Goal: Task Accomplishment & Management: Complete application form

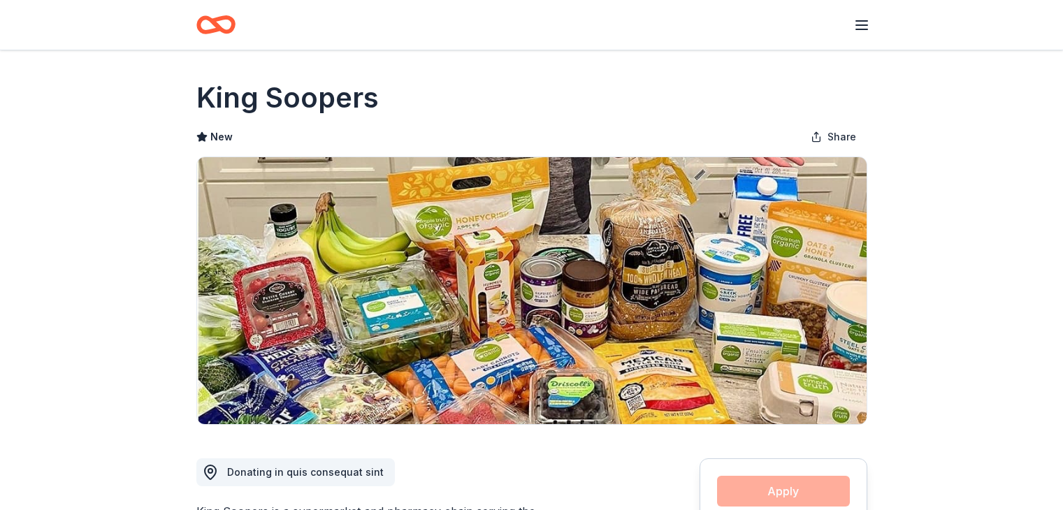
scroll to position [70, 0]
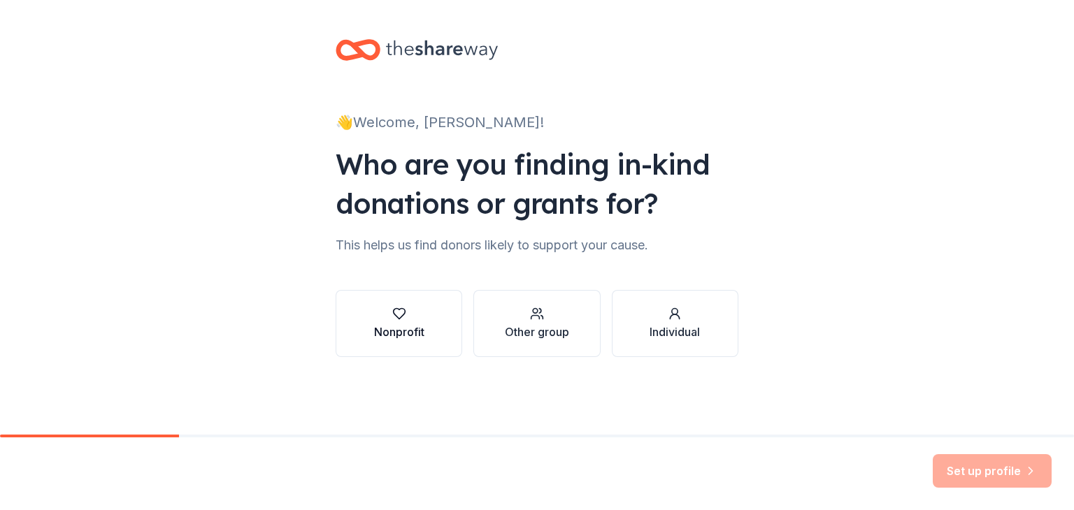
click at [397, 322] on div "Nonprofit" at bounding box center [399, 324] width 50 height 34
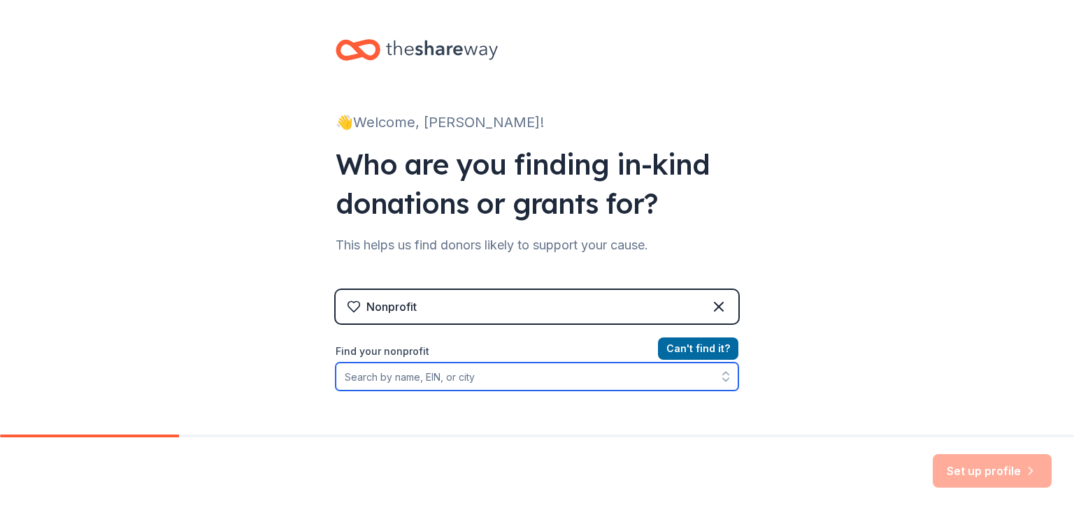
click at [512, 381] on input "Find your nonprofit" at bounding box center [537, 377] width 403 height 28
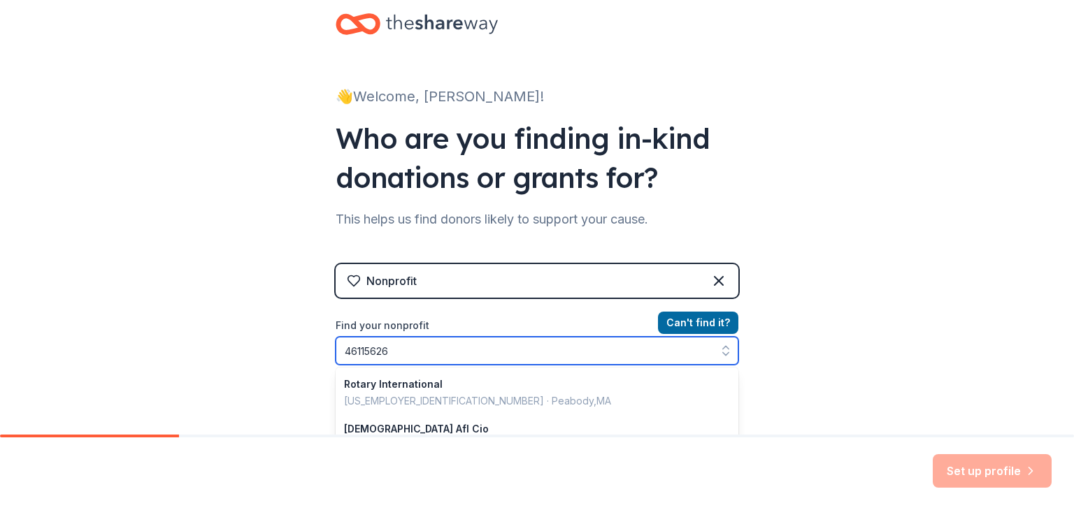
type input "461156266"
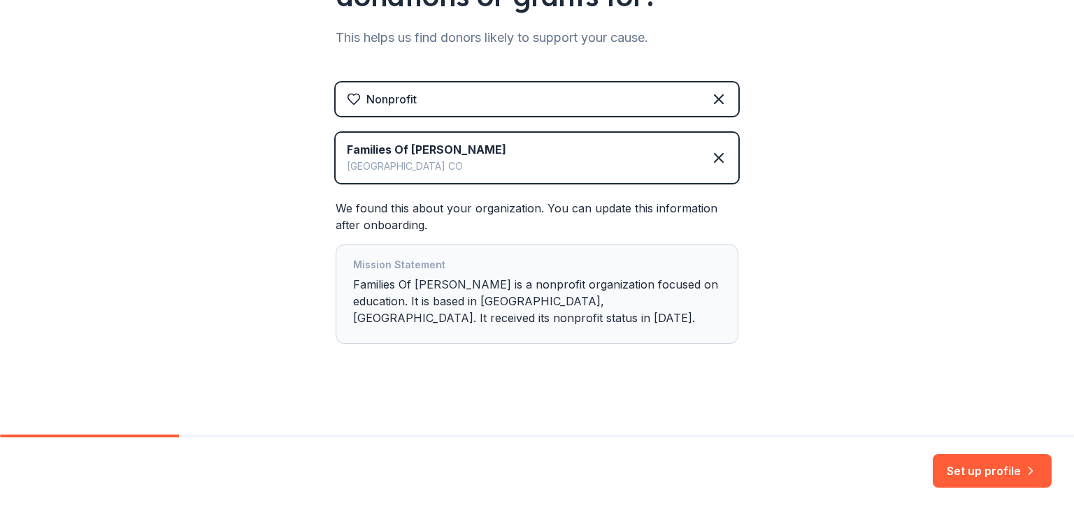
scroll to position [212, 0]
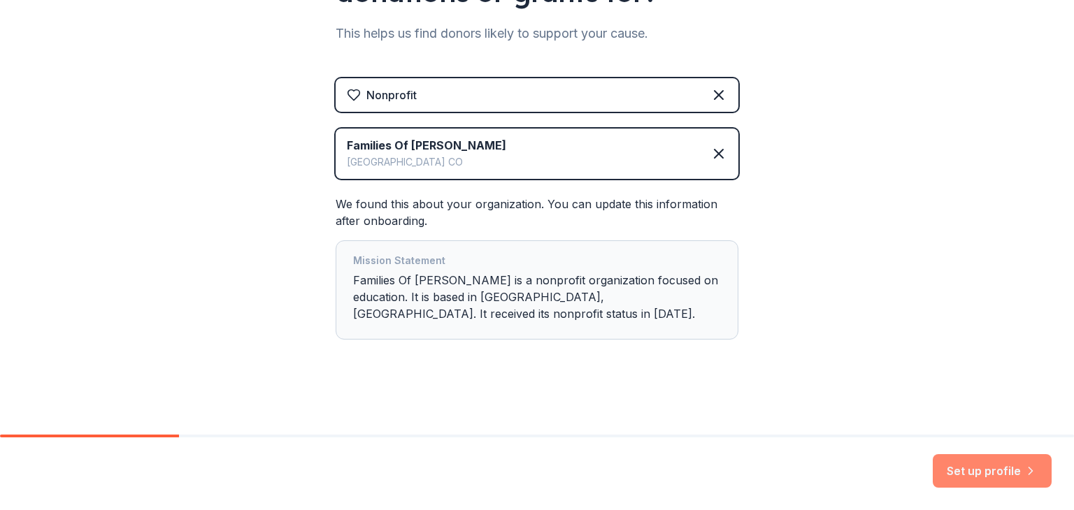
click at [993, 469] on button "Set up profile" at bounding box center [992, 471] width 119 height 34
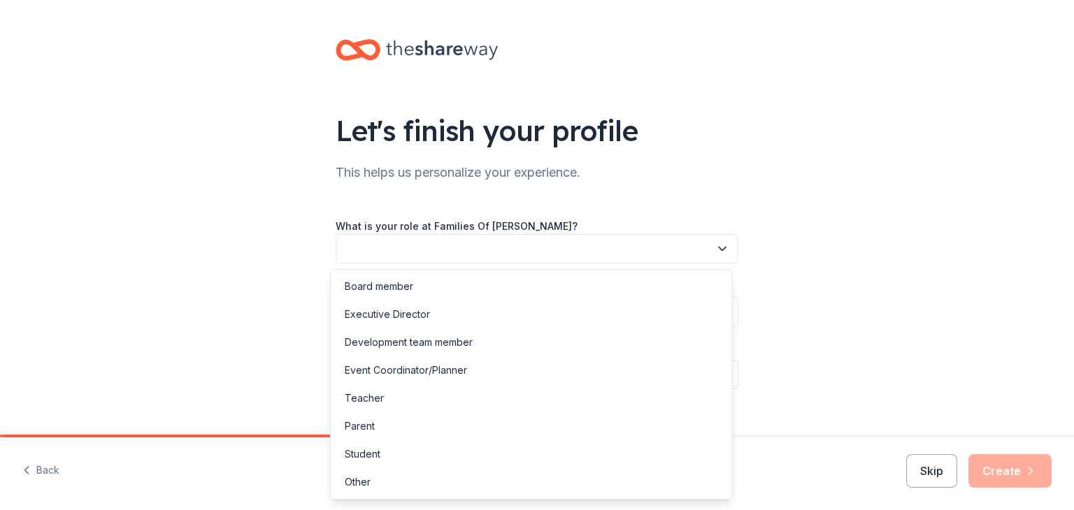
click at [405, 250] on button "button" at bounding box center [537, 248] width 403 height 29
click at [394, 286] on div "Board member" at bounding box center [379, 286] width 69 height 17
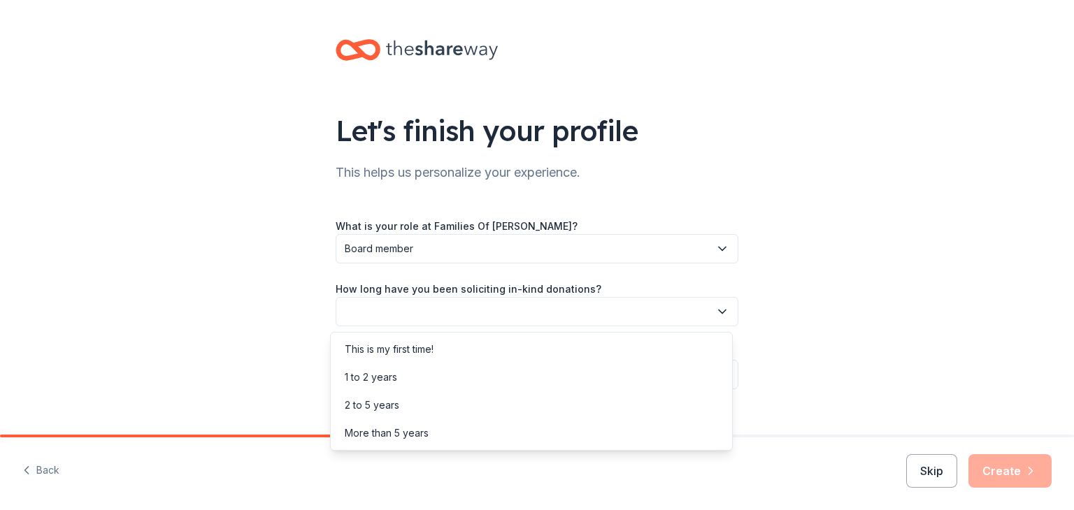
click at [473, 313] on button "button" at bounding box center [537, 311] width 403 height 29
click at [419, 350] on div "This is my first time!" at bounding box center [389, 349] width 89 height 17
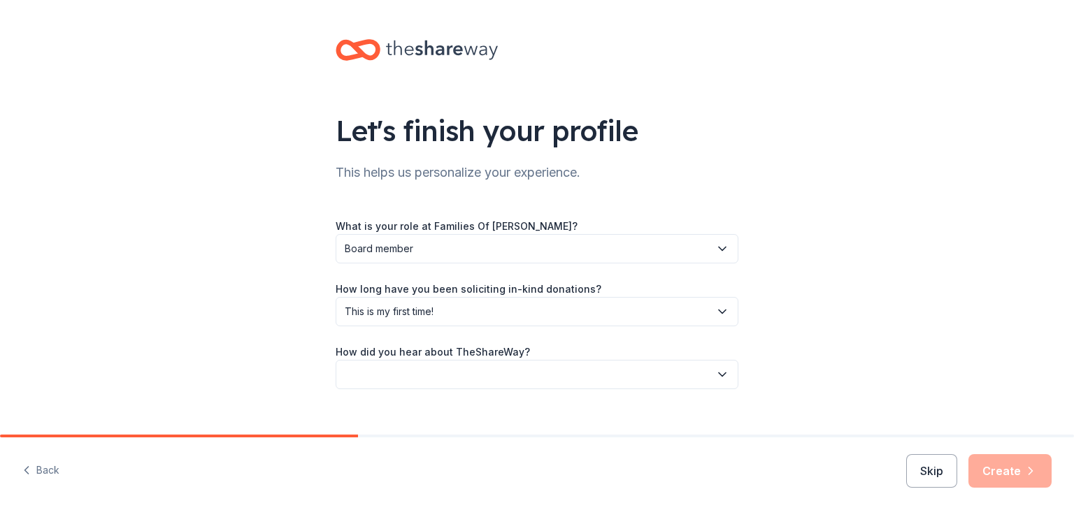
click at [506, 371] on button "button" at bounding box center [537, 374] width 403 height 29
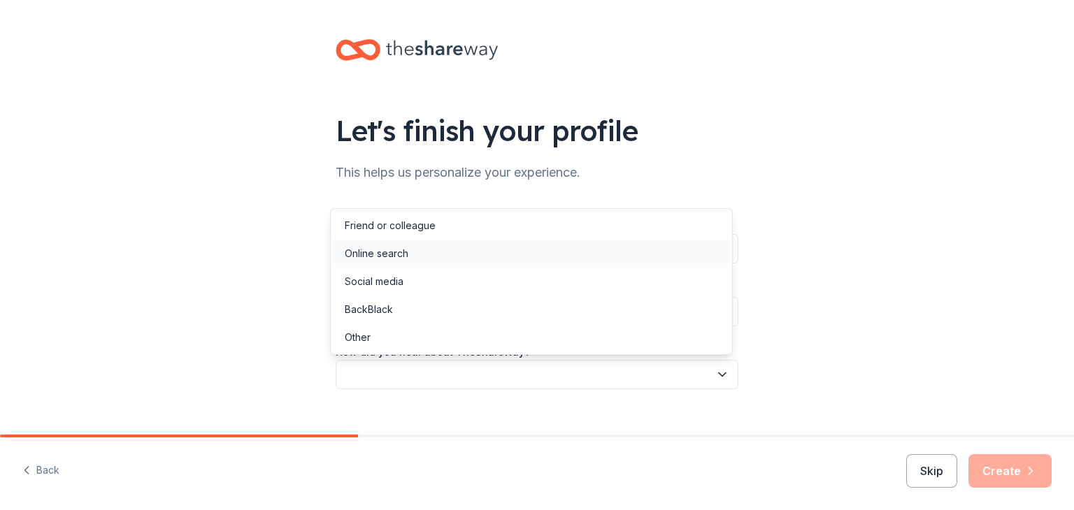
click at [389, 256] on div "Online search" at bounding box center [377, 253] width 64 height 17
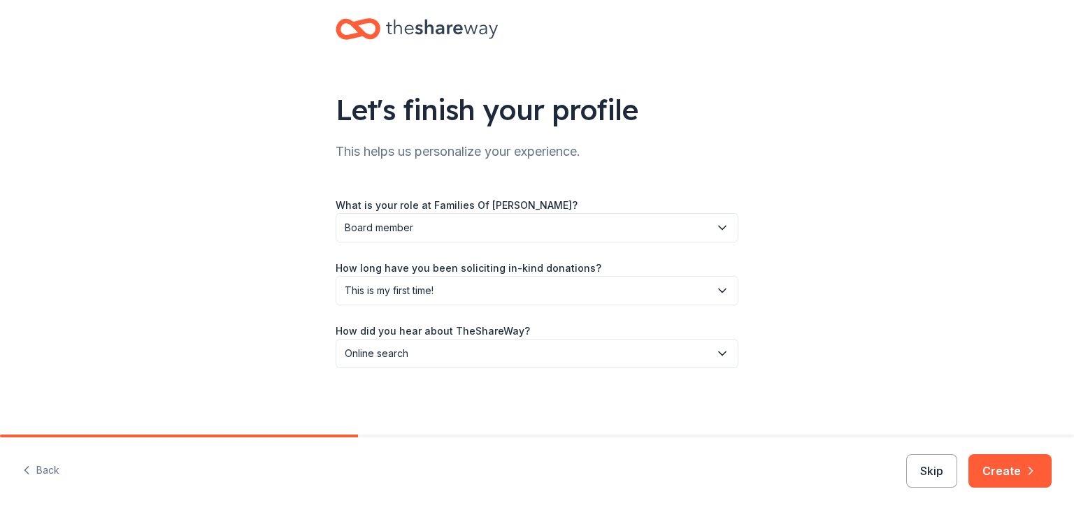
scroll to position [22, 0]
click at [1017, 468] on button "Create" at bounding box center [1009, 471] width 83 height 34
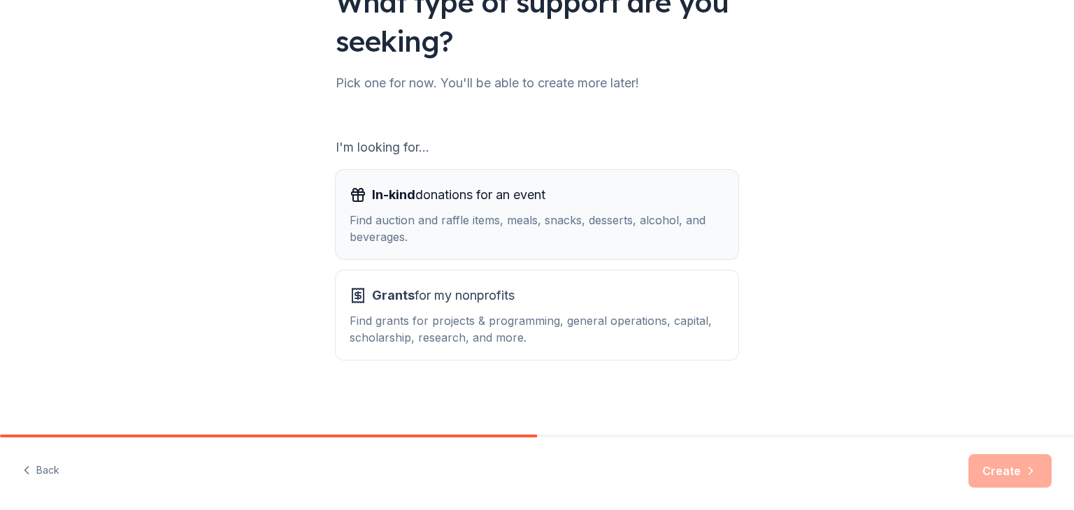
scroll to position [129, 0]
click at [513, 206] on div "In-kind donations for an event Find auction and raffle items, meals, snacks, de…" at bounding box center [537, 214] width 375 height 62
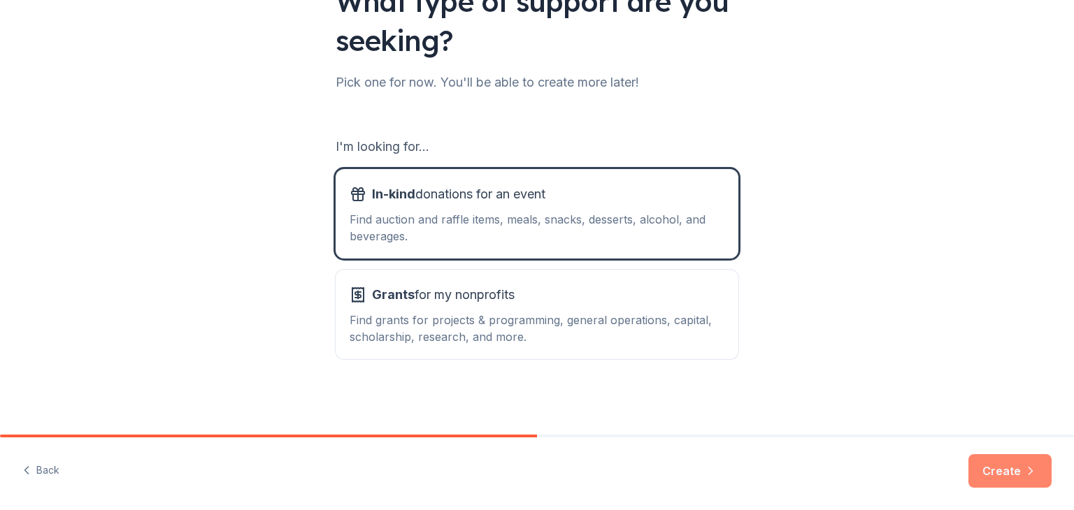
click at [1007, 466] on button "Create" at bounding box center [1009, 471] width 83 height 34
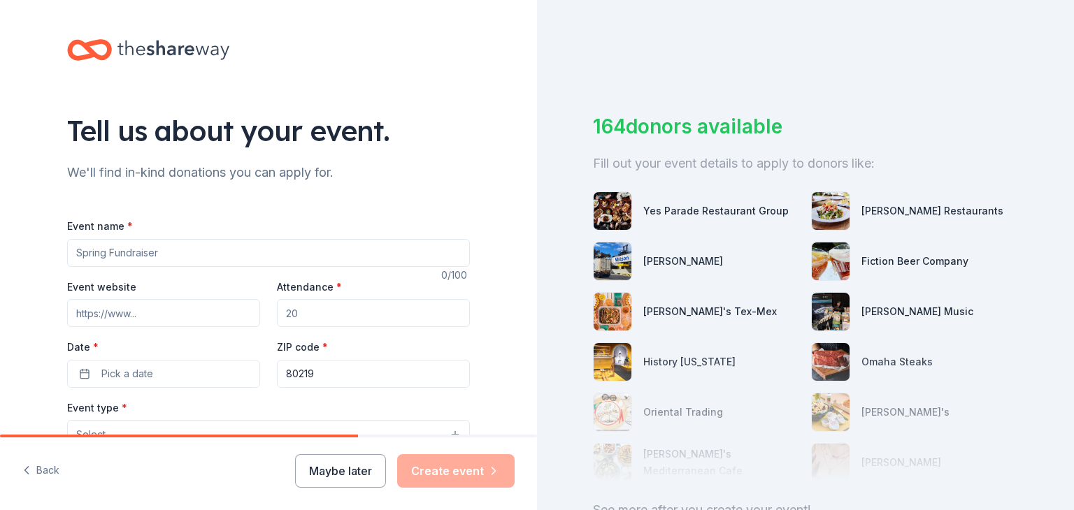
click at [173, 249] on input "Event name *" at bounding box center [268, 253] width 403 height 28
type input "Fall Festival"
click at [354, 310] on input "Attendance *" at bounding box center [373, 313] width 193 height 28
type input "200"
click at [197, 370] on button "Pick a date" at bounding box center [163, 374] width 193 height 28
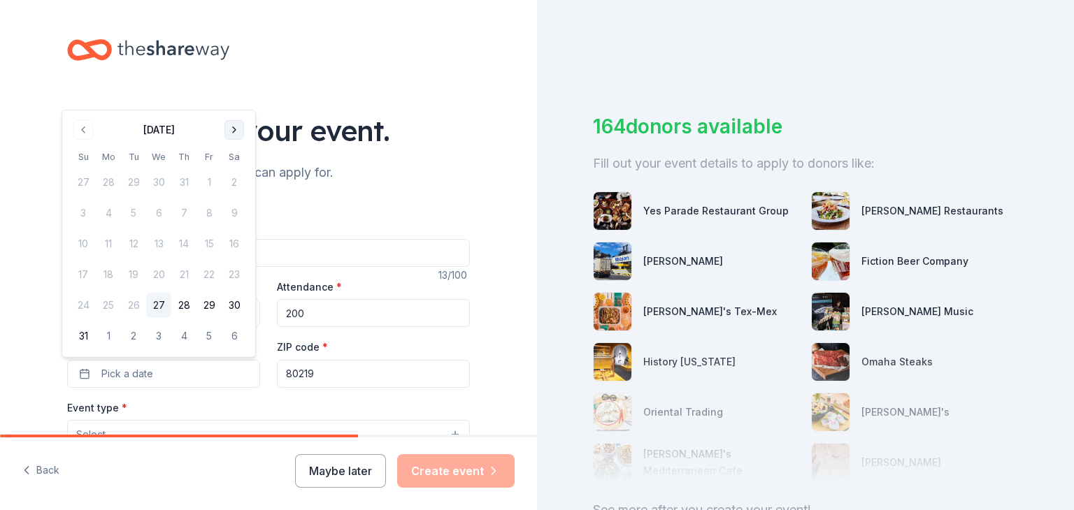
click at [239, 131] on button "Go to next month" at bounding box center [234, 130] width 20 height 20
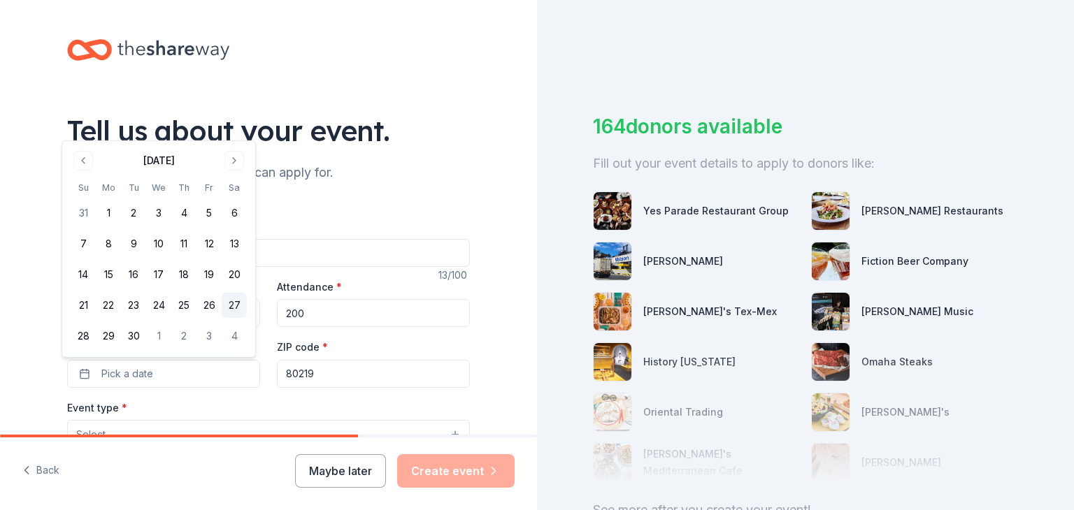
click at [238, 308] on button "27" at bounding box center [234, 305] width 25 height 25
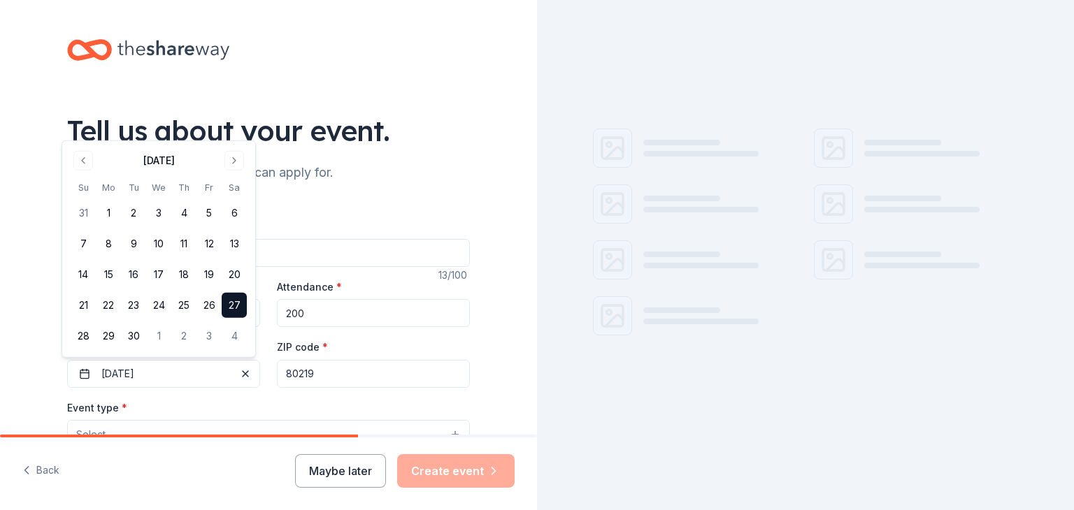
click at [326, 373] on input "80219" at bounding box center [373, 374] width 193 height 28
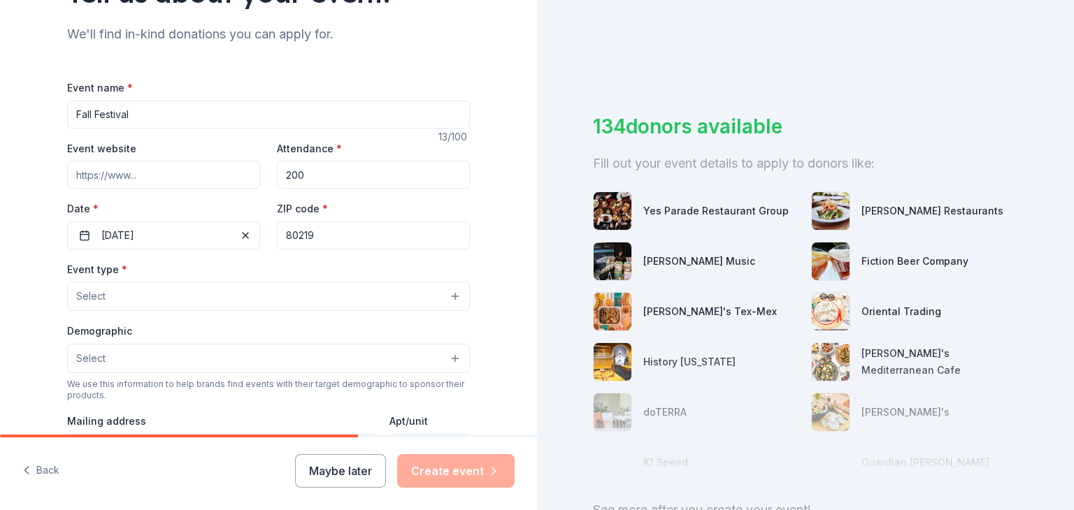
scroll to position [140, 0]
click at [145, 294] on button "Select" at bounding box center [268, 294] width 403 height 29
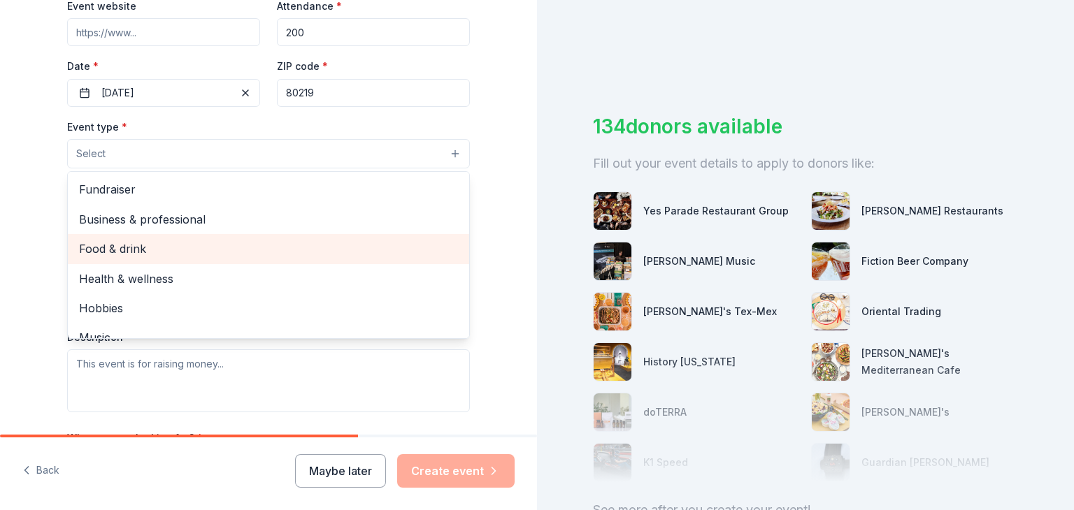
scroll to position [280, 0]
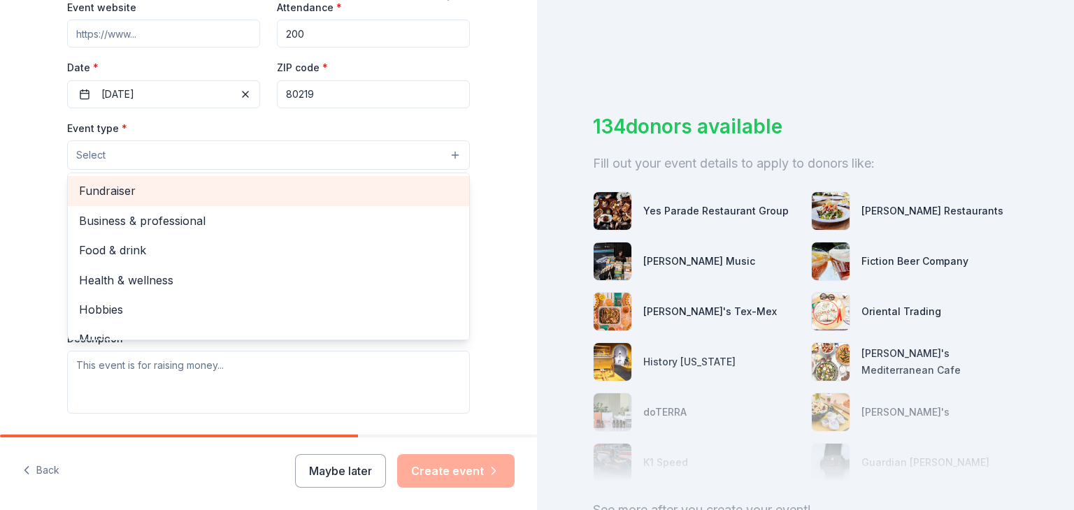
click at [138, 191] on span "Fundraiser" at bounding box center [268, 191] width 379 height 18
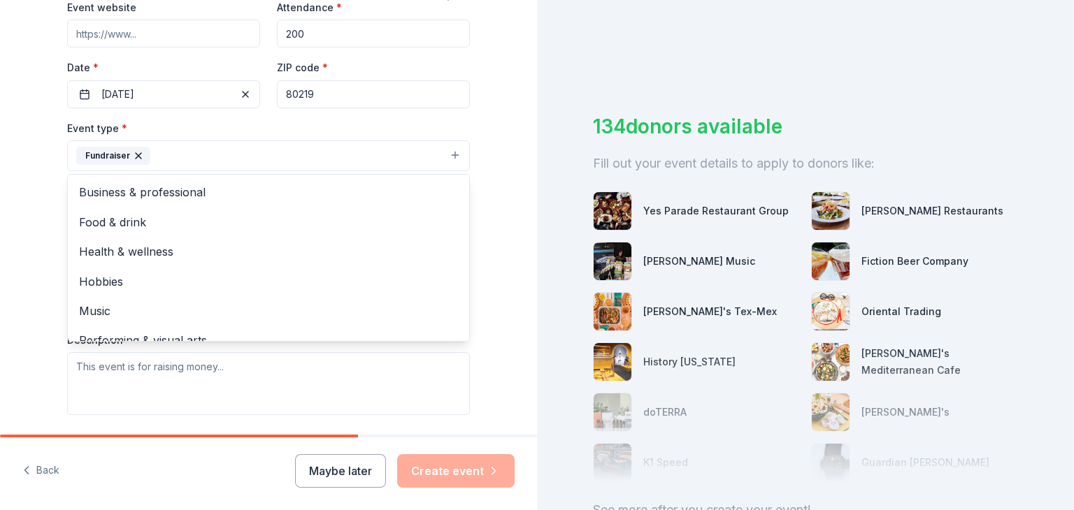
click at [480, 118] on div "Tell us about your event. We'll find in-kind donations you can apply for. Event…" at bounding box center [268, 186] width 447 height 932
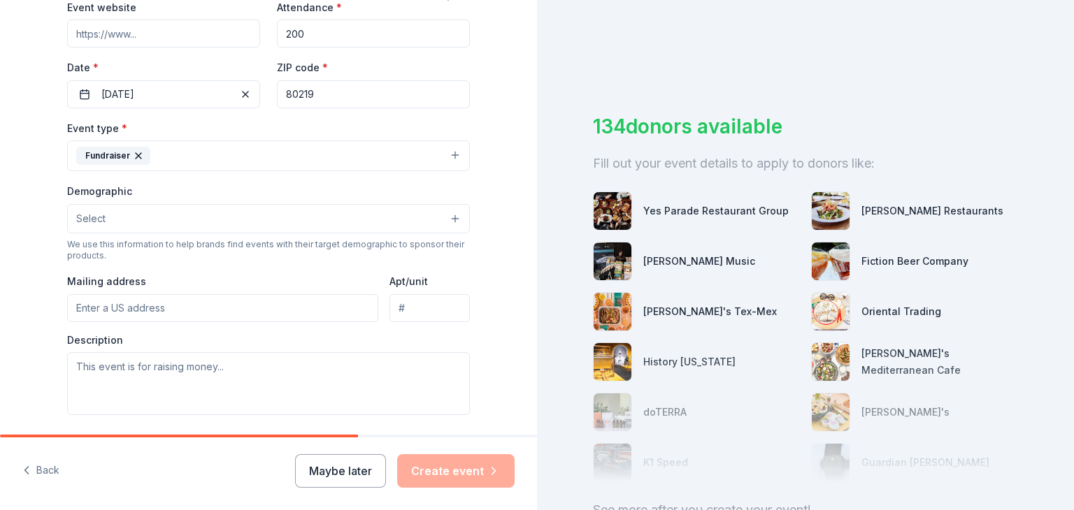
click at [133, 212] on button "Select" at bounding box center [268, 218] width 403 height 29
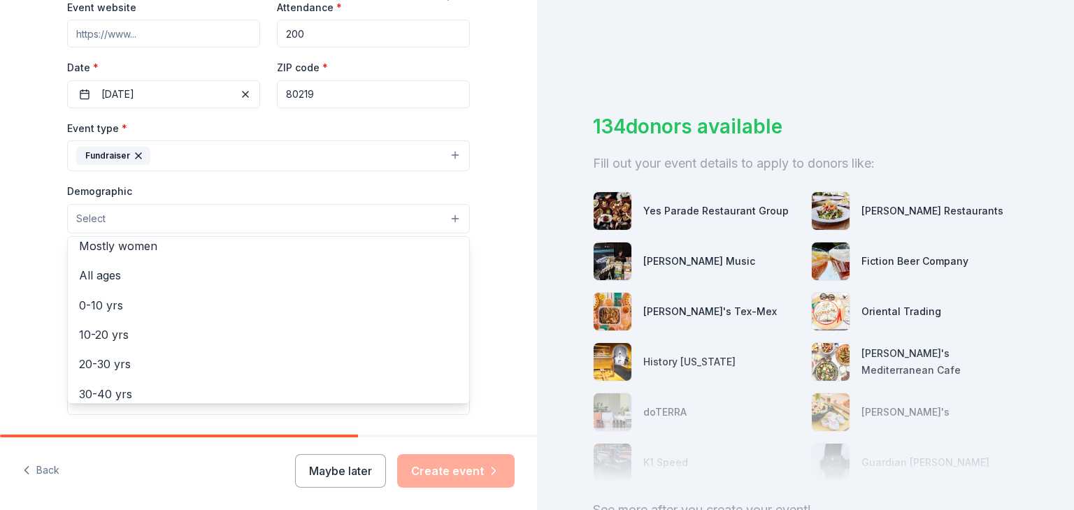
scroll to position [70, 0]
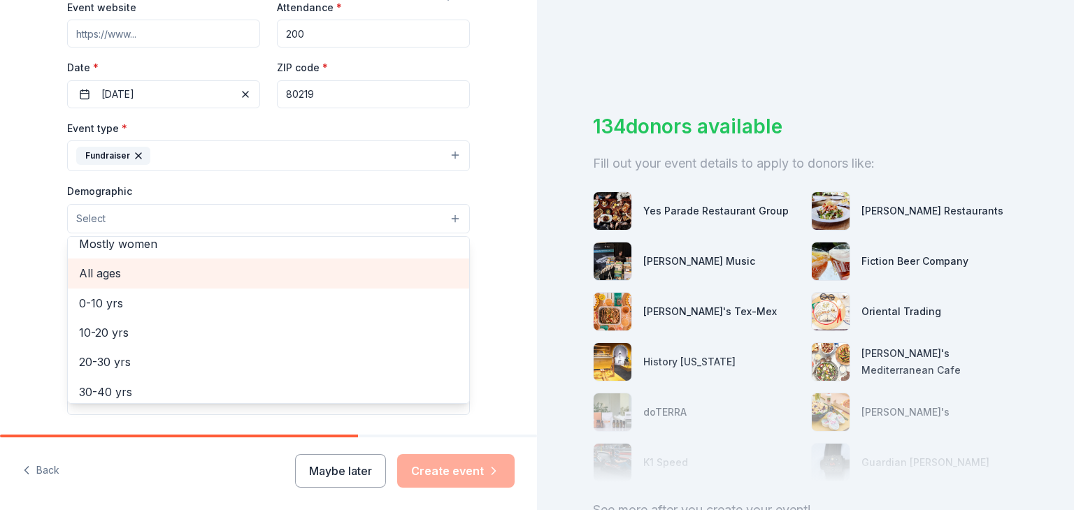
click at [95, 278] on span "All ages" at bounding box center [268, 273] width 379 height 18
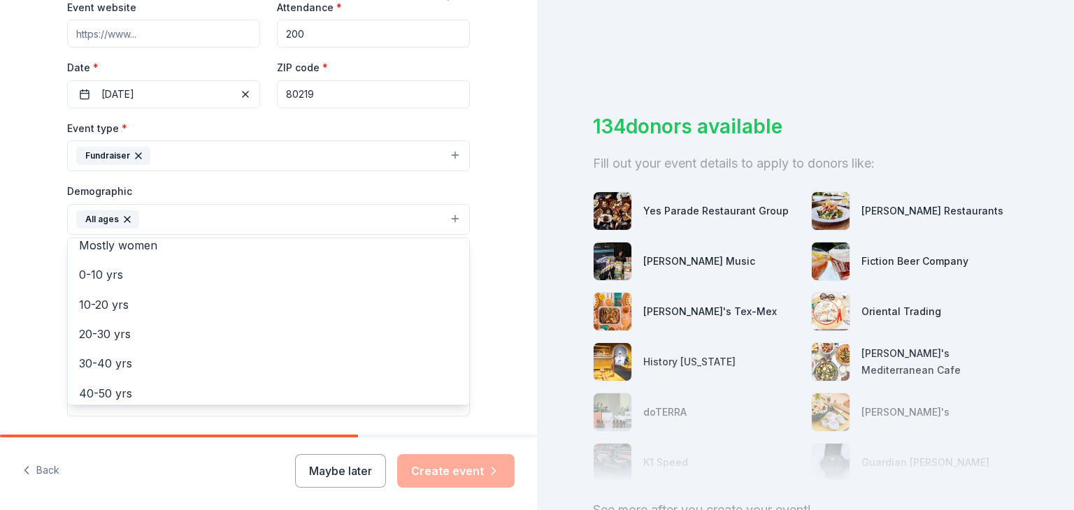
click at [512, 217] on div "Tell us about your event. We'll find in-kind donations you can apply for. Event…" at bounding box center [268, 186] width 537 height 933
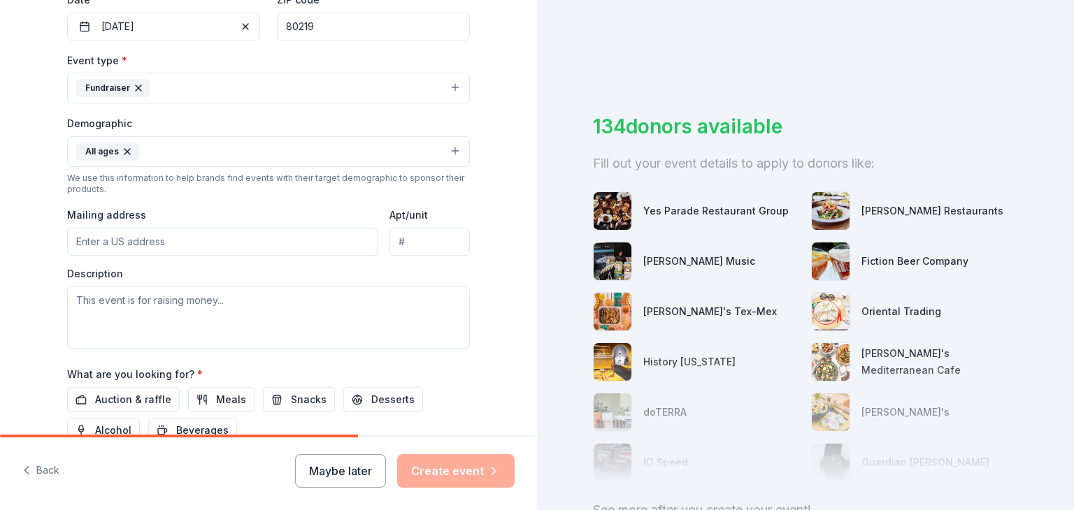
scroll to position [350, 0]
click at [190, 238] on input "Mailing address" at bounding box center [222, 240] width 311 height 28
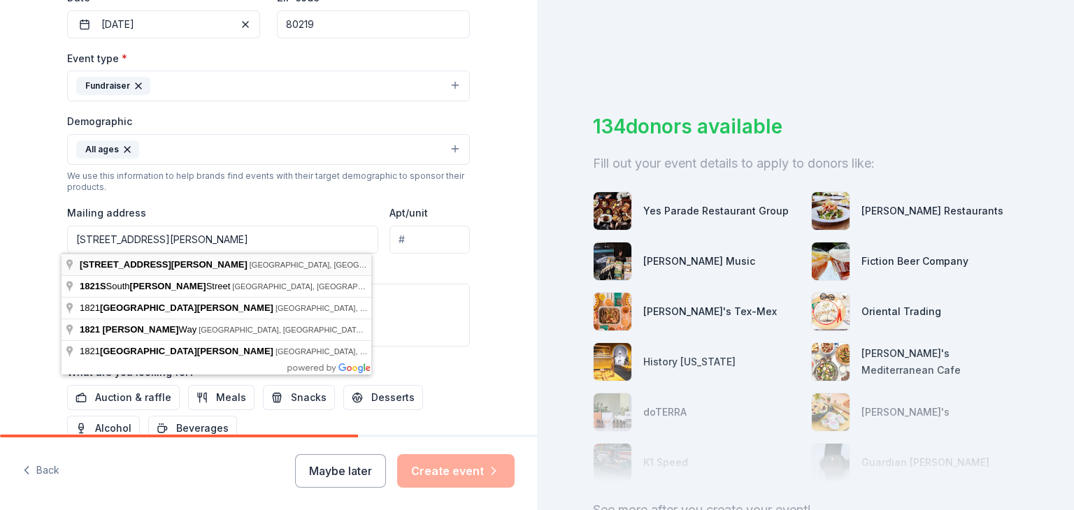
type input "1821 South Yates Street, Denver, CO, 80219"
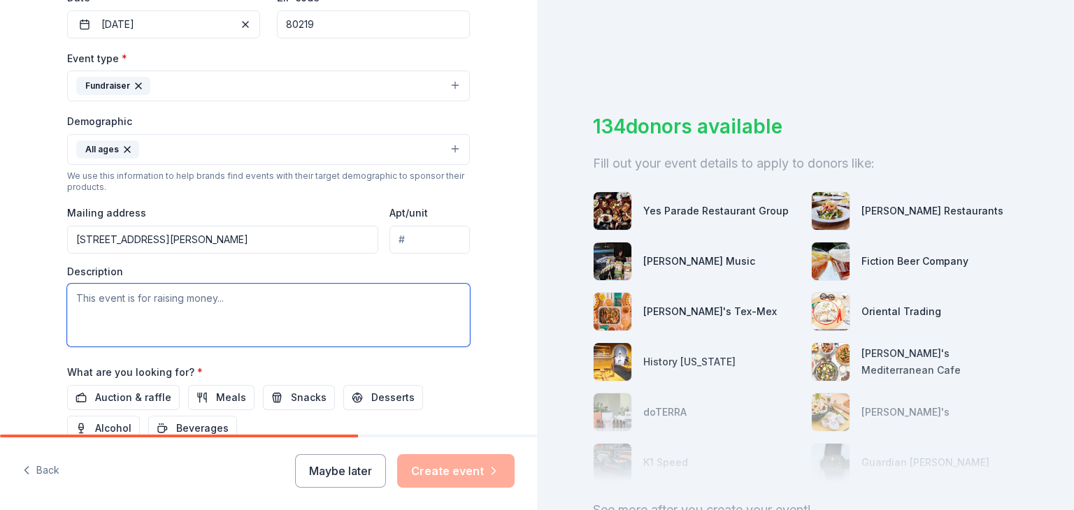
click at [266, 296] on textarea at bounding box center [268, 315] width 403 height 63
click at [155, 297] on textarea at bounding box center [268, 315] width 403 height 63
paste textarea "This event has become a key component in developing a closer connection between…"
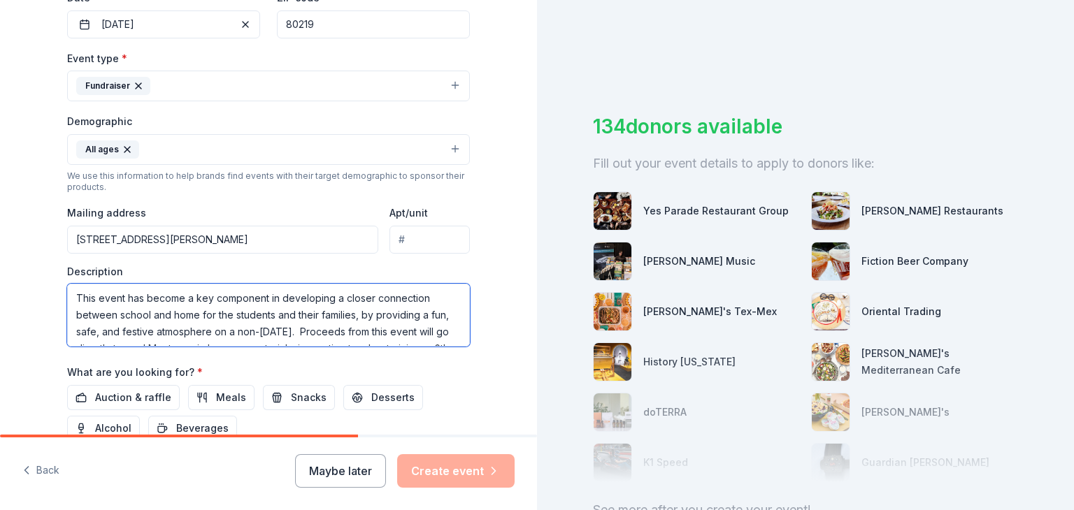
scroll to position [42, 0]
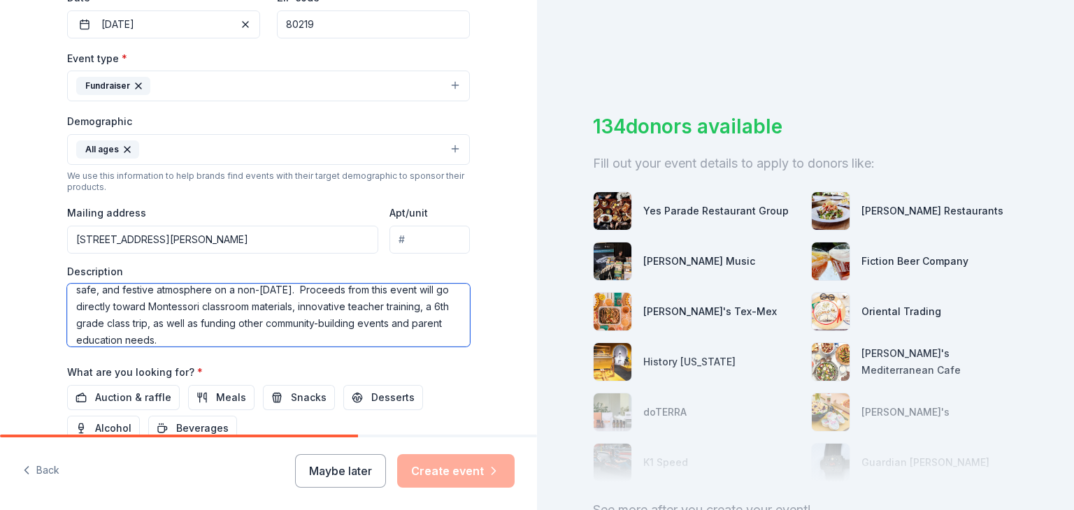
click at [123, 309] on textarea "This event has become a key component in developing a closer connection between…" at bounding box center [268, 315] width 403 height 63
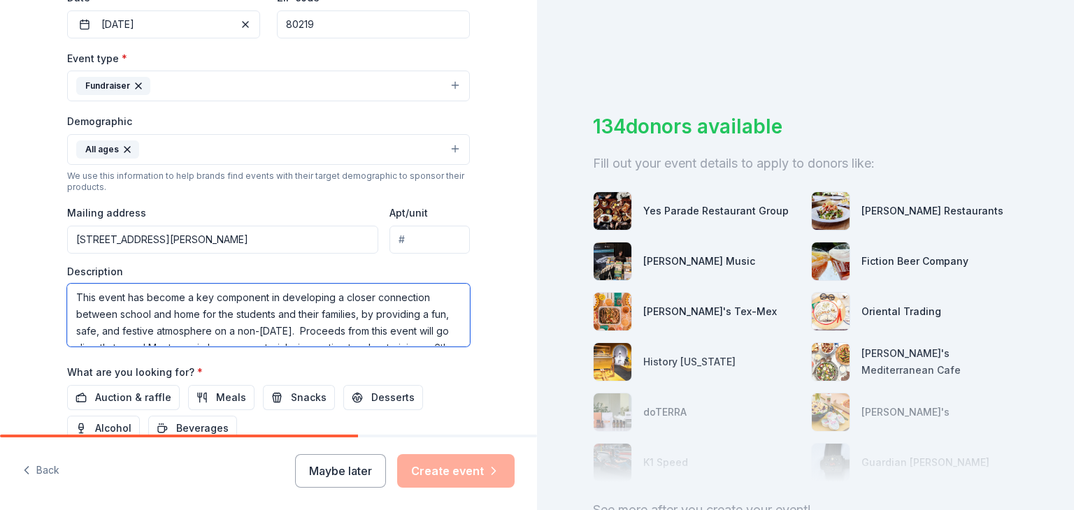
scroll to position [0, 0]
drag, startPoint x: 91, startPoint y: 297, endPoint x: 67, endPoint y: 297, distance: 23.8
click at [67, 297] on textarea "This event has become a key component in developing a closer connection between…" at bounding box center [268, 315] width 403 height 63
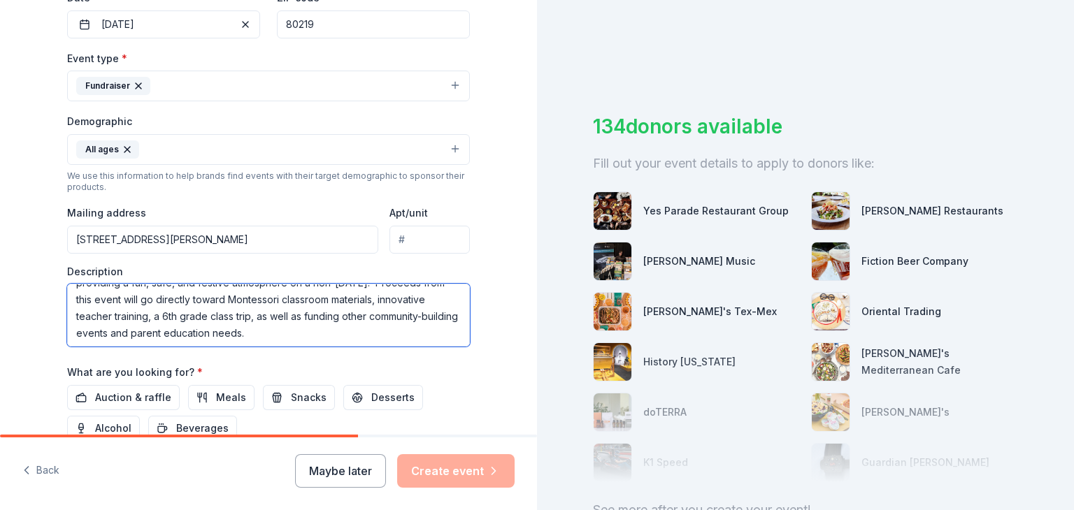
scroll to position [50, 0]
drag, startPoint x: 199, startPoint y: 317, endPoint x: 296, endPoint y: 310, distance: 98.1
click at [296, 310] on textarea "Our annua Fall Festival event has become a key component in developing a closer…" at bounding box center [268, 315] width 403 height 63
drag, startPoint x: 220, startPoint y: 332, endPoint x: 301, endPoint y: 329, distance: 80.5
click at [301, 329] on textarea "Our annua Fall Festival event has become a key component in developing a closer…" at bounding box center [268, 315] width 403 height 63
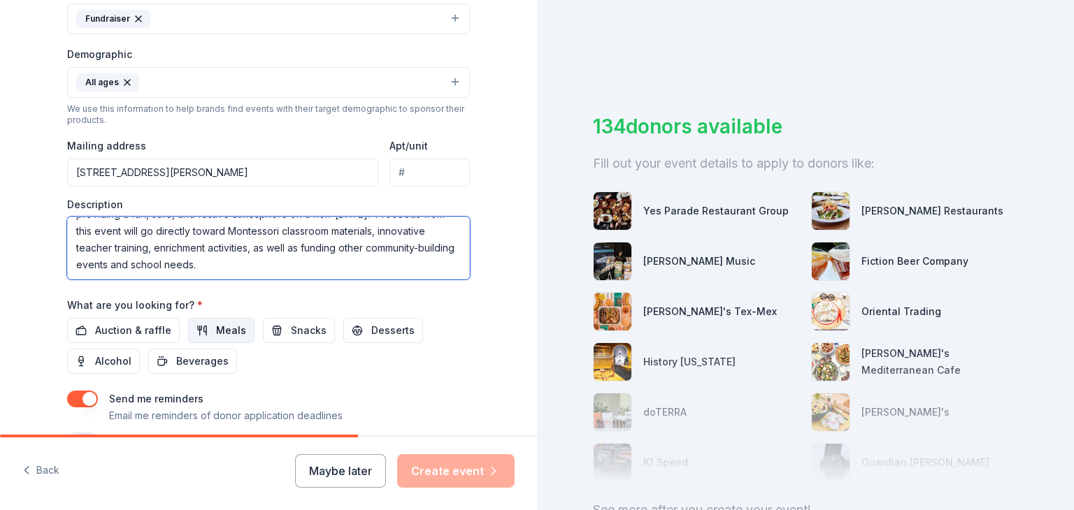
scroll to position [419, 0]
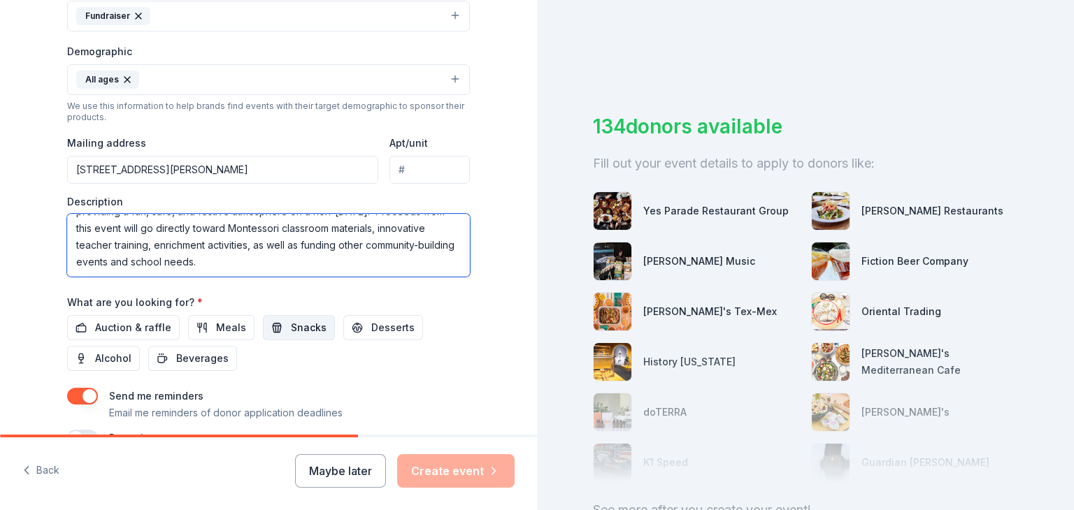
type textarea "Our annua Fall Festival event has become a key component in developing a closer…"
click at [291, 329] on span "Snacks" at bounding box center [309, 328] width 36 height 17
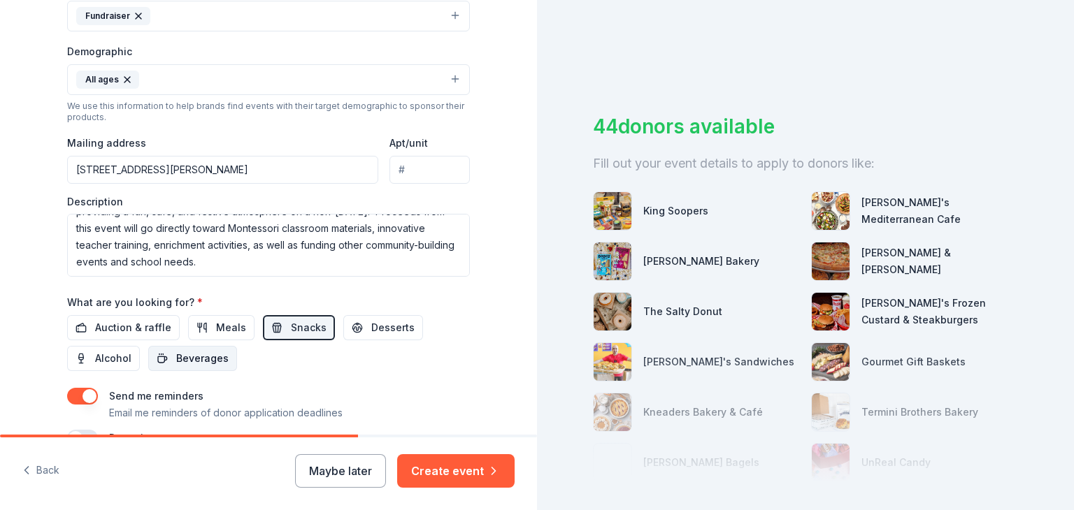
click at [208, 361] on span "Beverages" at bounding box center [202, 358] width 52 height 17
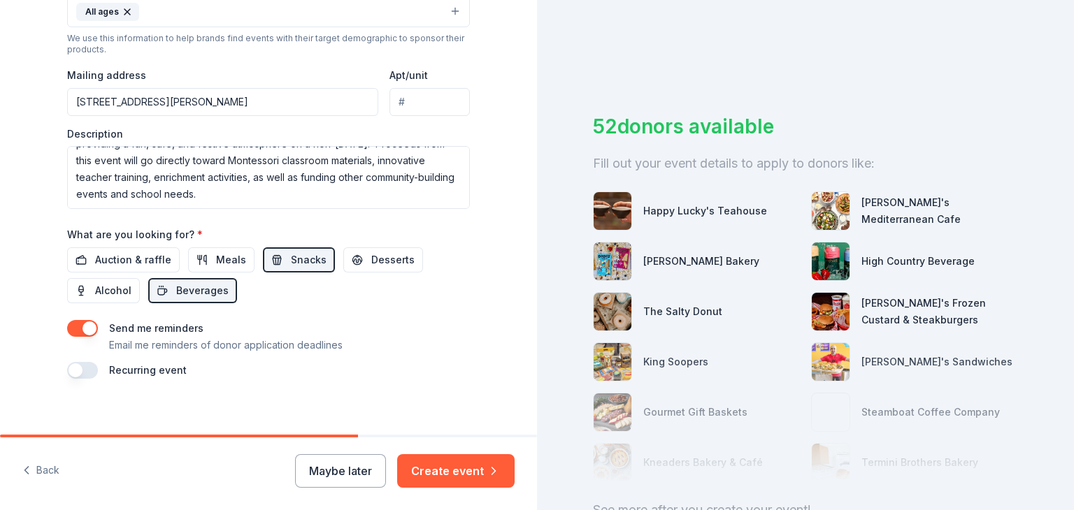
scroll to position [489, 0]
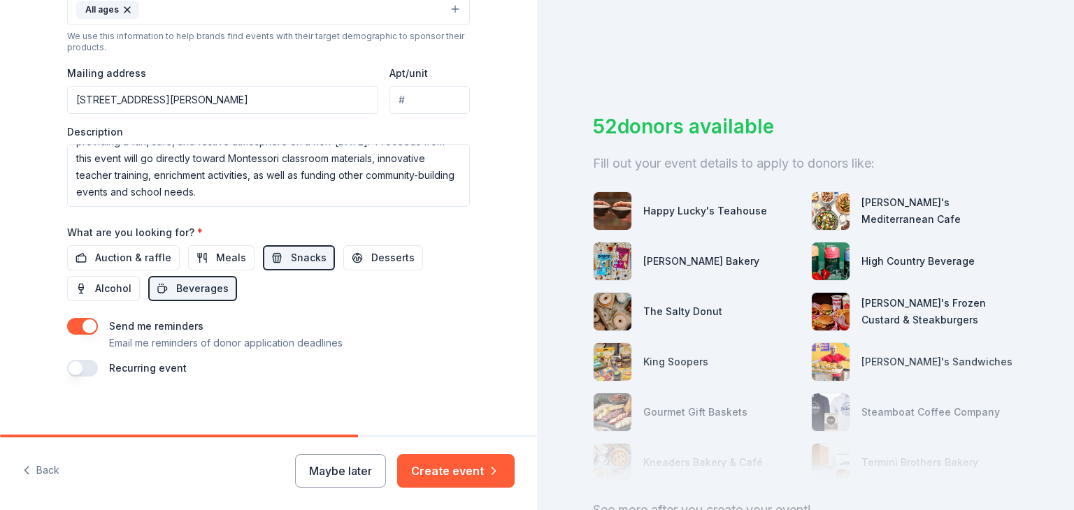
click at [155, 367] on label "Recurring event" at bounding box center [148, 368] width 78 height 12
click at [84, 368] on button "button" at bounding box center [82, 368] width 31 height 17
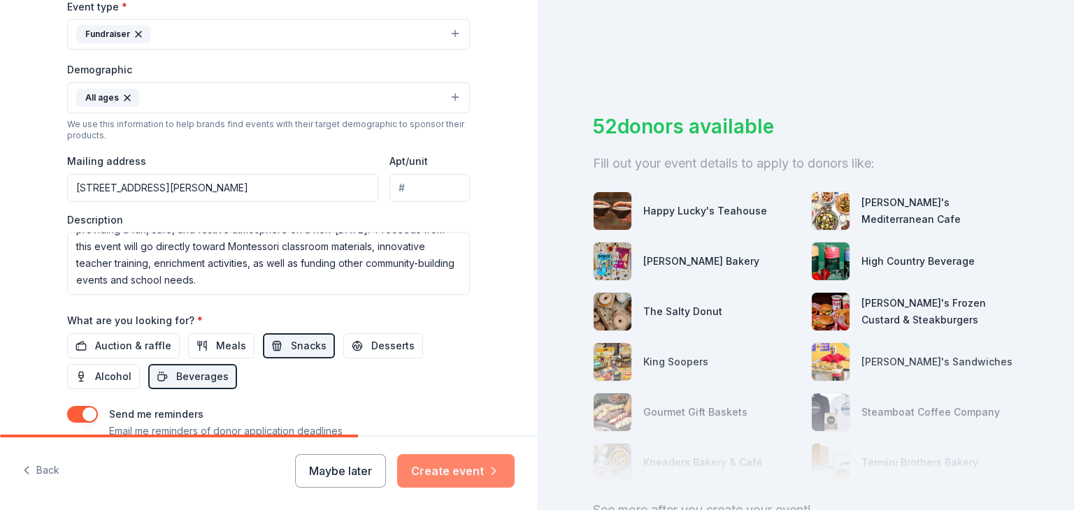
scroll to position [419, 0]
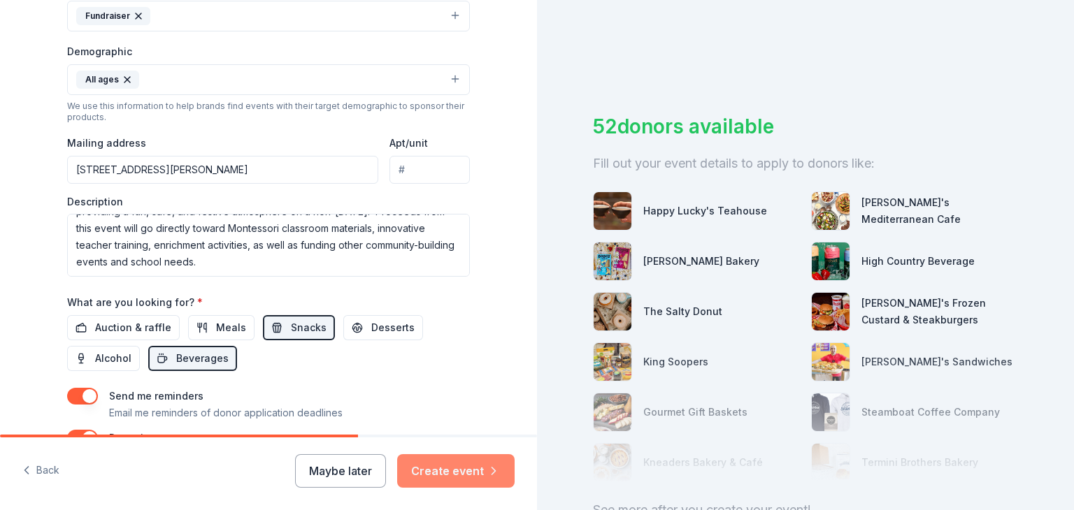
click at [473, 473] on button "Create event" at bounding box center [455, 471] width 117 height 34
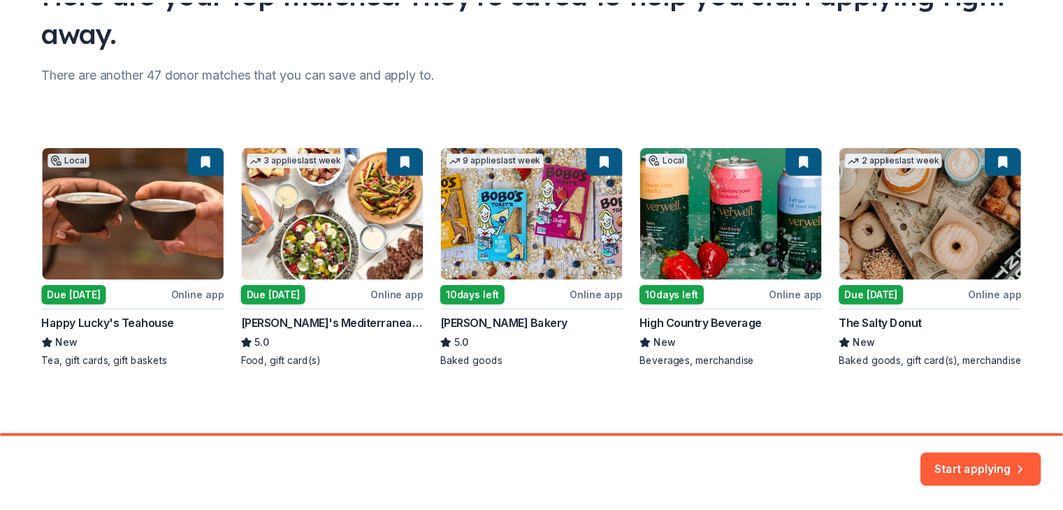
scroll to position [139, 0]
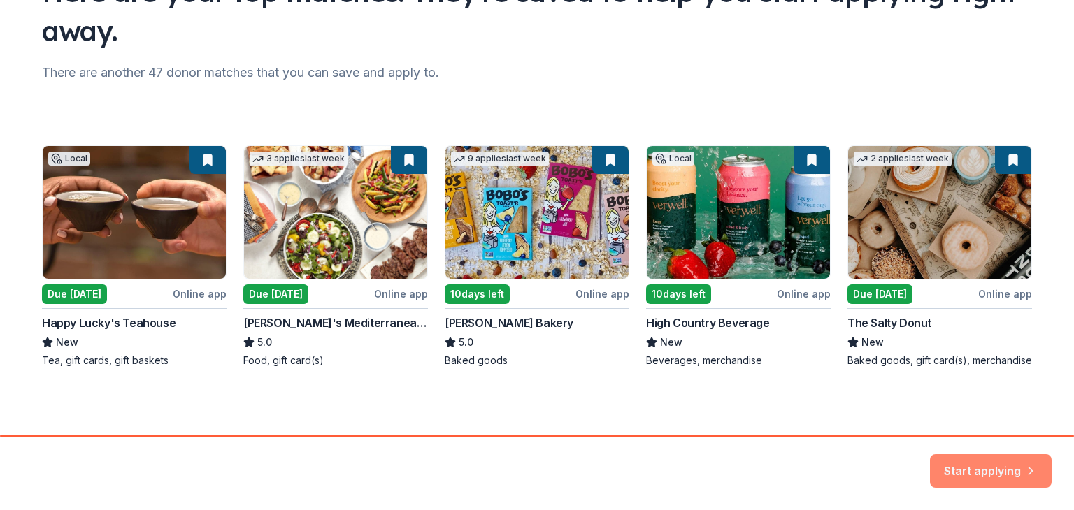
click at [986, 457] on button "Start applying" at bounding box center [991, 463] width 122 height 34
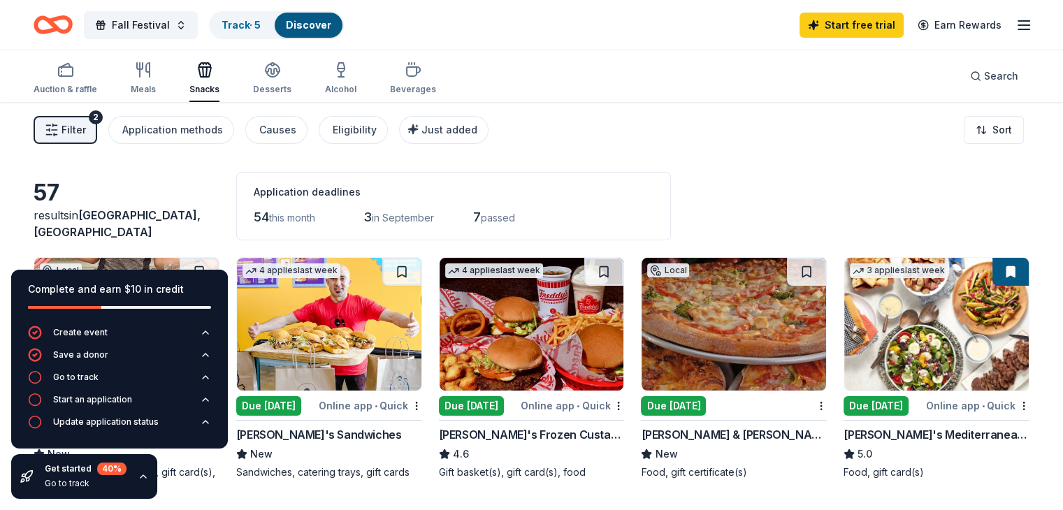
click at [842, 175] on div "57 results in Denver, CO Application deadlines 54 this month 3 in September 7 p…" at bounding box center [532, 206] width 996 height 69
click at [76, 375] on div "Go to track" at bounding box center [75, 377] width 45 height 11
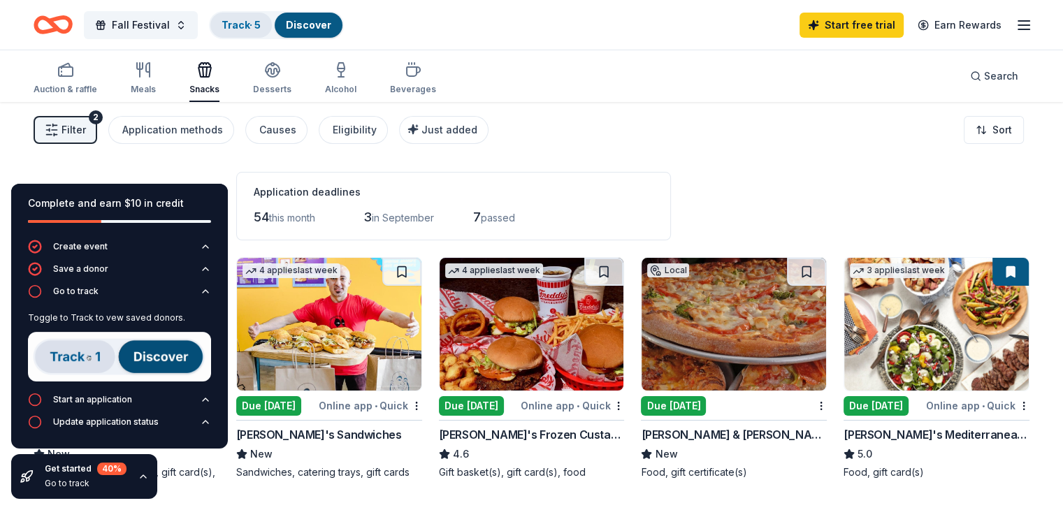
click at [247, 27] on link "Track · 5" at bounding box center [241, 25] width 39 height 12
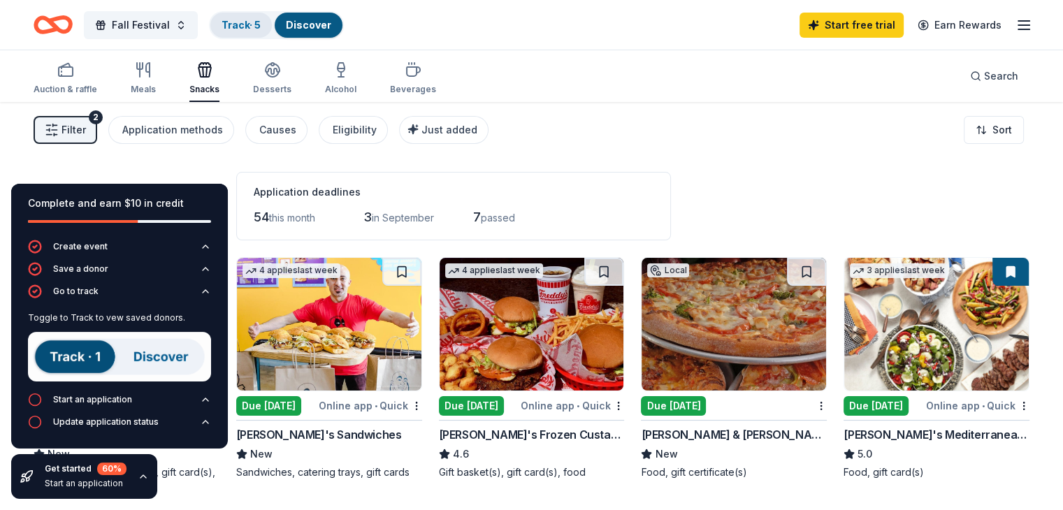
click at [247, 27] on link "Track · 5" at bounding box center [241, 25] width 39 height 12
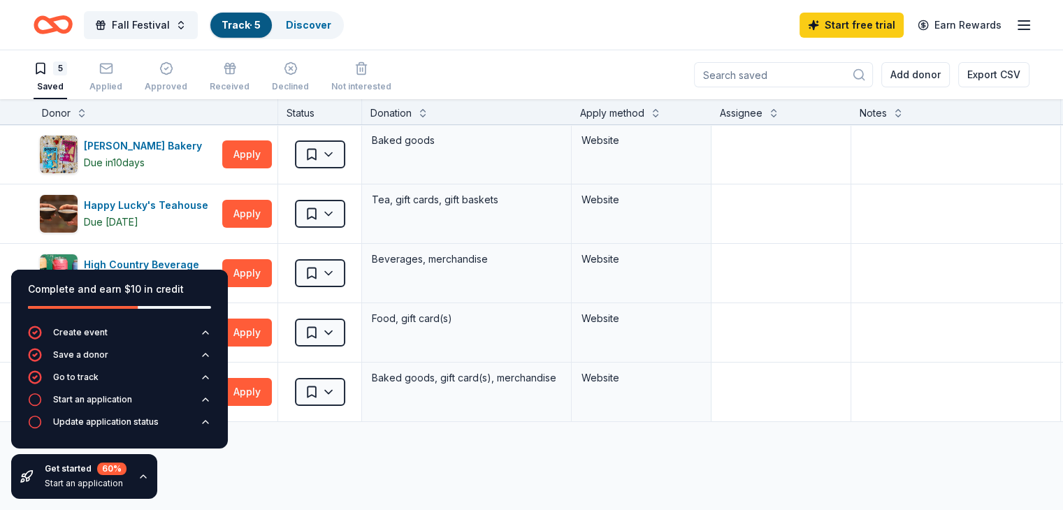
click at [138, 474] on icon "button" at bounding box center [143, 476] width 11 height 11
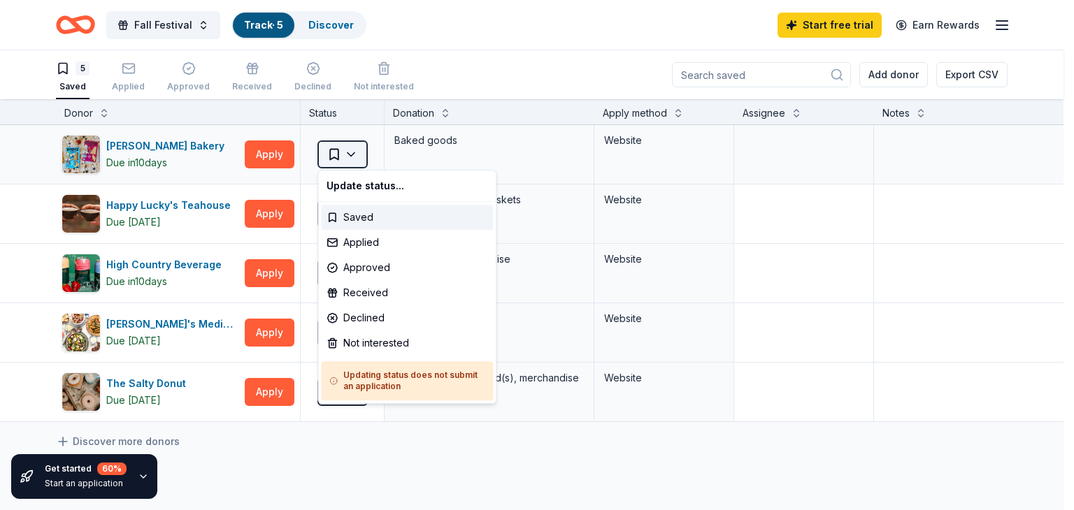
click at [344, 150] on html "Fall Festival Track · 5 Discover Start free trial Earn Rewards 5 Saved Applied …" at bounding box center [537, 255] width 1074 height 510
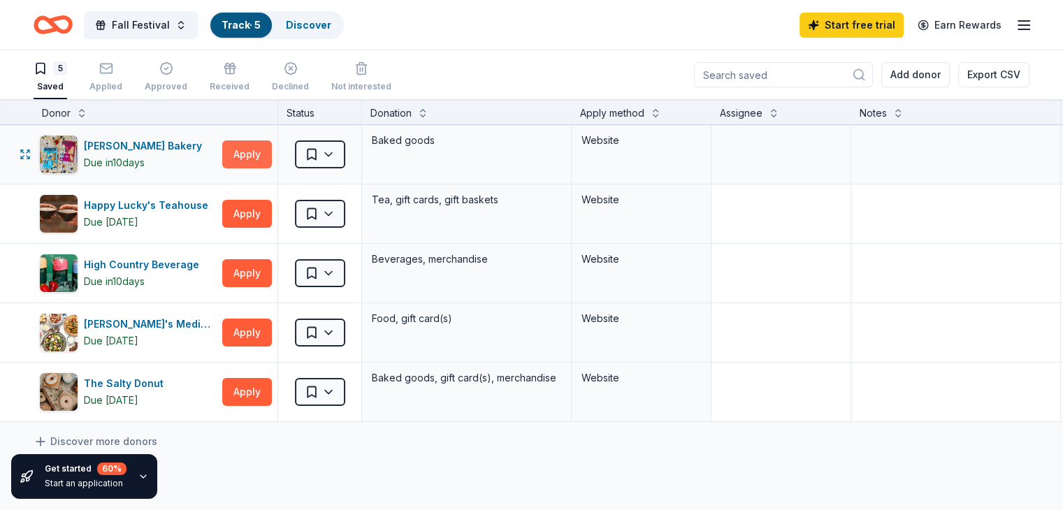
click at [268, 155] on button "Apply" at bounding box center [247, 155] width 50 height 28
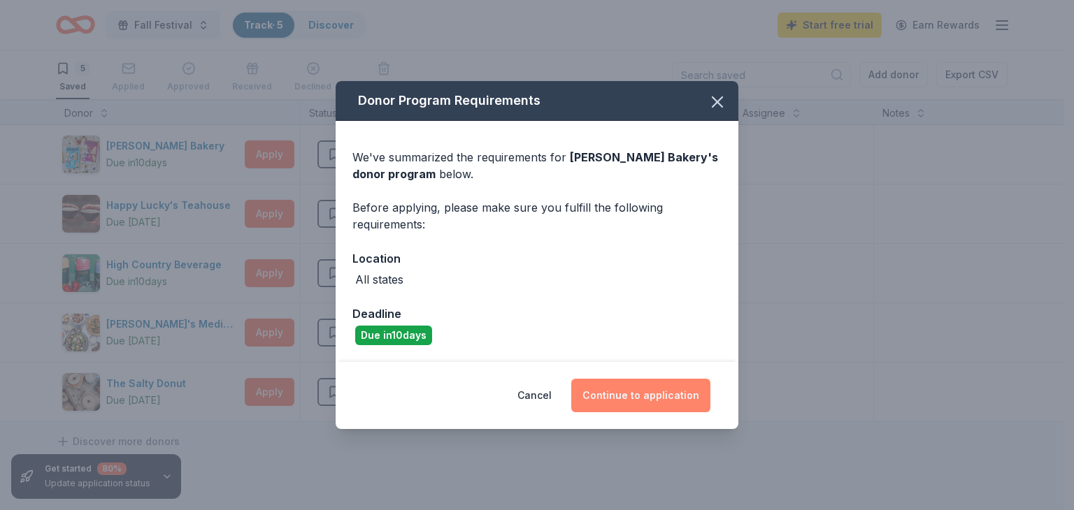
click at [642, 395] on button "Continue to application" at bounding box center [640, 396] width 139 height 34
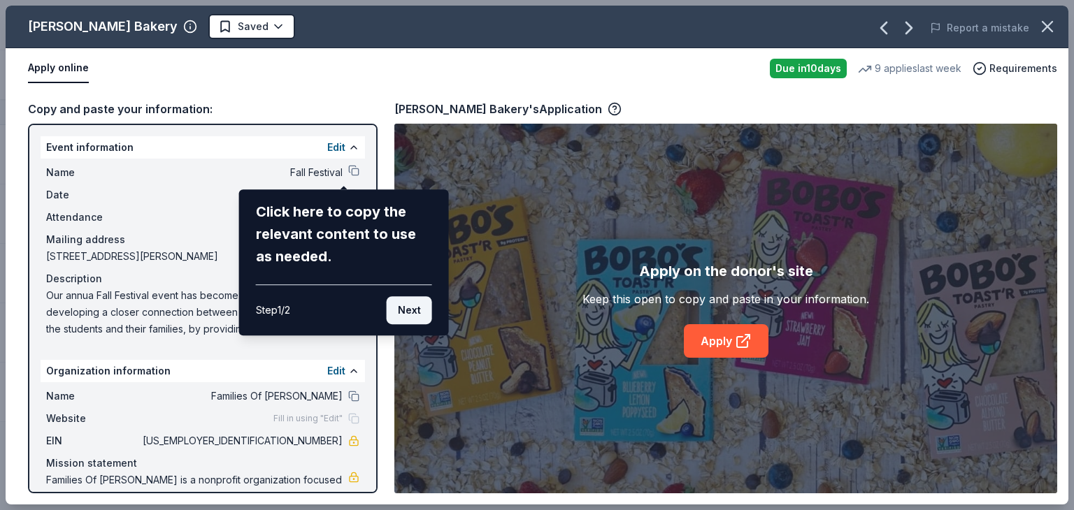
click at [399, 319] on button "Next" at bounding box center [409, 310] width 45 height 28
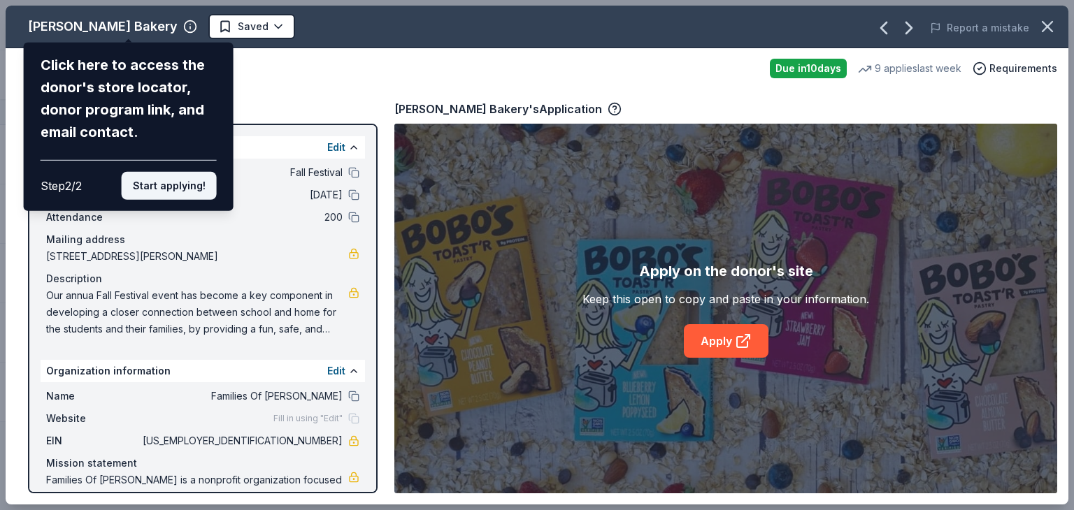
click at [167, 174] on button "Start applying!" at bounding box center [169, 186] width 95 height 28
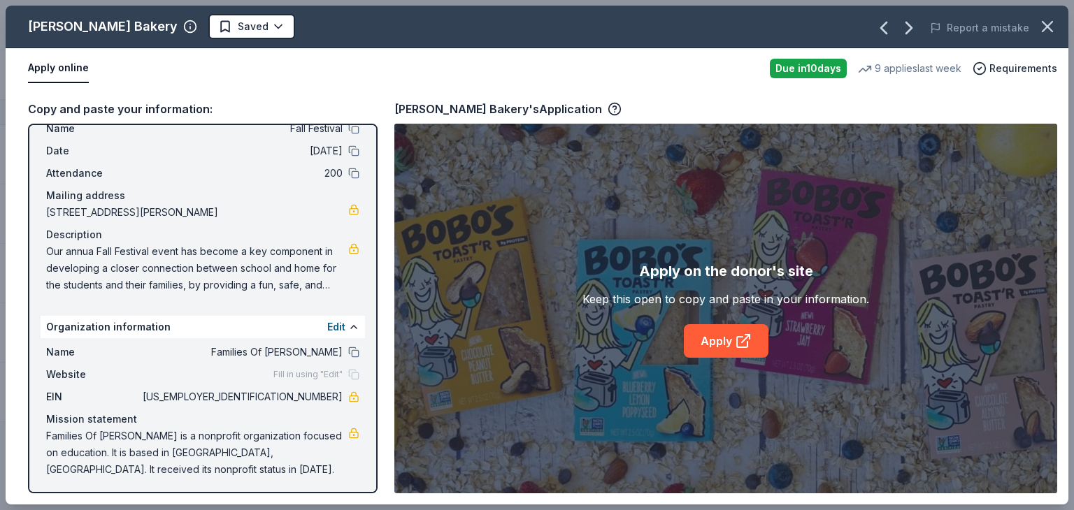
scroll to position [46, 0]
click at [280, 375] on span "Fill in using "Edit"" at bounding box center [307, 372] width 69 height 11
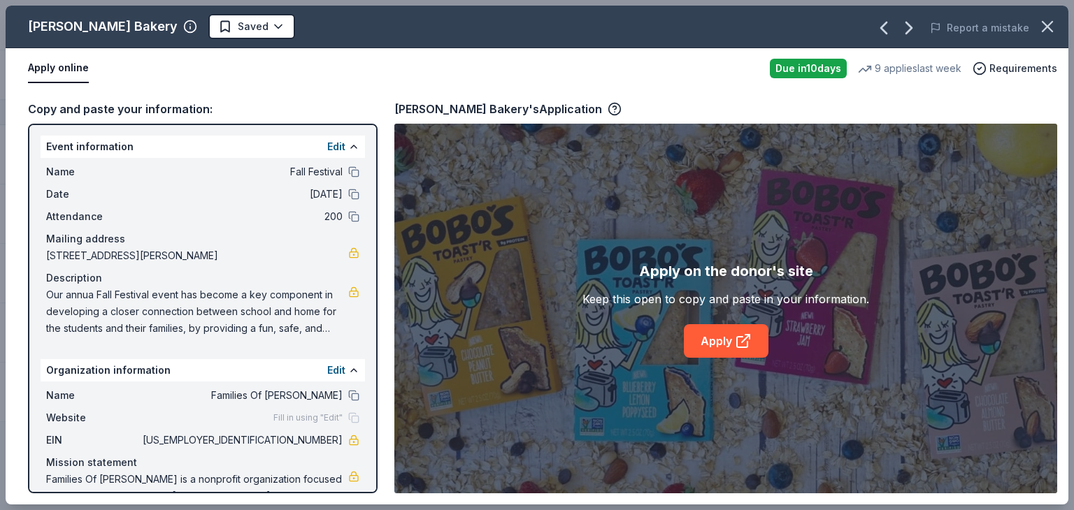
scroll to position [0, 0]
click at [327, 149] on button "Edit" at bounding box center [336, 147] width 18 height 17
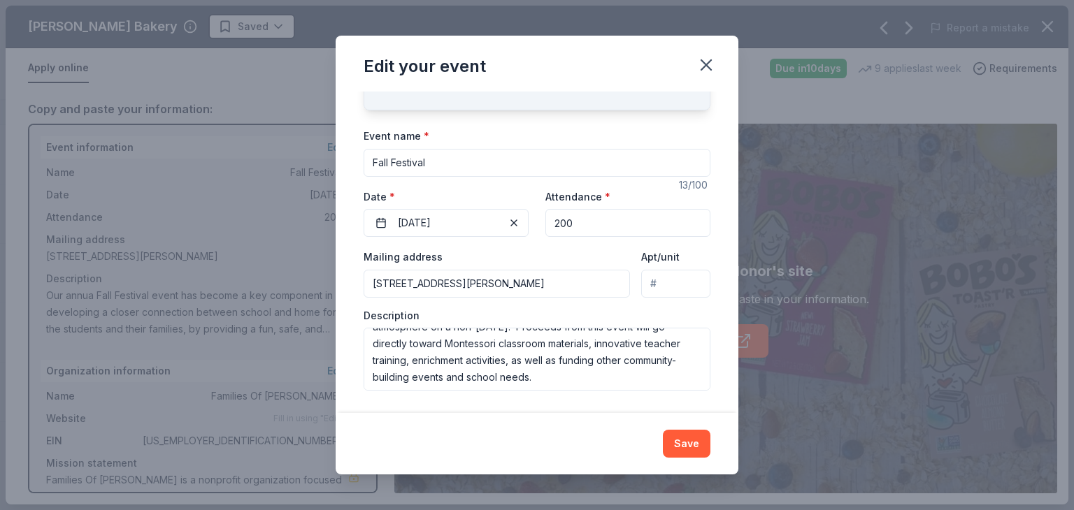
scroll to position [67, 0]
click at [696, 438] on button "Save" at bounding box center [687, 444] width 48 height 28
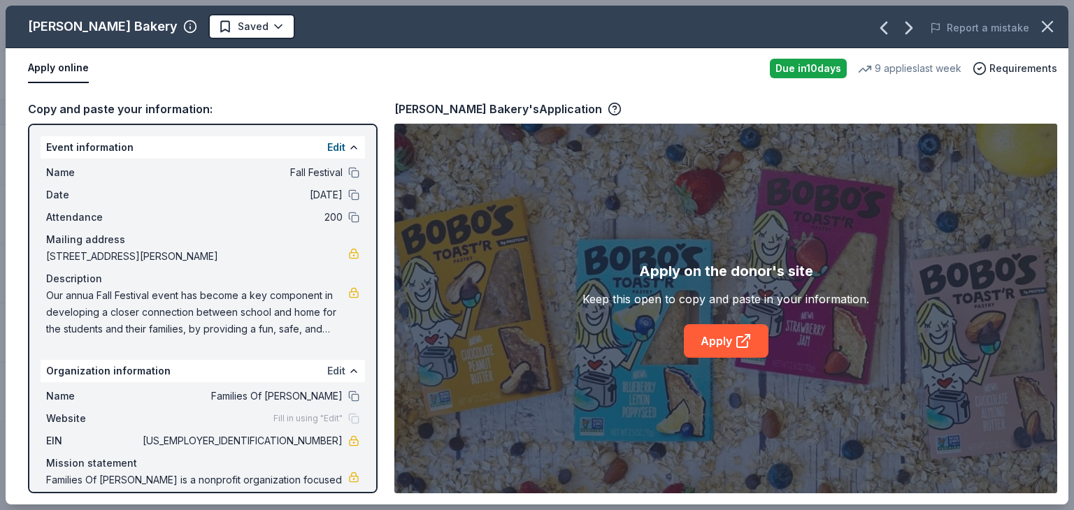
click at [330, 368] on button "Edit" at bounding box center [336, 371] width 18 height 17
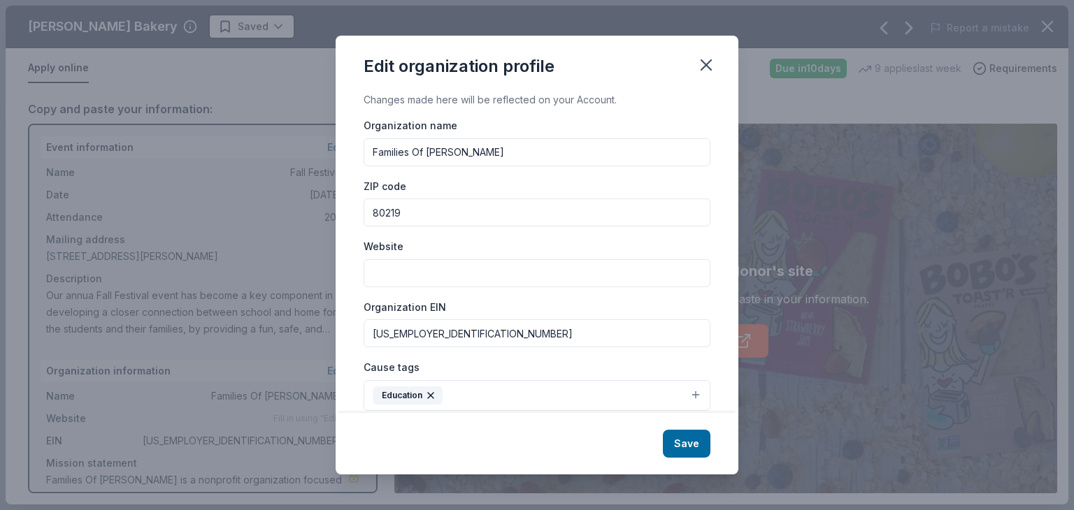
click at [467, 272] on input "Website" at bounding box center [537, 273] width 347 height 28
type input "[DOMAIN_NAME]"
click at [701, 441] on button "Save" at bounding box center [687, 444] width 48 height 28
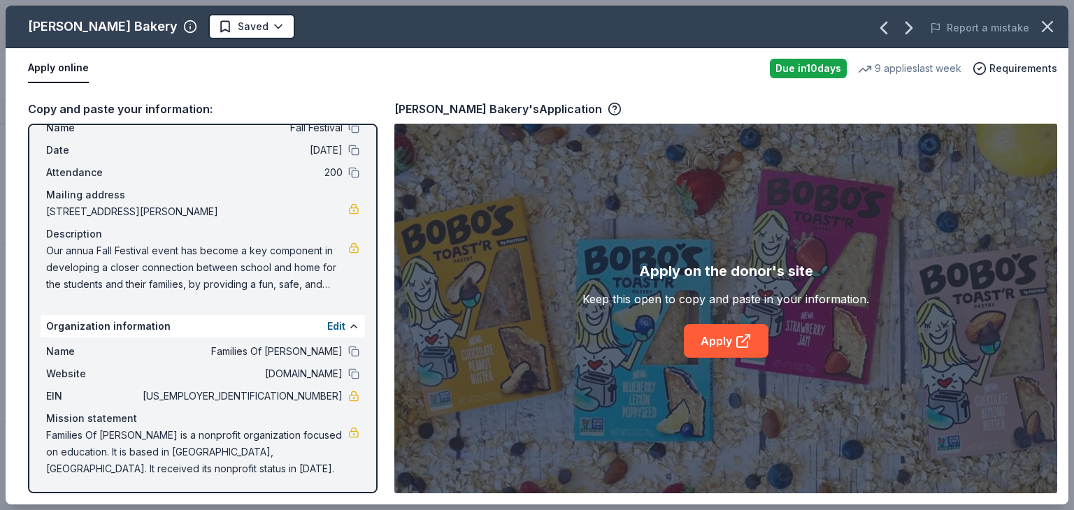
scroll to position [46, 0]
click at [327, 324] on button "Edit" at bounding box center [336, 325] width 18 height 17
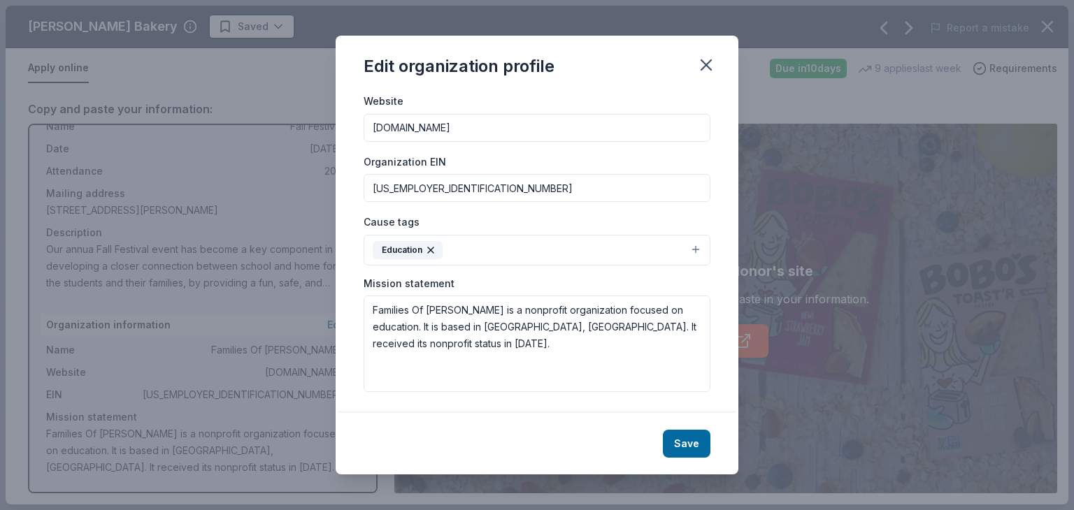
scroll to position [147, 0]
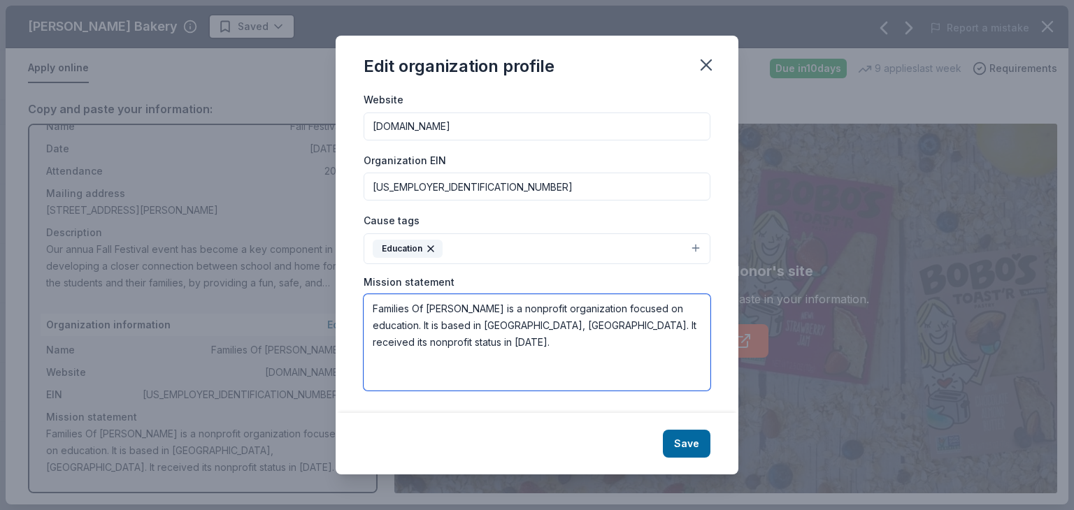
click at [372, 305] on textarea "Families Of Denison Montessori is a nonprofit organization focused on education…" at bounding box center [537, 342] width 347 height 96
click at [372, 304] on textarea "Families Of Denison Montessori is a nonprofit organization focused on education…" at bounding box center [537, 342] width 347 height 96
paste textarea "amilies of Denison Montessori (FDM) is a 501c3 Non-Profit which acts as the sch…"
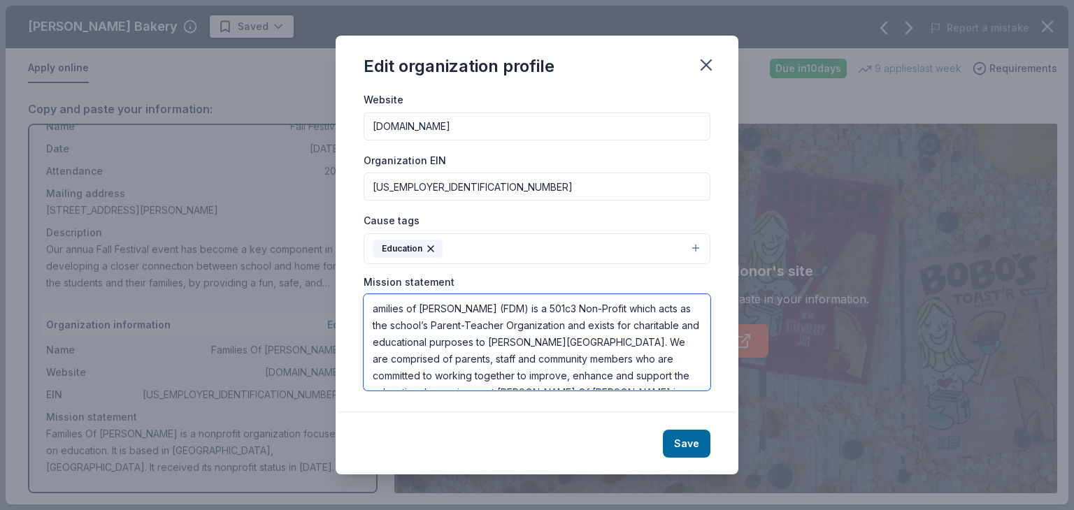
scroll to position [0, 0]
click at [374, 313] on textarea "amilies of Denison Montessori (FDM) is a 501c3 Non-Profit which acts as the sch…" at bounding box center [537, 342] width 347 height 96
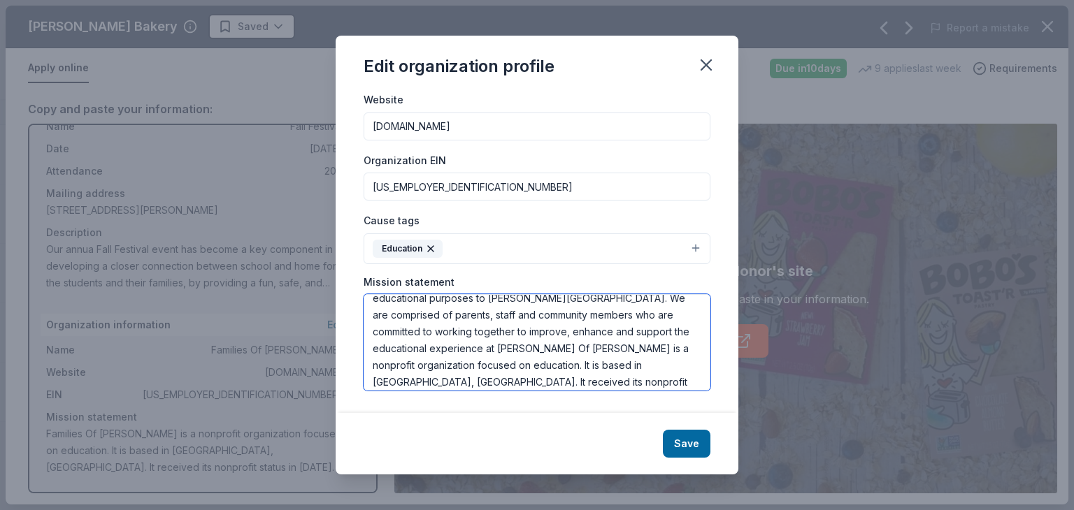
scroll to position [67, 0]
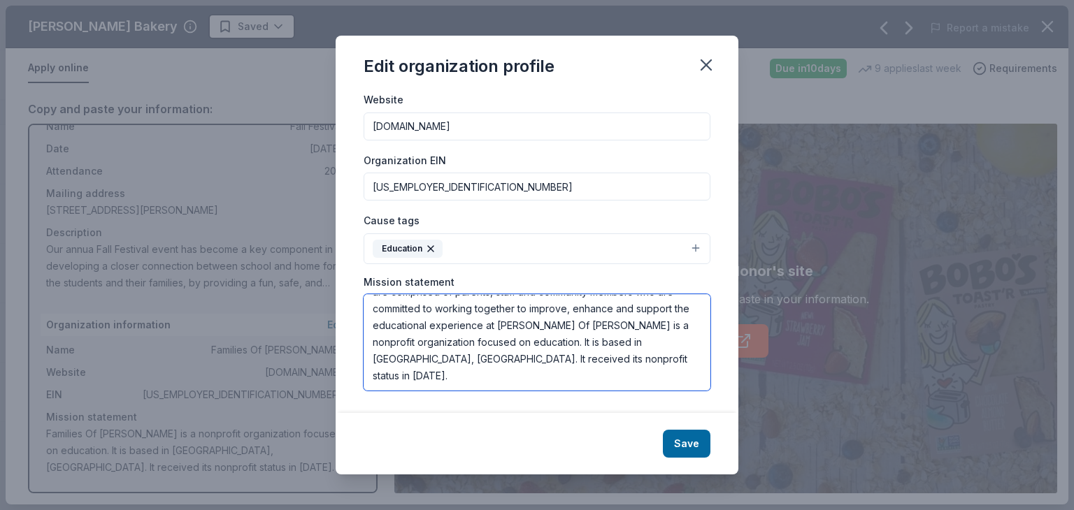
click at [424, 340] on textarea "Families of Denison Montessori (FDM) is a 501c3 Non-Profit which acts as the sc…" at bounding box center [537, 342] width 347 height 96
drag, startPoint x: 428, startPoint y: 345, endPoint x: 545, endPoint y: 353, distance: 117.1
click at [545, 353] on textarea "Families of Denison Montessori (FDM) is a 501c3 Non-Profit which acts as the sc…" at bounding box center [537, 342] width 347 height 96
click at [563, 361] on textarea "Families of Denison Montessori (FDM) is a 501c3 Non-Profit which acts as the sc…" at bounding box center [537, 342] width 347 height 96
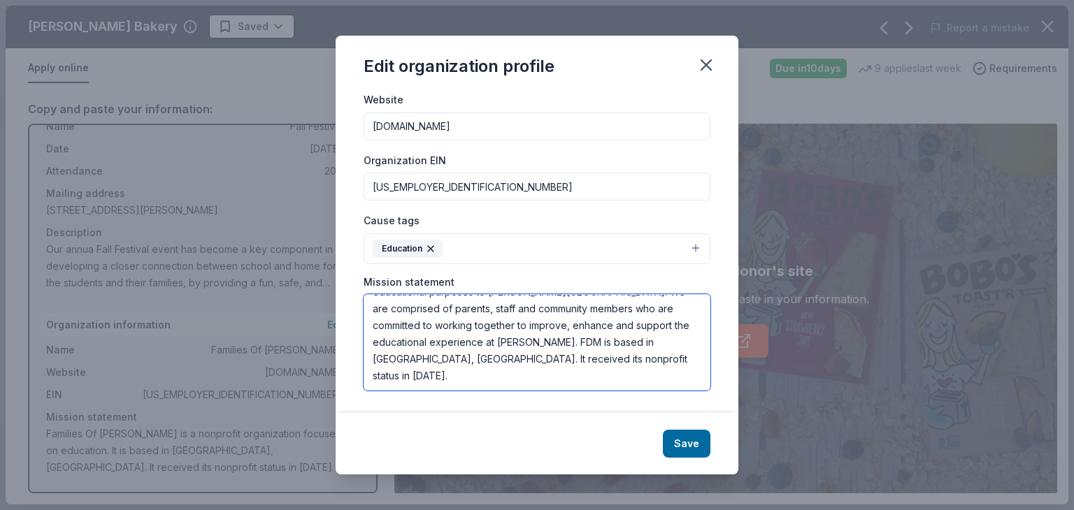
drag, startPoint x: 571, startPoint y: 357, endPoint x: 562, endPoint y: 357, distance: 8.4
click at [562, 357] on textarea "Families of Denison Montessori (FDM) is a 501c3 Non-Profit which acts as the sc…" at bounding box center [537, 342] width 347 height 96
click at [479, 376] on textarea "Families of Denison Montessori (FDM) is a 501c3 Non-Profit which acts as the sc…" at bounding box center [537, 342] width 347 height 96
type textarea "Families of [PERSON_NAME] (FDM) is a 501c3 Non-Profit which acts as the school’…"
click at [691, 448] on button "Save" at bounding box center [687, 444] width 48 height 28
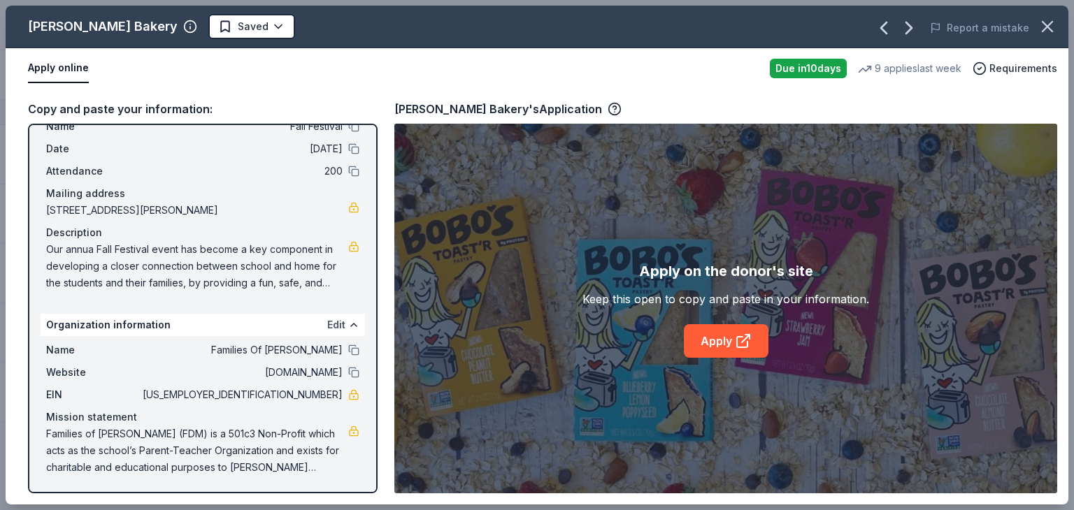
click at [327, 328] on button "Edit" at bounding box center [336, 325] width 18 height 17
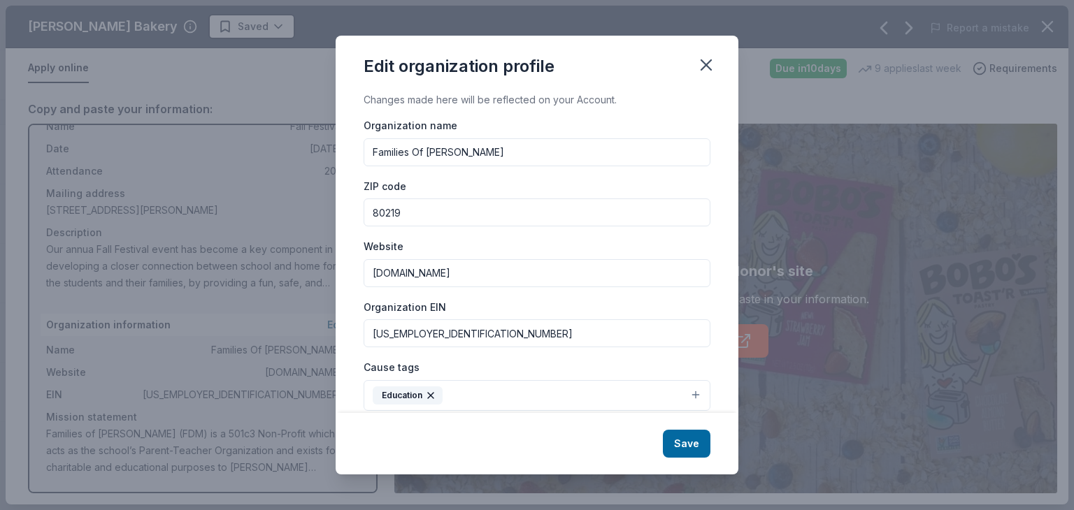
click at [685, 394] on button "Education" at bounding box center [537, 395] width 347 height 31
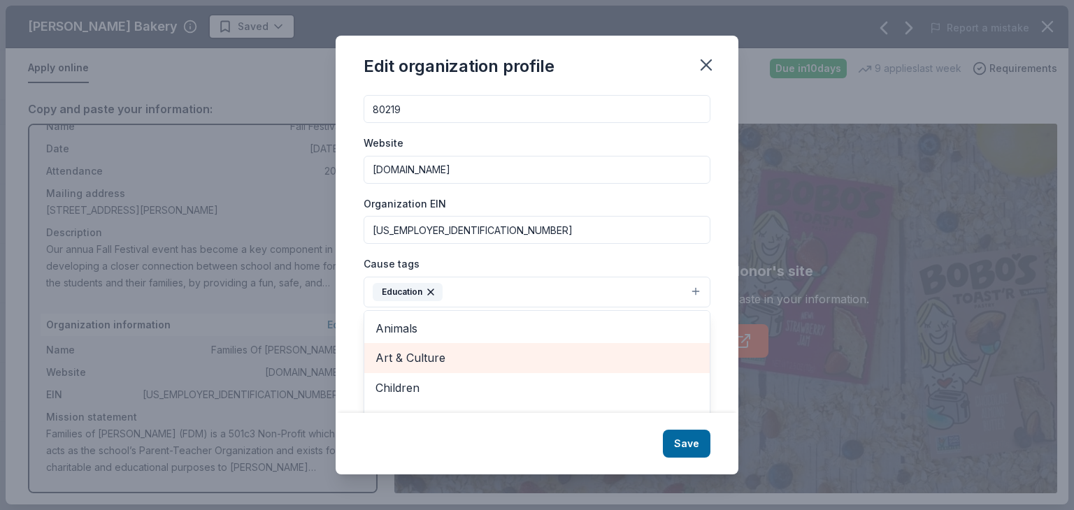
scroll to position [140, 0]
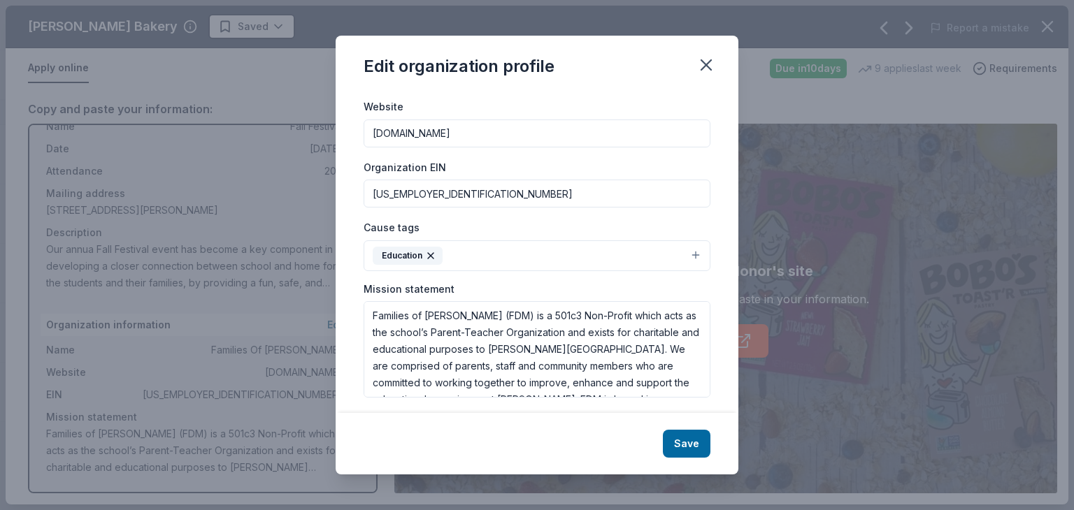
click at [500, 252] on button "Education" at bounding box center [537, 256] width 347 height 31
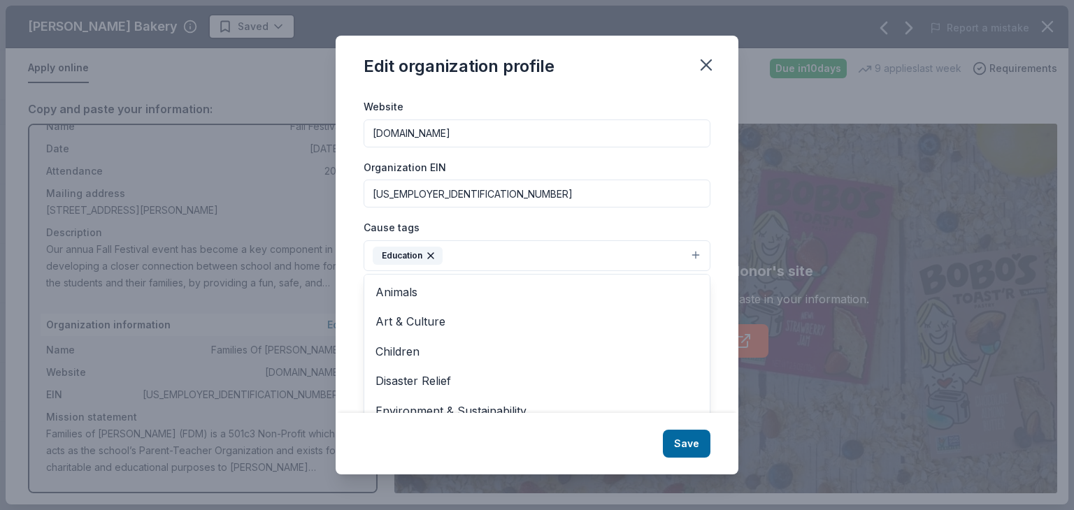
click at [499, 259] on button "Education" at bounding box center [537, 256] width 347 height 31
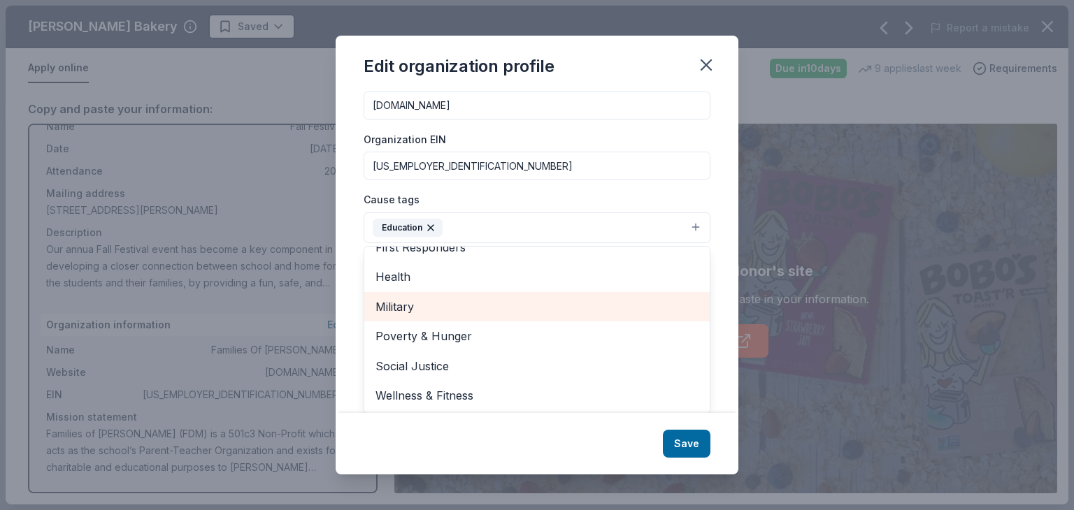
scroll to position [168, 0]
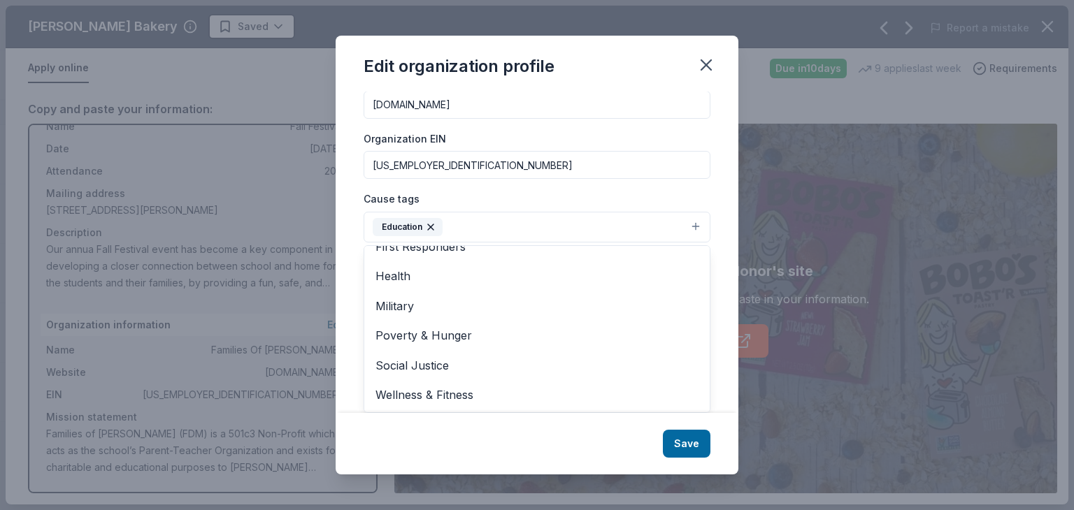
click at [708, 68] on div "Edit organization profile Changes made here will be reflected on your Account. …" at bounding box center [537, 255] width 403 height 439
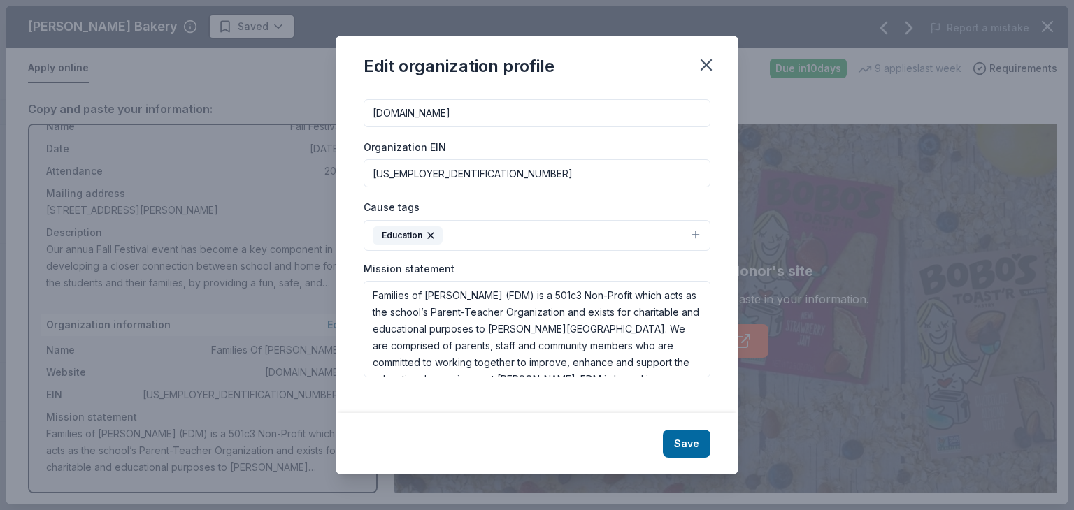
scroll to position [147, 0]
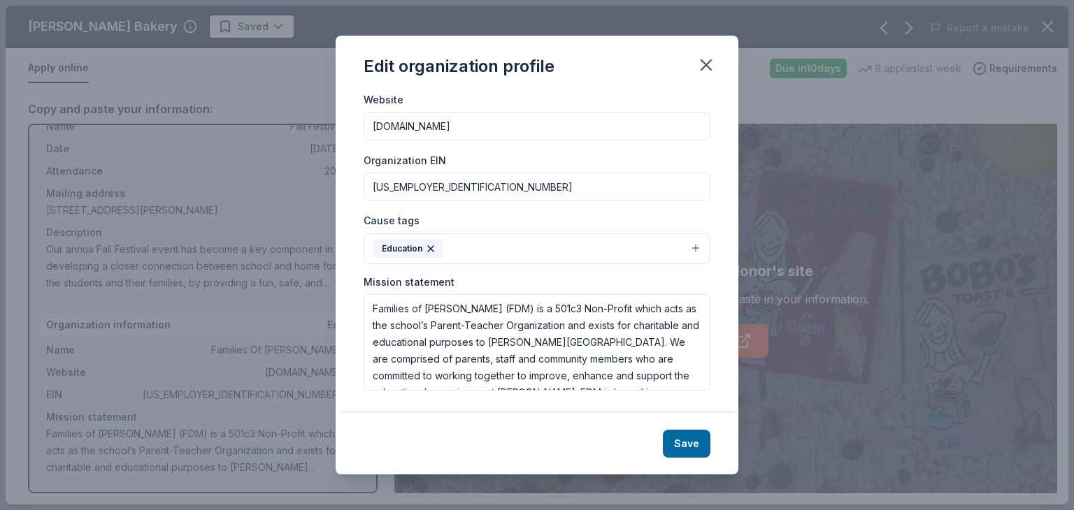
click at [708, 68] on icon "button" at bounding box center [706, 65] width 20 height 20
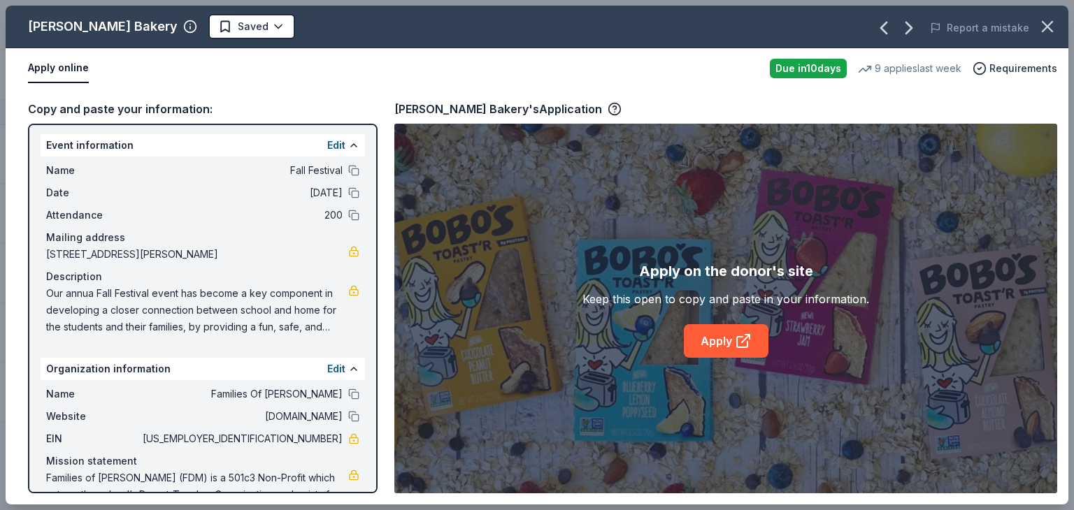
scroll to position [0, 0]
click at [183, 26] on icon "button" at bounding box center [190, 27] width 14 height 14
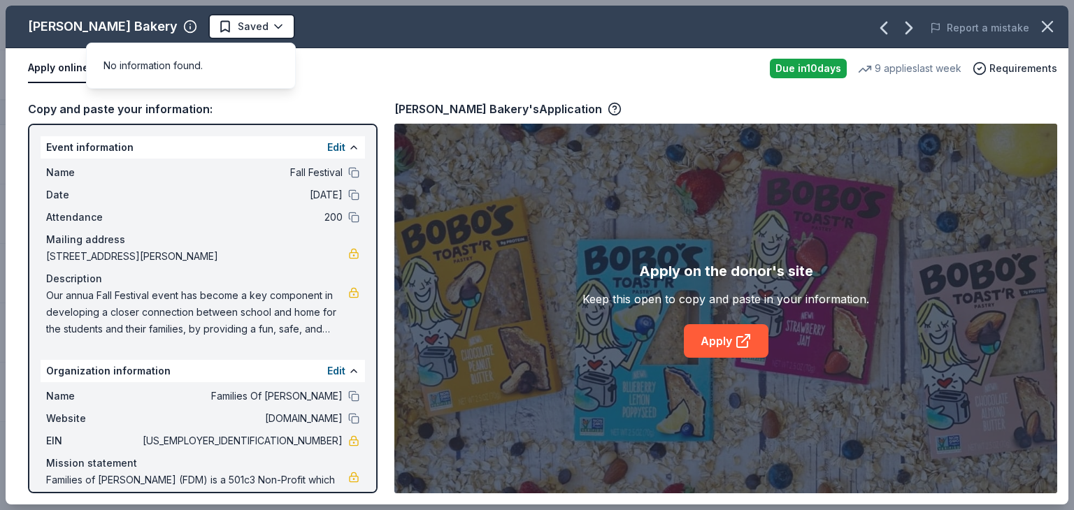
click at [222, 238] on div "Mailing address" at bounding box center [202, 239] width 313 height 17
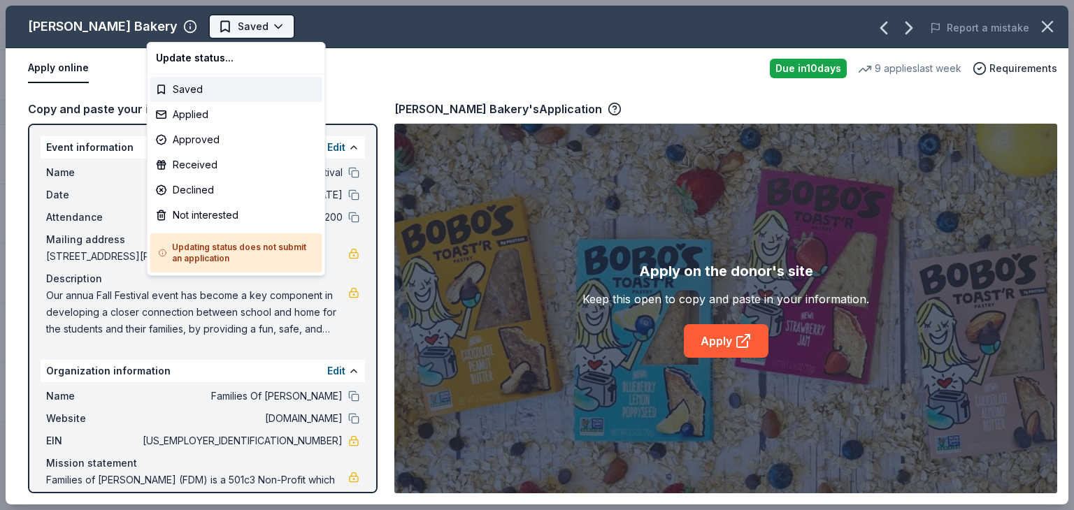
click at [199, 24] on html "Fall Festival Track · 5 Discover Start free trial Earn Rewards 5 Saved Applied …" at bounding box center [537, 255] width 1074 height 510
click at [514, 69] on html "Fall Festival Track · 5 Discover Start free trial Earn Rewards 5 Saved Applied …" at bounding box center [537, 255] width 1074 height 510
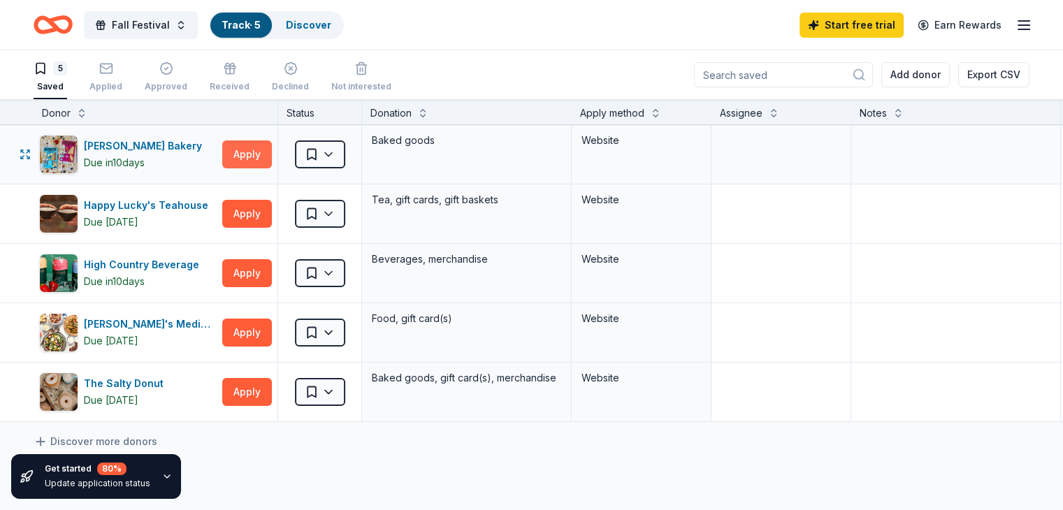
click at [272, 150] on button "Apply" at bounding box center [247, 155] width 50 height 28
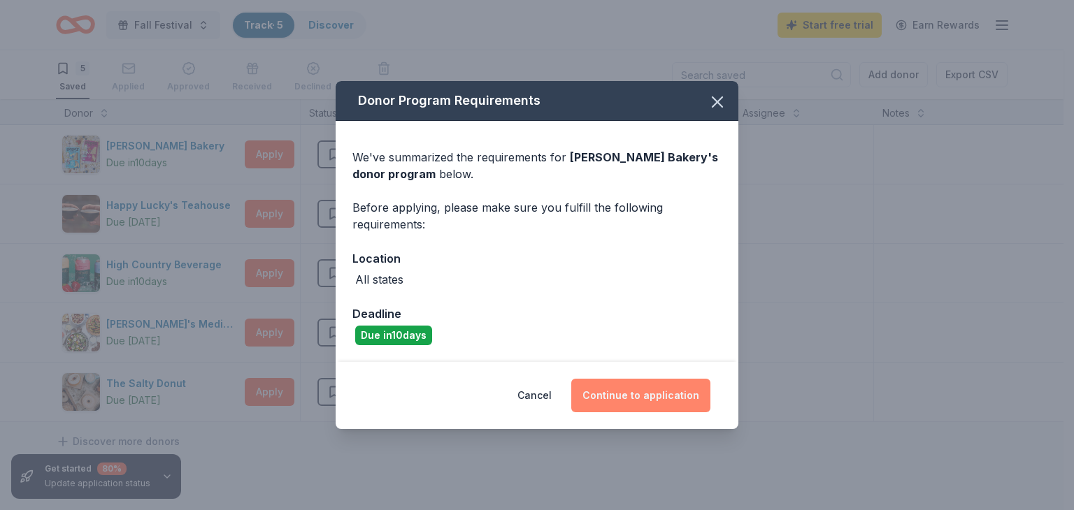
click at [638, 397] on button "Continue to application" at bounding box center [640, 396] width 139 height 34
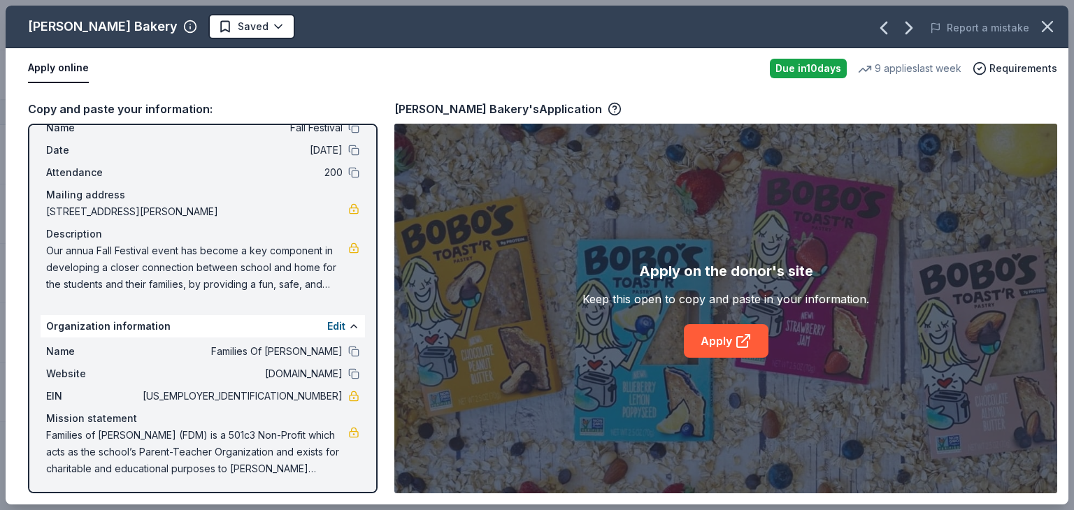
scroll to position [46, 0]
click at [1026, 69] on span "Requirements" at bounding box center [1023, 68] width 68 height 17
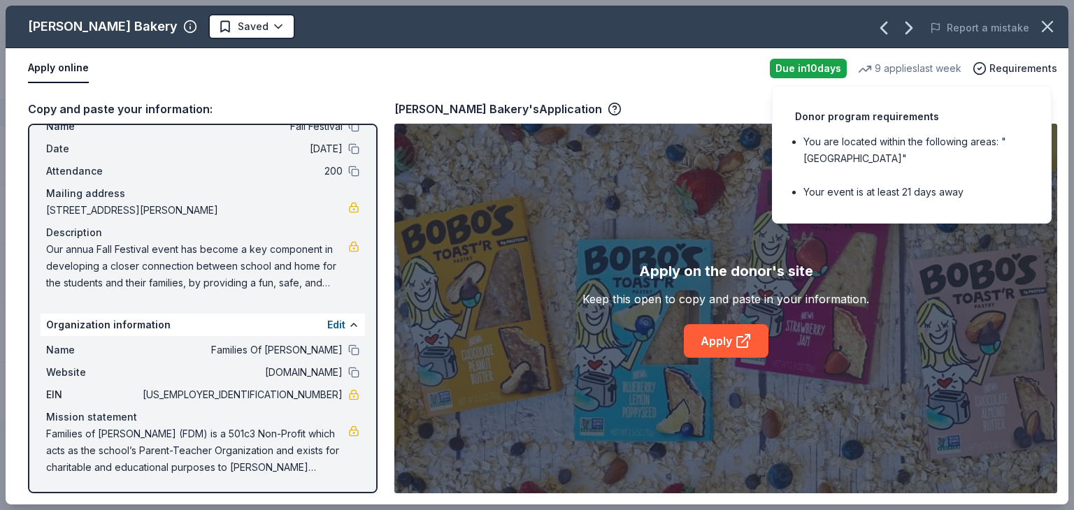
click at [643, 100] on div "Bobo's Bakery's Application" at bounding box center [725, 109] width 663 height 18
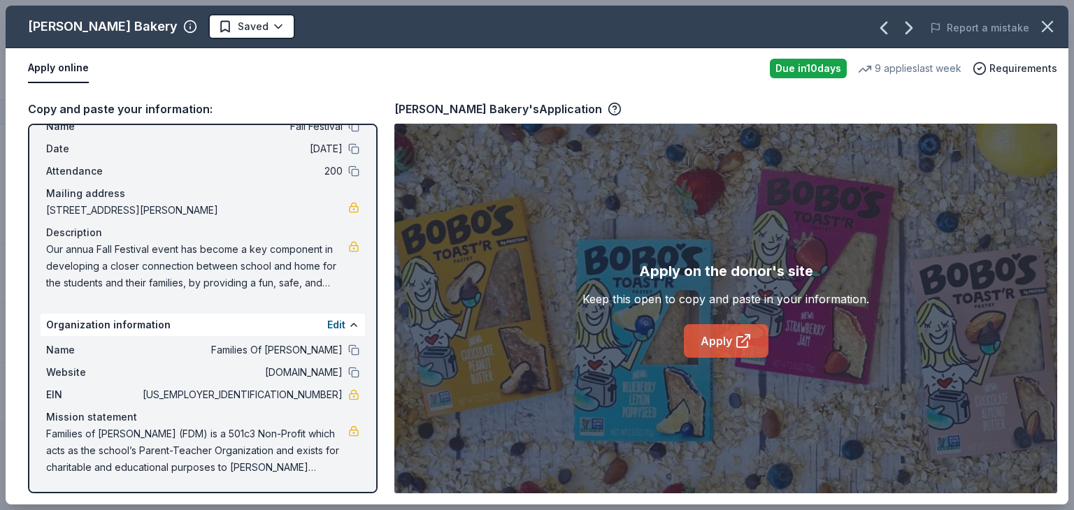
click at [733, 347] on link "Apply" at bounding box center [726, 341] width 85 height 34
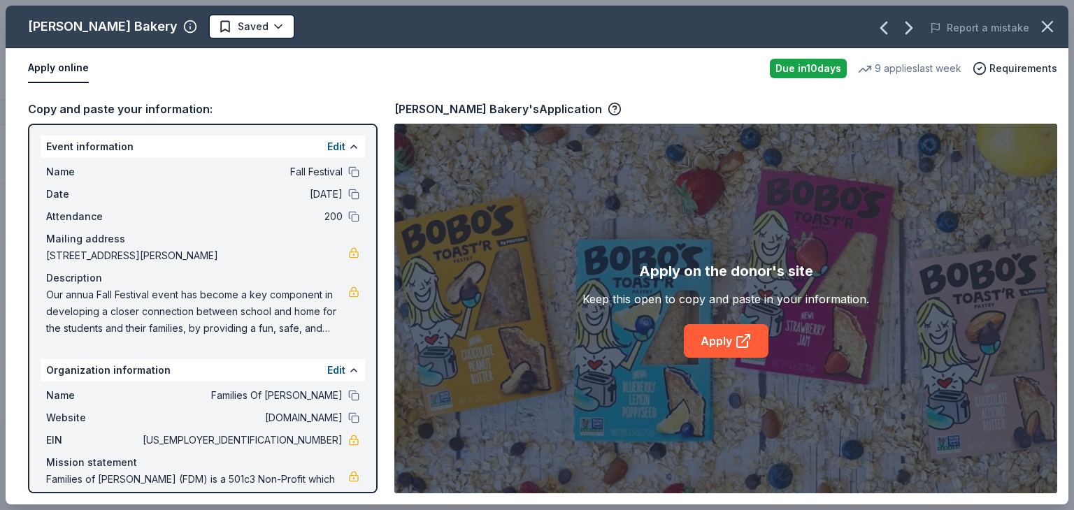
scroll to position [0, 0]
click at [613, 108] on icon "button" at bounding box center [614, 107] width 3 height 3
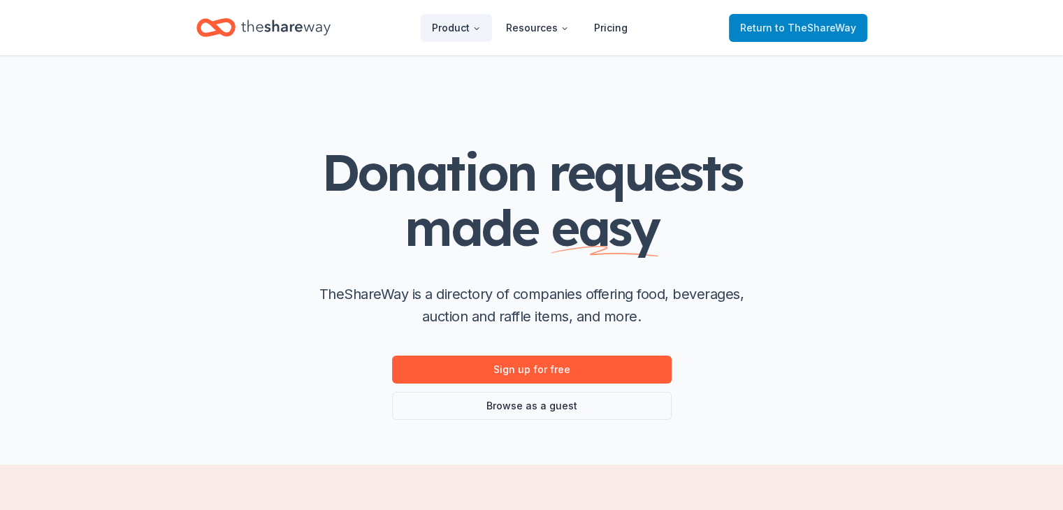
click at [808, 20] on span "Return to TheShareWay" at bounding box center [798, 28] width 116 height 17
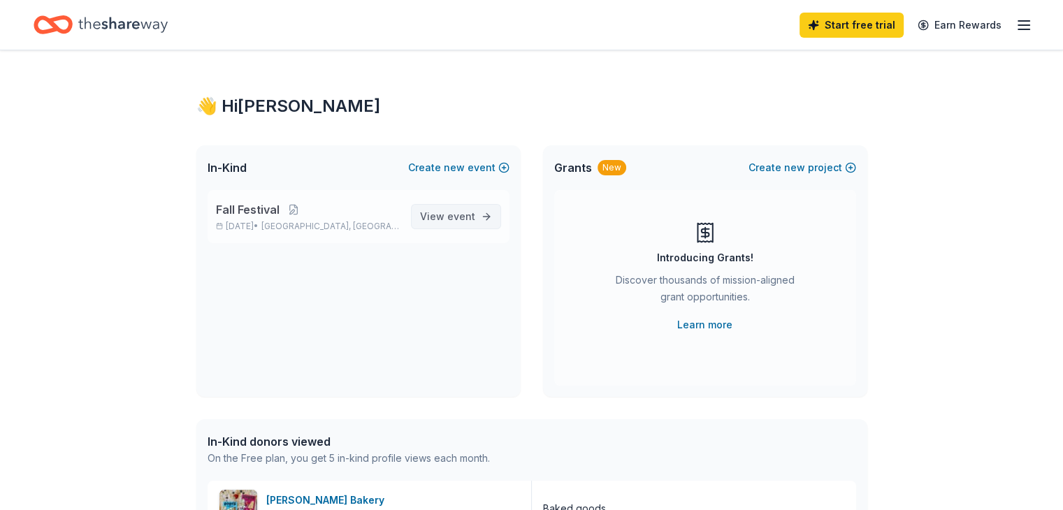
click at [431, 210] on span "View event" at bounding box center [447, 216] width 55 height 17
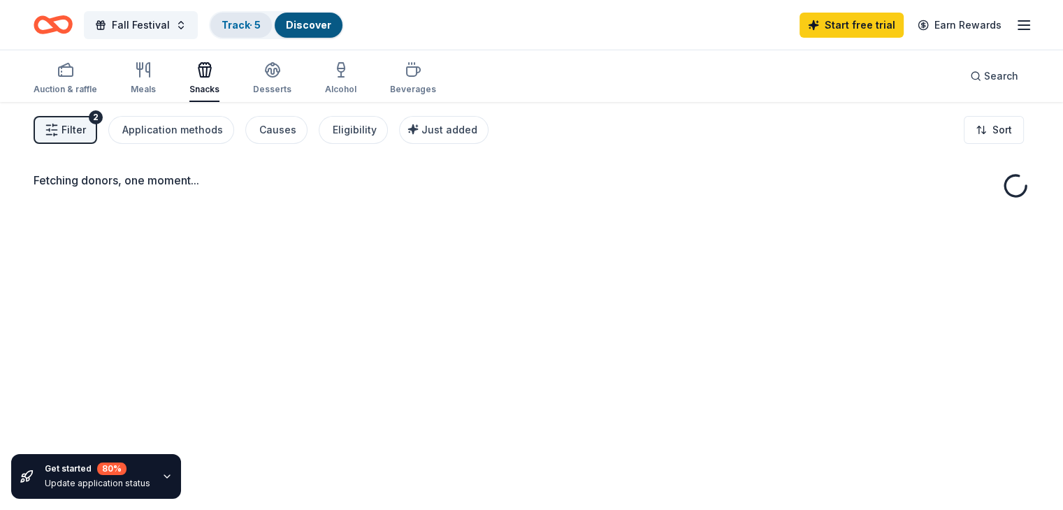
click at [247, 17] on div "Track · 5" at bounding box center [241, 25] width 62 height 25
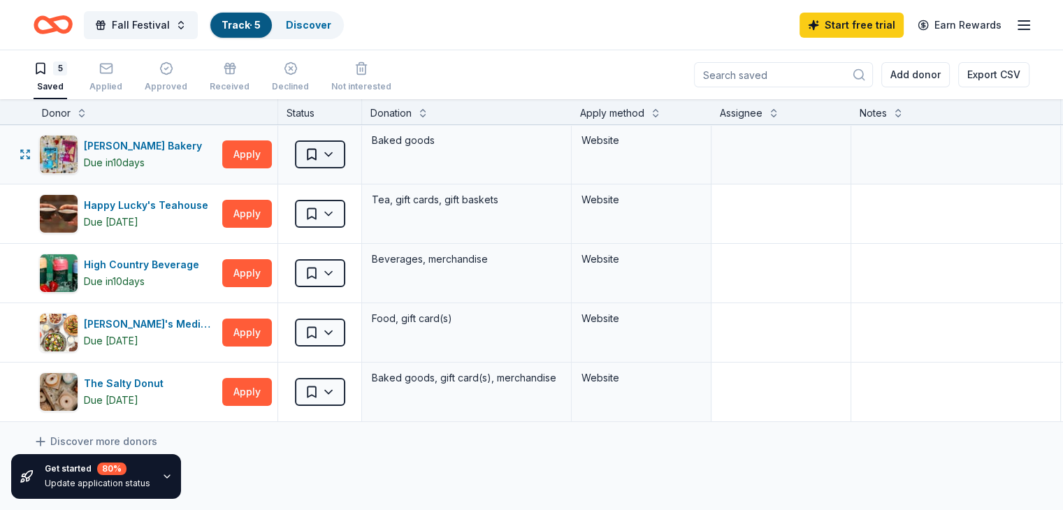
click at [338, 154] on html "Fall Festival Track · 5 Discover Start free trial Earn Rewards 5 Saved Applied …" at bounding box center [531, 255] width 1063 height 510
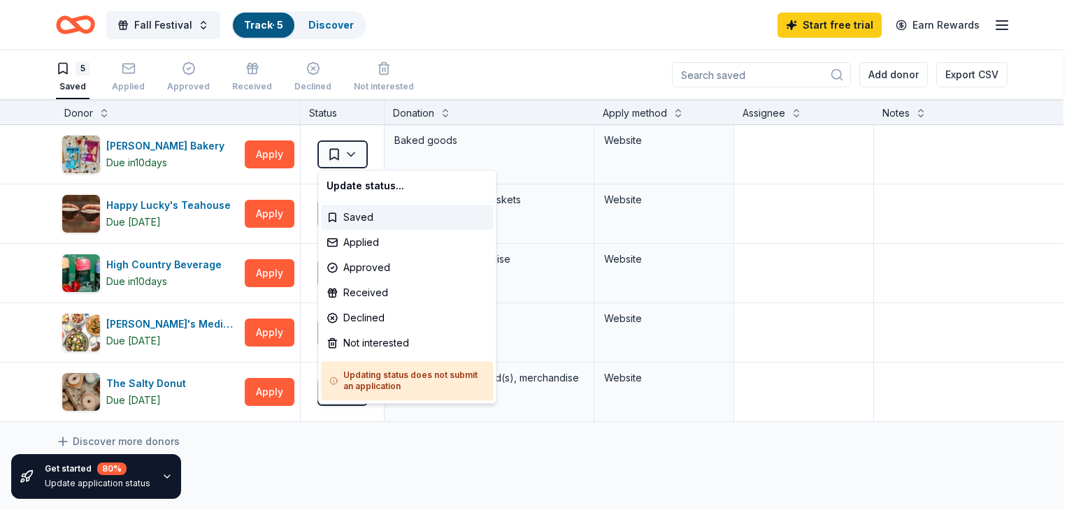
click at [480, 154] on html "Fall Festival Track · 5 Discover Start free trial Earn Rewards 5 Saved Applied …" at bounding box center [537, 255] width 1074 height 510
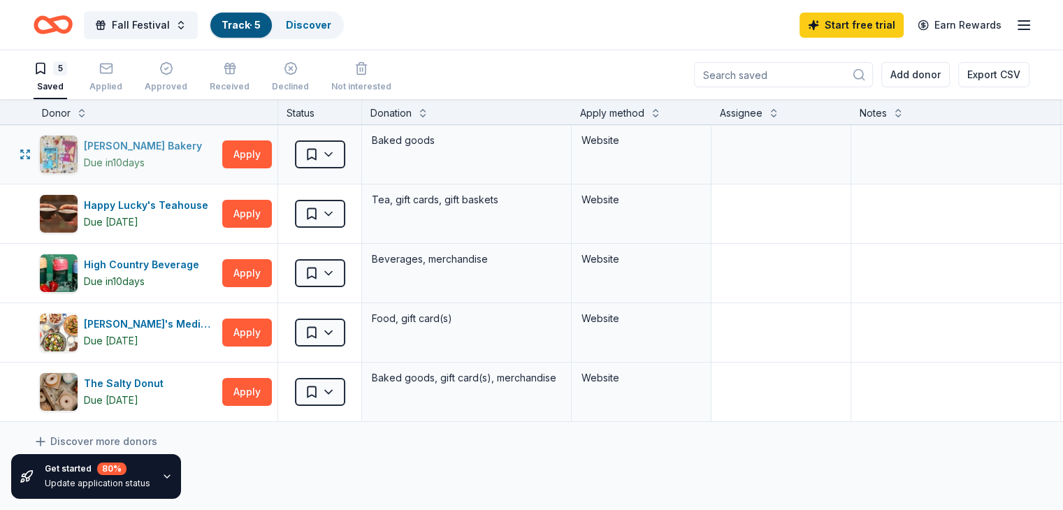
click at [158, 143] on div "Bobo's Bakery" at bounding box center [146, 146] width 124 height 17
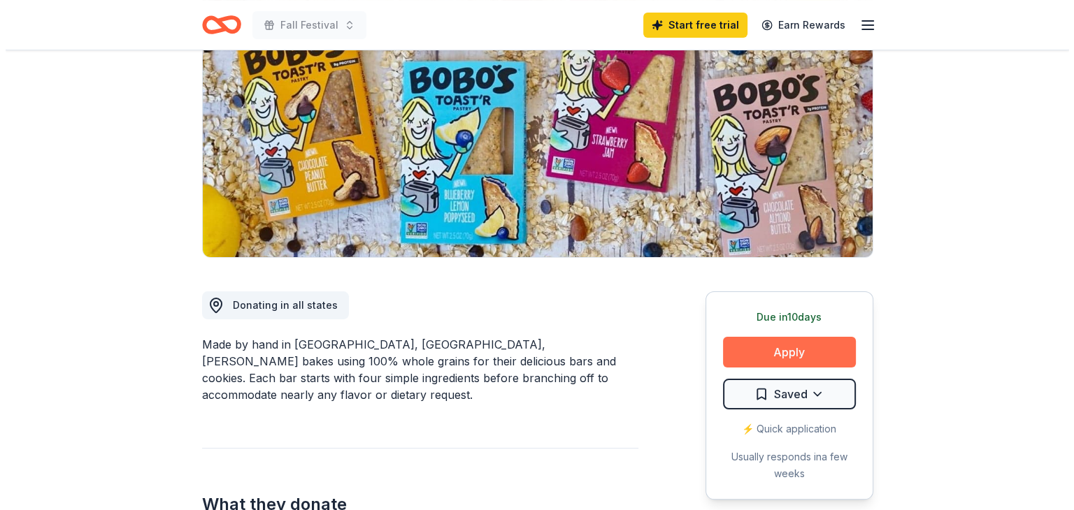
scroll to position [280, 0]
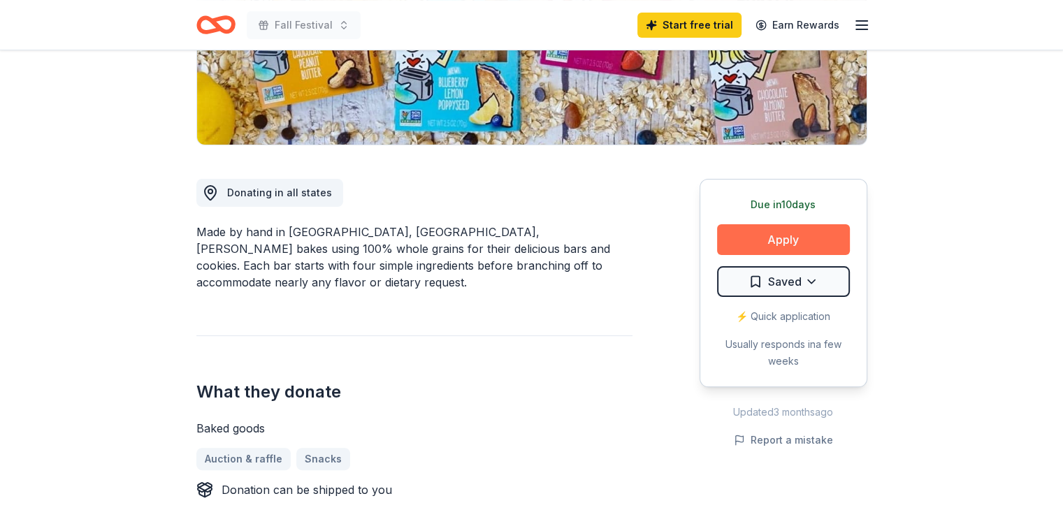
click at [809, 241] on button "Apply" at bounding box center [783, 239] width 133 height 31
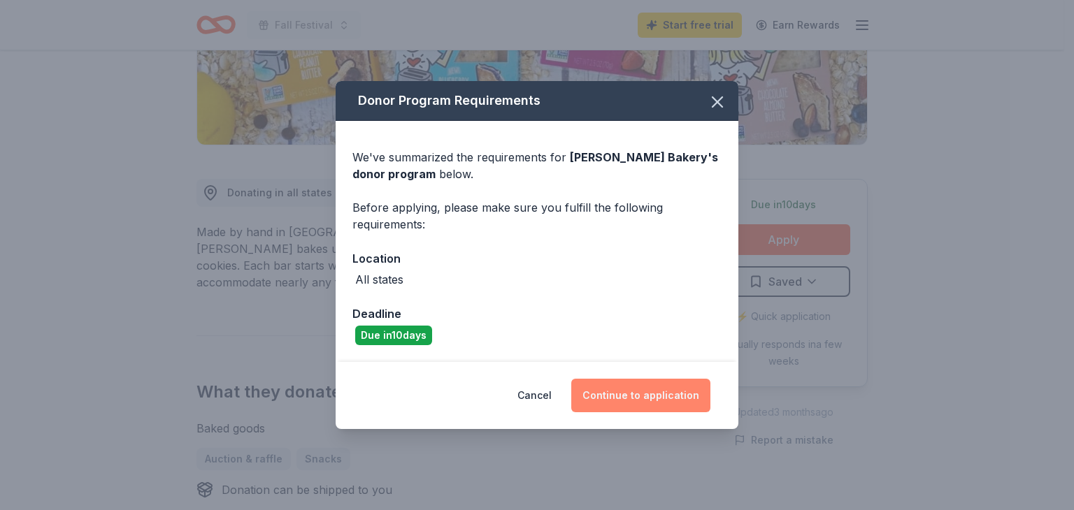
click at [628, 394] on button "Continue to application" at bounding box center [640, 396] width 139 height 34
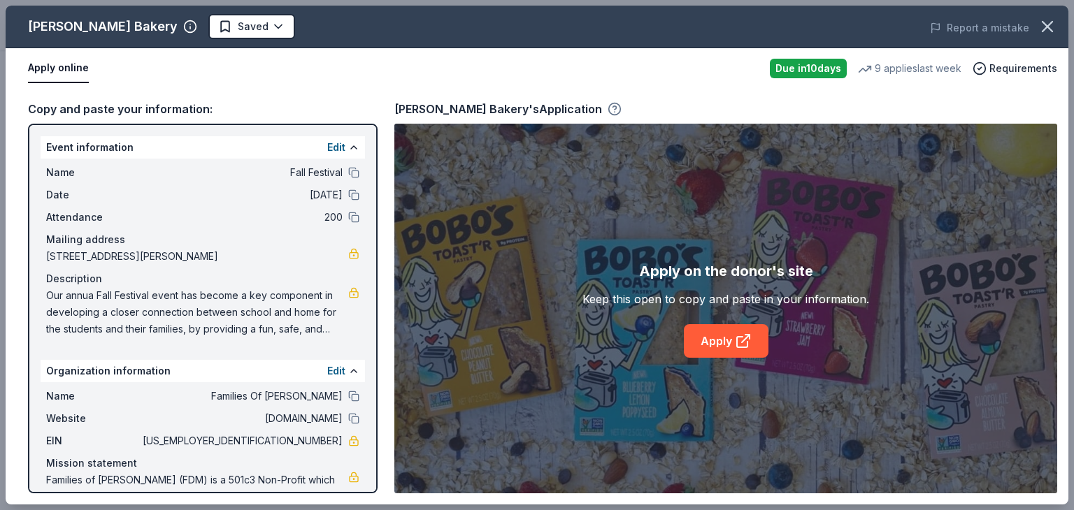
click at [608, 111] on icon "button" at bounding box center [615, 109] width 14 height 14
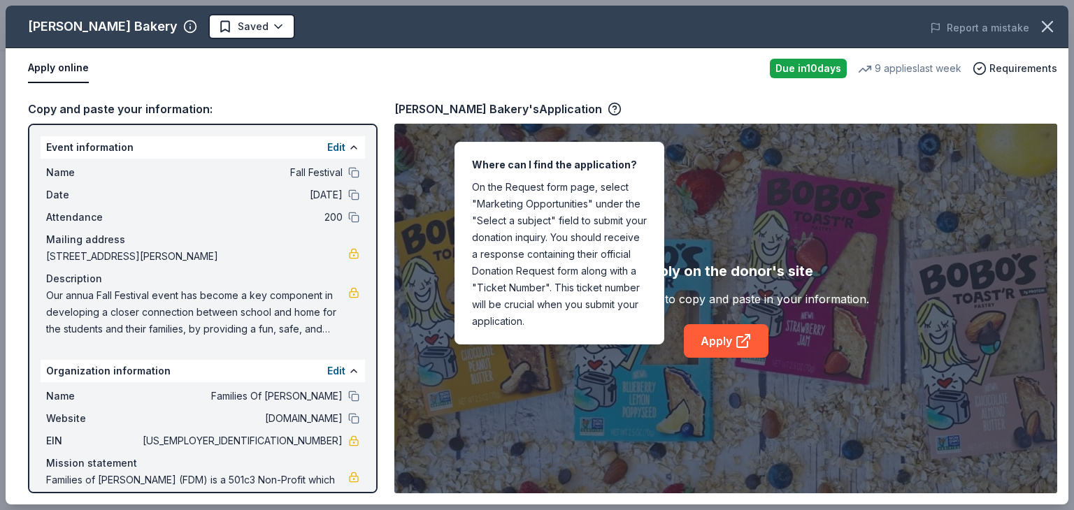
click at [801, 227] on div "Apply on the donor's site Keep this open to copy and paste in your information.…" at bounding box center [725, 309] width 663 height 370
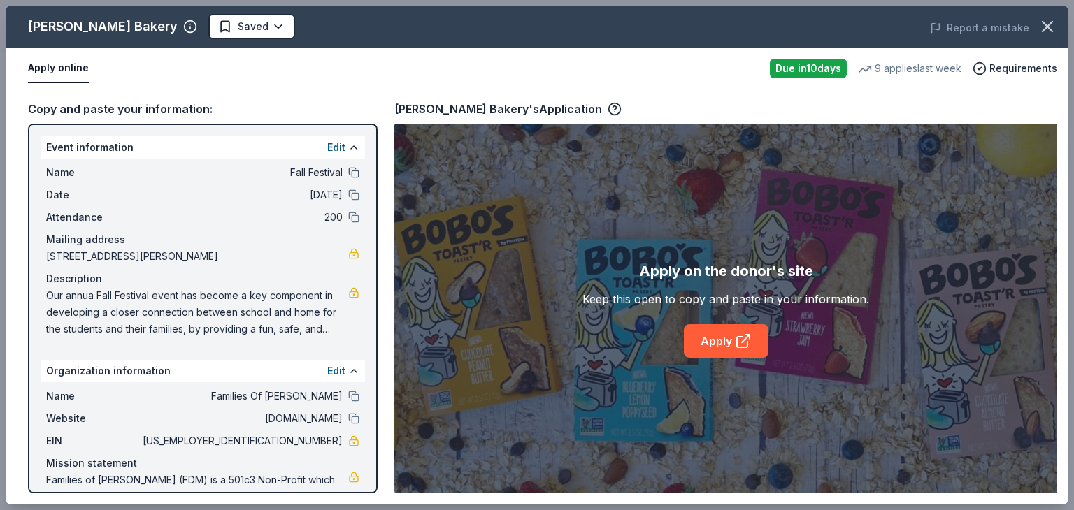
click at [348, 168] on button at bounding box center [353, 172] width 11 height 11
click at [329, 145] on button "Edit" at bounding box center [336, 147] width 18 height 17
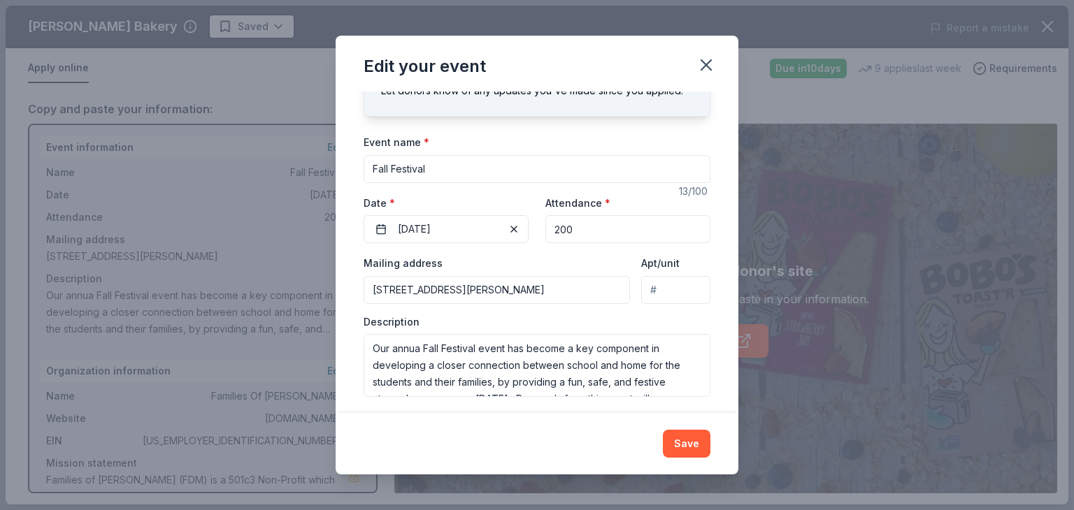
scroll to position [76, 0]
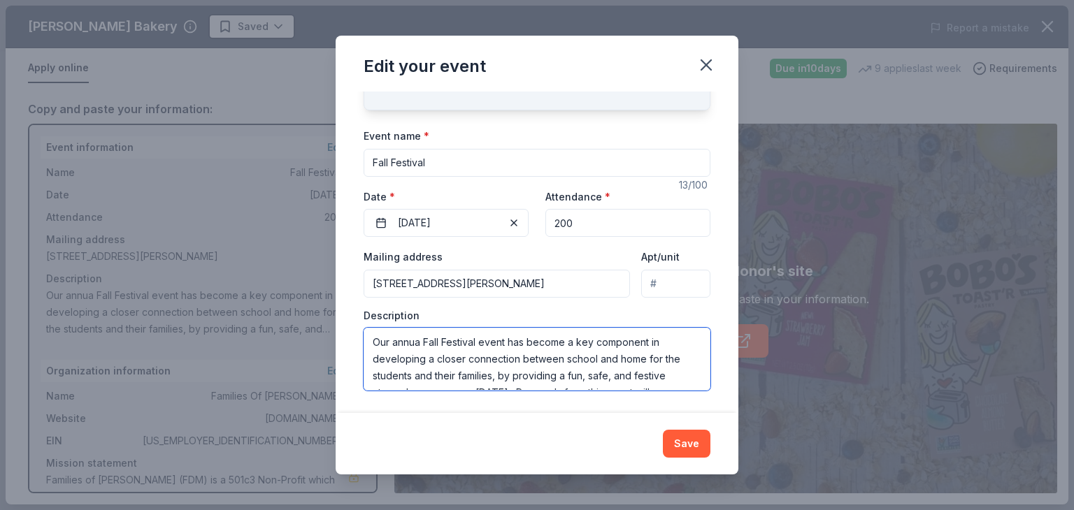
drag, startPoint x: 372, startPoint y: 340, endPoint x: 422, endPoint y: 341, distance: 50.3
click at [422, 341] on textarea "Our annua Fall Festival event has become a key component in developing a closer…" at bounding box center [537, 359] width 347 height 63
click at [420, 342] on textarea "Our annua Fall Festival event has become a key component in developing a closer…" at bounding box center [537, 359] width 347 height 63
click at [417, 342] on textarea "Our annua Fall Festival event has become a key component in developing a closer…" at bounding box center [537, 359] width 347 height 63
click at [421, 342] on textarea "Our annua Fall Festival event has become a key component in developing a closer…" at bounding box center [537, 359] width 347 height 63
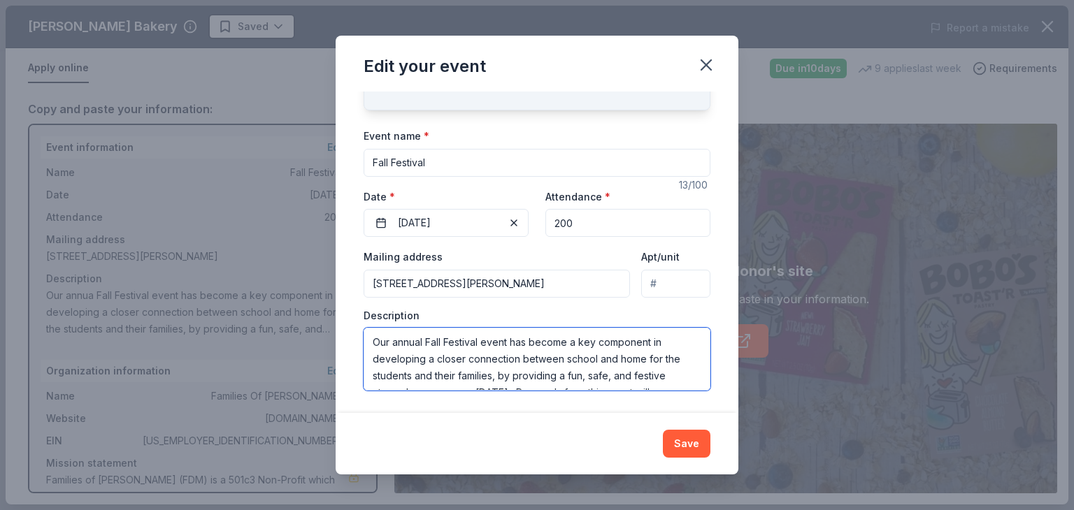
click at [510, 352] on textarea "Our annual Fall Festival event has become a key component in developing a close…" at bounding box center [537, 359] width 347 height 63
drag, startPoint x: 378, startPoint y: 343, endPoint x: 545, endPoint y: 360, distance: 168.7
click at [673, 375] on textarea "Our annual Fall Festival event has become a key component in developing a close…" at bounding box center [537, 359] width 347 height 63
type textarea "Our annual Fall Festival event has become a key component in developing a close…"
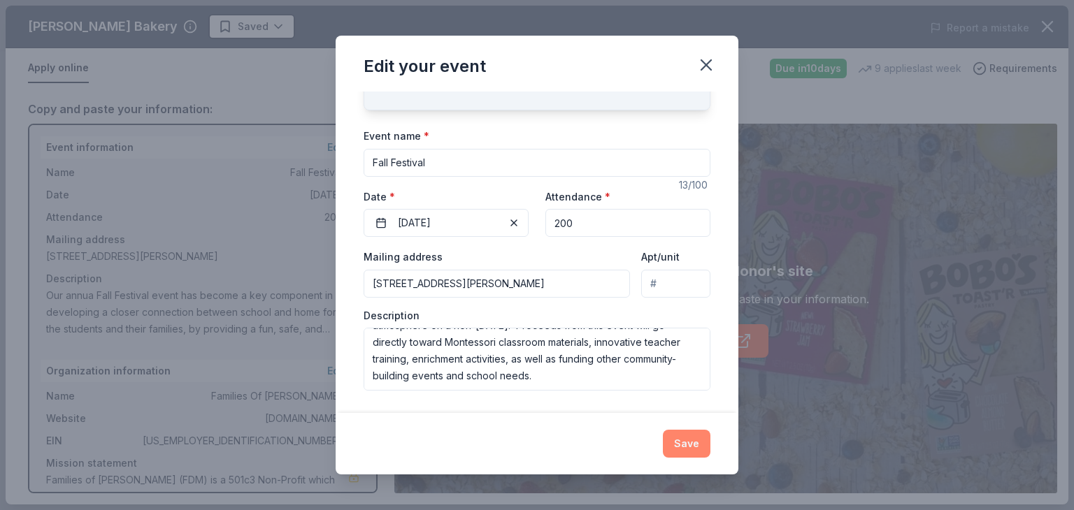
click at [696, 433] on button "Save" at bounding box center [687, 444] width 48 height 28
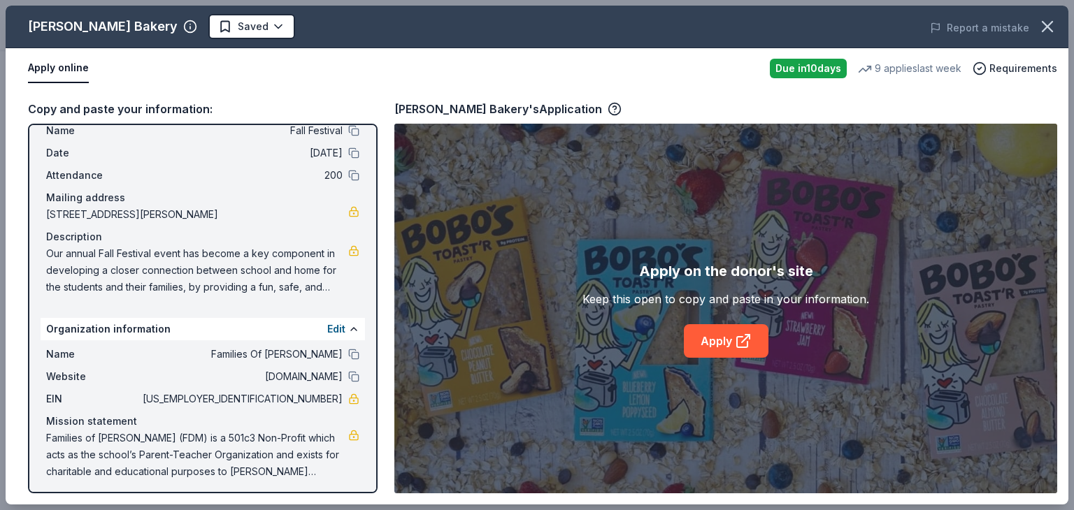
scroll to position [46, 0]
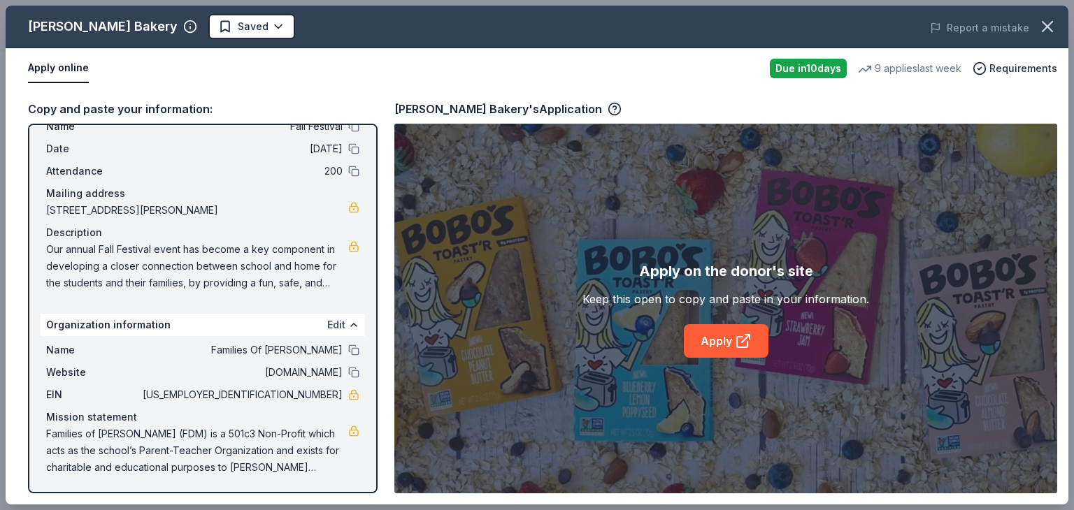
click at [331, 322] on button "Edit" at bounding box center [336, 325] width 18 height 17
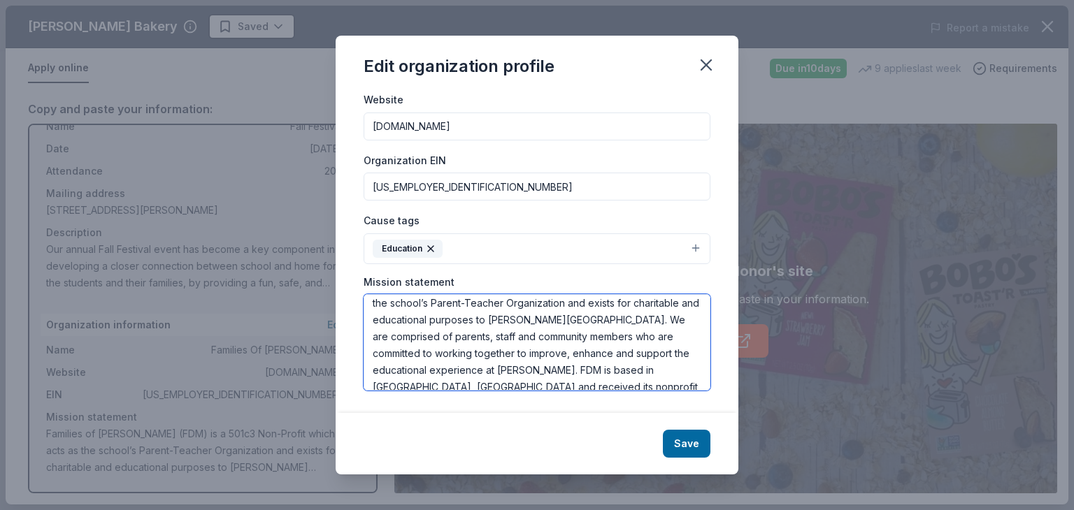
scroll to position [50, 0]
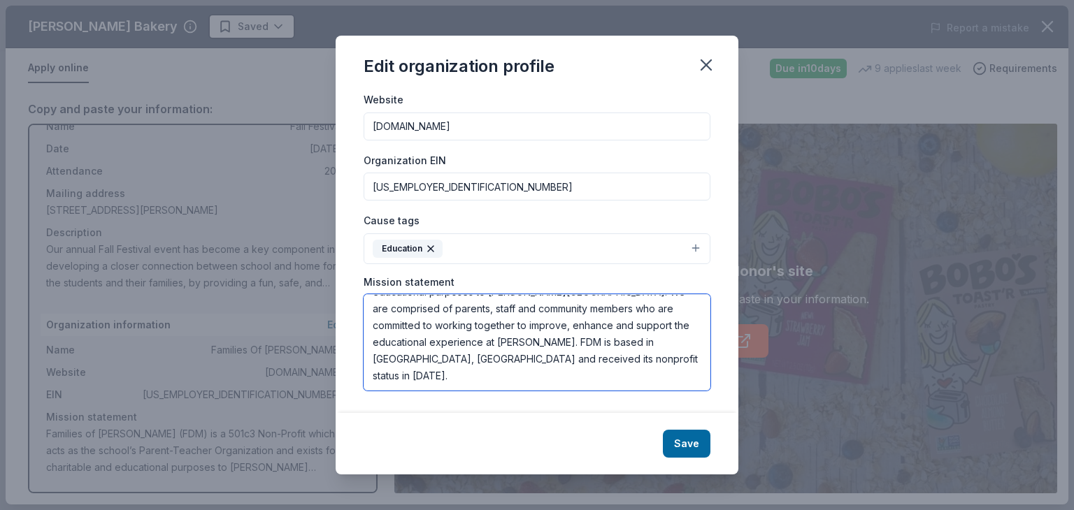
drag, startPoint x: 424, startPoint y: 317, endPoint x: 573, endPoint y: 373, distance: 159.1
click at [573, 373] on textarea "Families of [PERSON_NAME] (FDM) is a 501c3 Non-Profit which acts as the school’…" at bounding box center [537, 342] width 347 height 96
click at [716, 63] on button "button" at bounding box center [706, 65] width 31 height 31
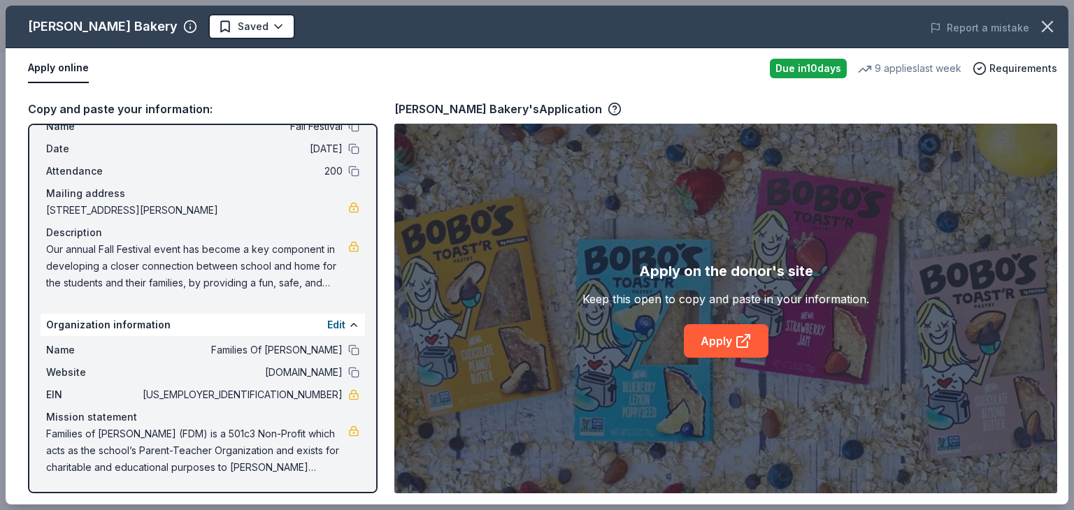
drag, startPoint x: 275, startPoint y: 395, endPoint x: 370, endPoint y: 410, distance: 95.6
click at [370, 410] on div "Event information Edit Name Fall Festival Date 09/27/25 Attendance 200 Mailing …" at bounding box center [203, 309] width 350 height 370
click at [327, 324] on button "Edit" at bounding box center [336, 325] width 18 height 17
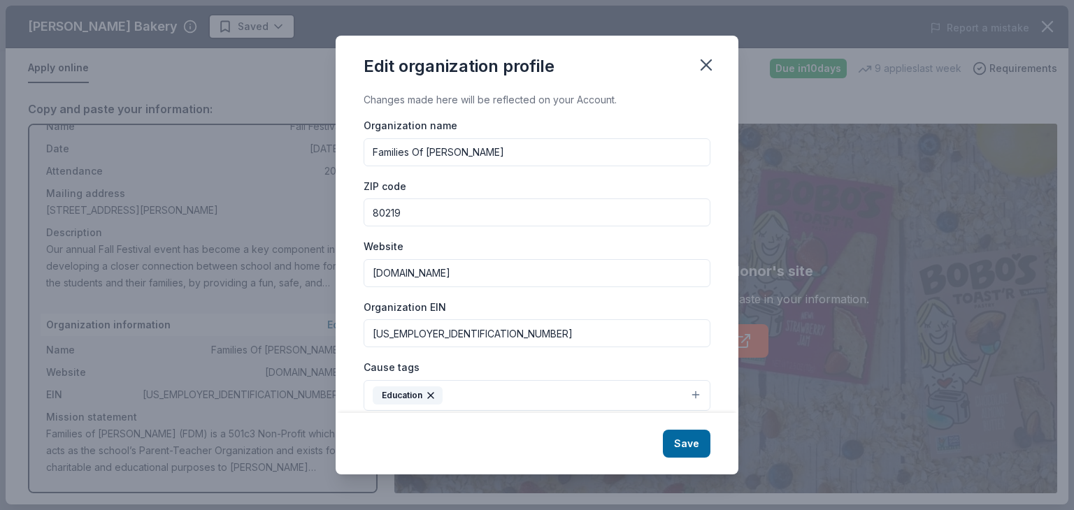
drag, startPoint x: 442, startPoint y: 337, endPoint x: 370, endPoint y: 333, distance: 72.1
click at [370, 333] on input "[US_EMPLOYER_IDENTIFICATION_NUMBER]" at bounding box center [537, 334] width 347 height 28
click at [713, 65] on icon "button" at bounding box center [706, 65] width 20 height 20
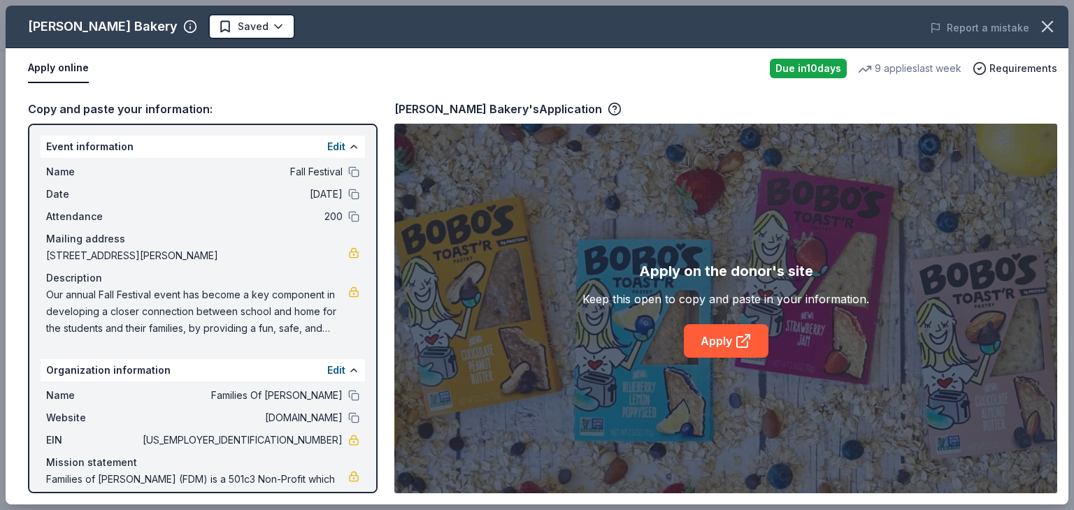
scroll to position [0, 0]
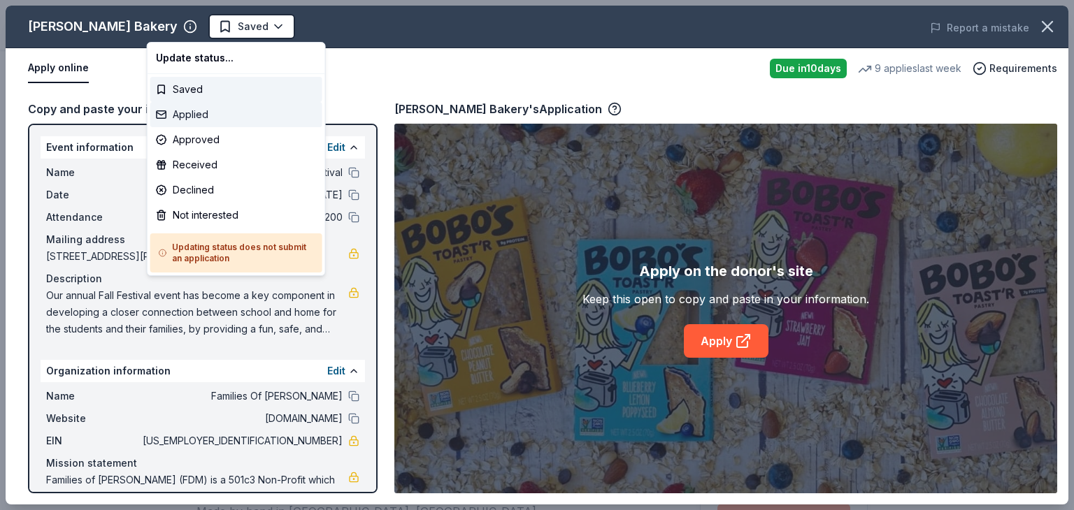
click at [193, 109] on div "Applied" at bounding box center [236, 114] width 172 height 25
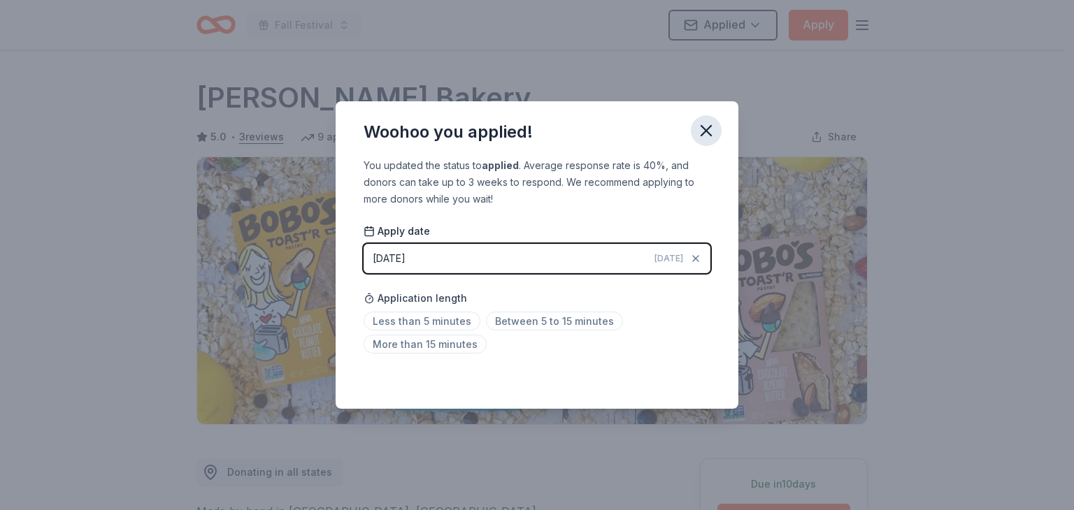
click at [705, 129] on icon "button" at bounding box center [706, 131] width 20 height 20
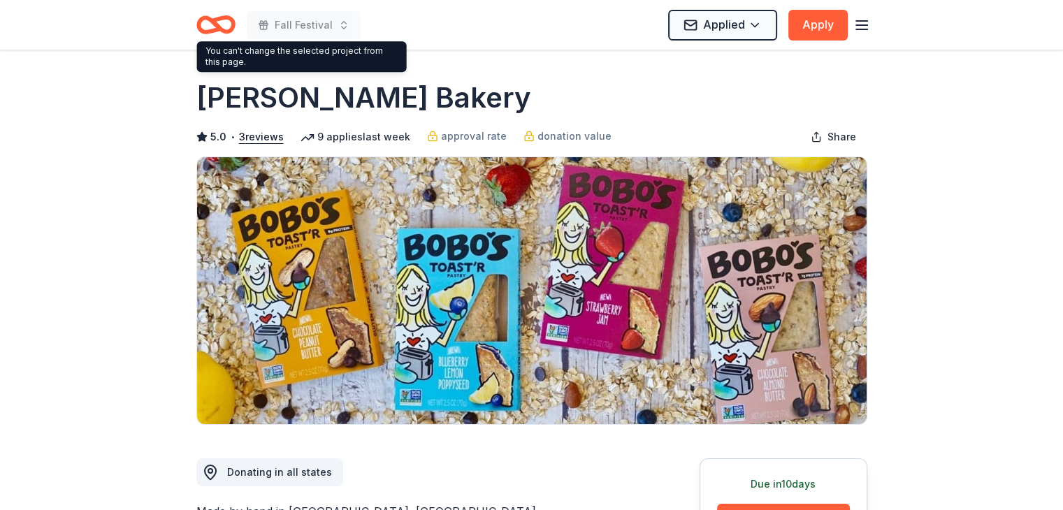
click at [215, 25] on icon "Home" at bounding box center [222, 24] width 22 height 14
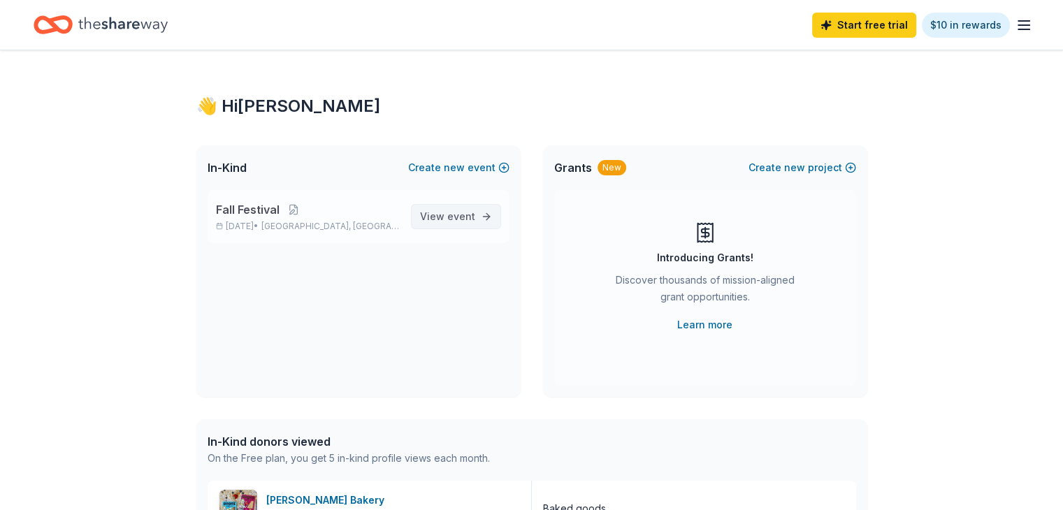
click at [458, 219] on span "event" at bounding box center [461, 216] width 28 height 12
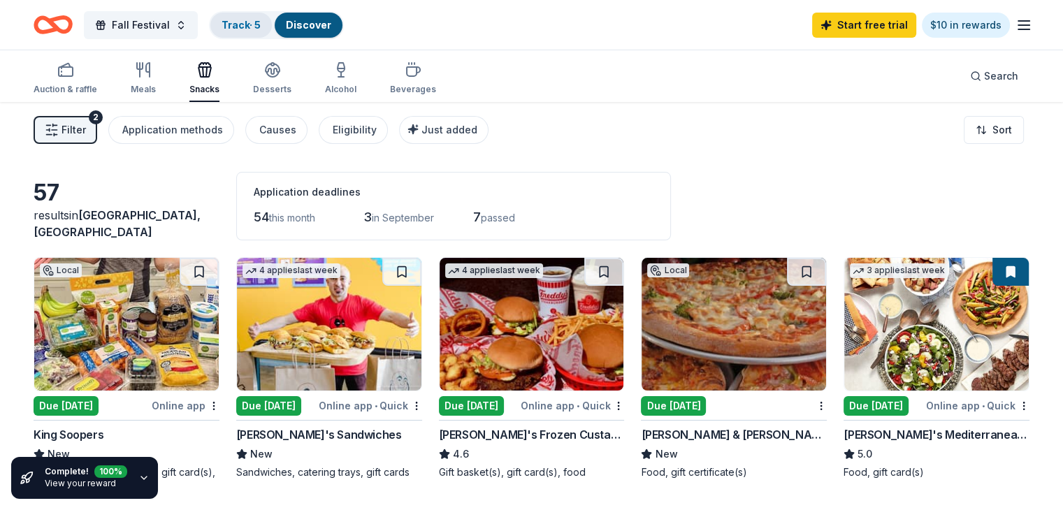
click at [254, 26] on link "Track · 5" at bounding box center [241, 25] width 39 height 12
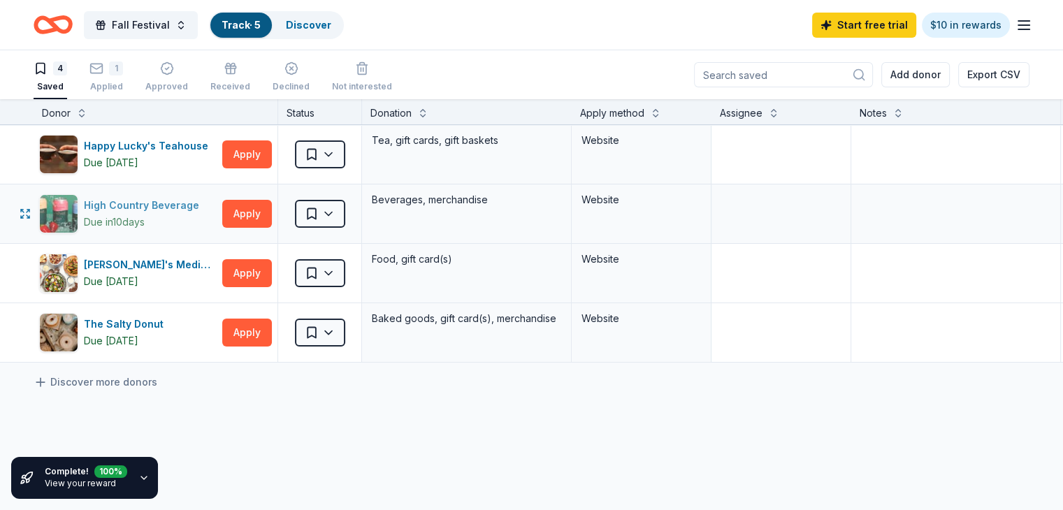
click at [145, 205] on div "High Country Beverage" at bounding box center [144, 205] width 121 height 17
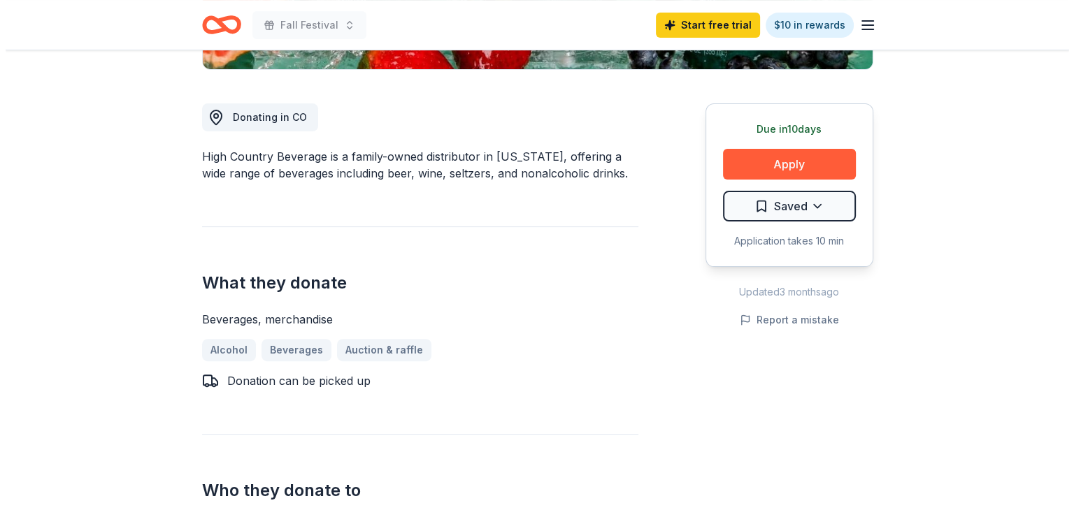
scroll to position [350, 0]
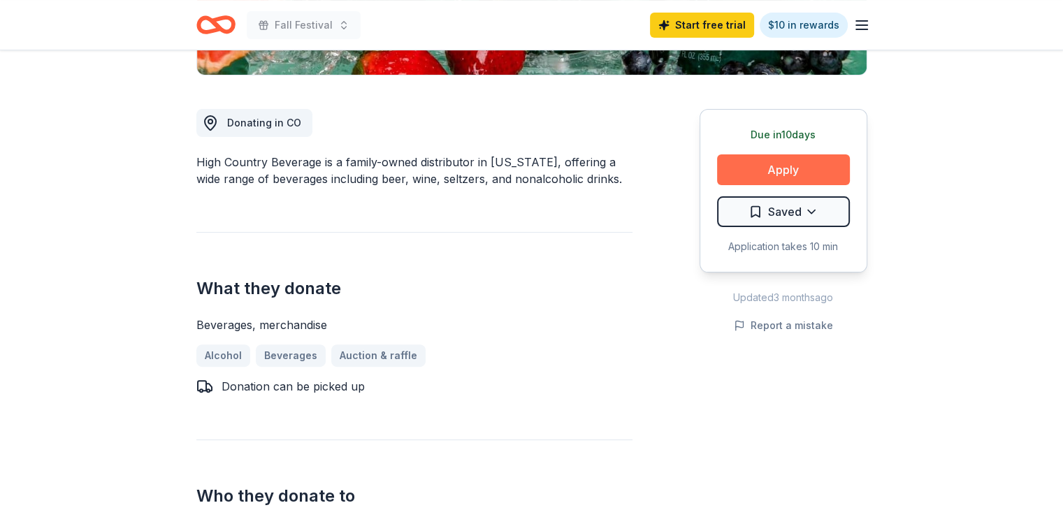
click at [816, 171] on button "Apply" at bounding box center [783, 170] width 133 height 31
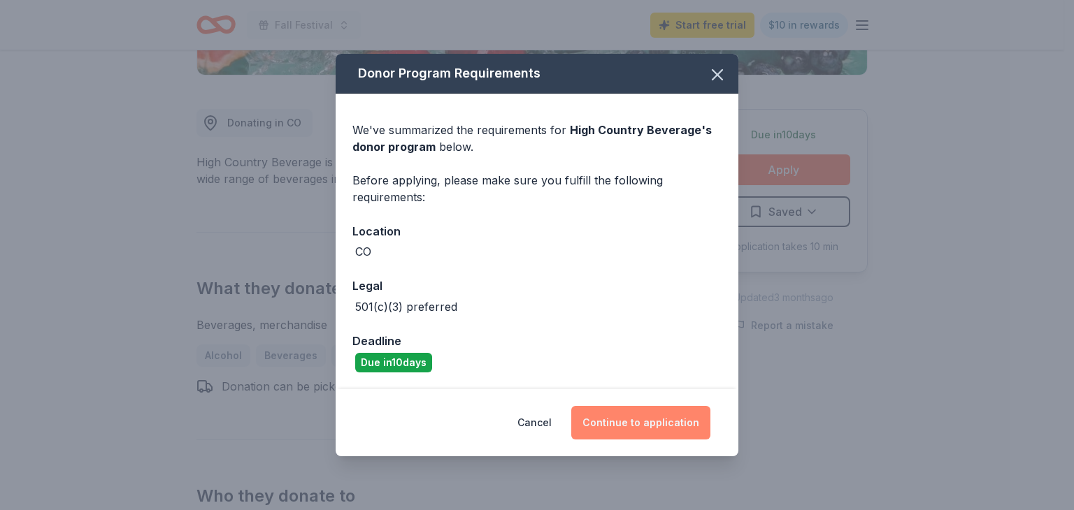
click at [624, 426] on button "Continue to application" at bounding box center [640, 423] width 139 height 34
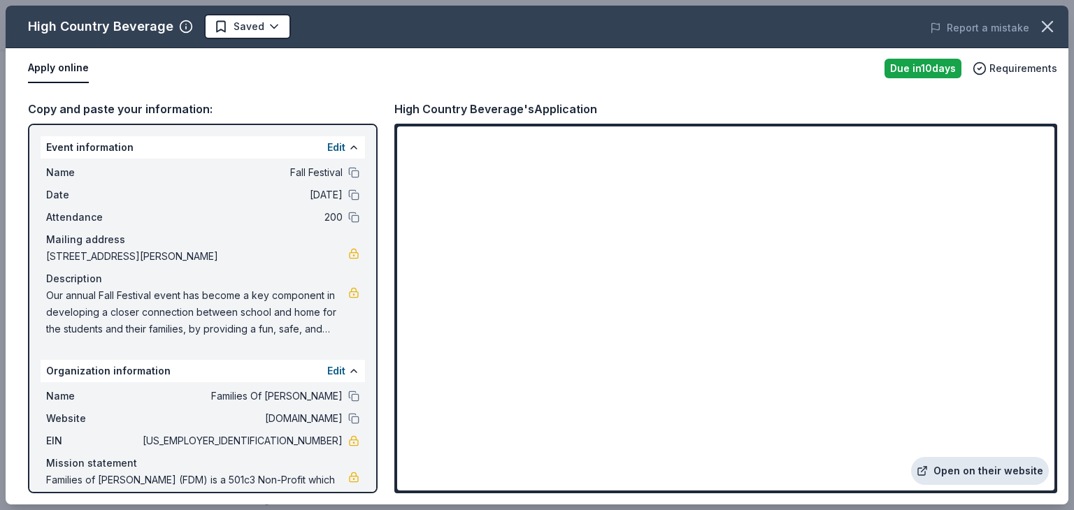
click at [996, 473] on link "Open on their website" at bounding box center [980, 471] width 138 height 28
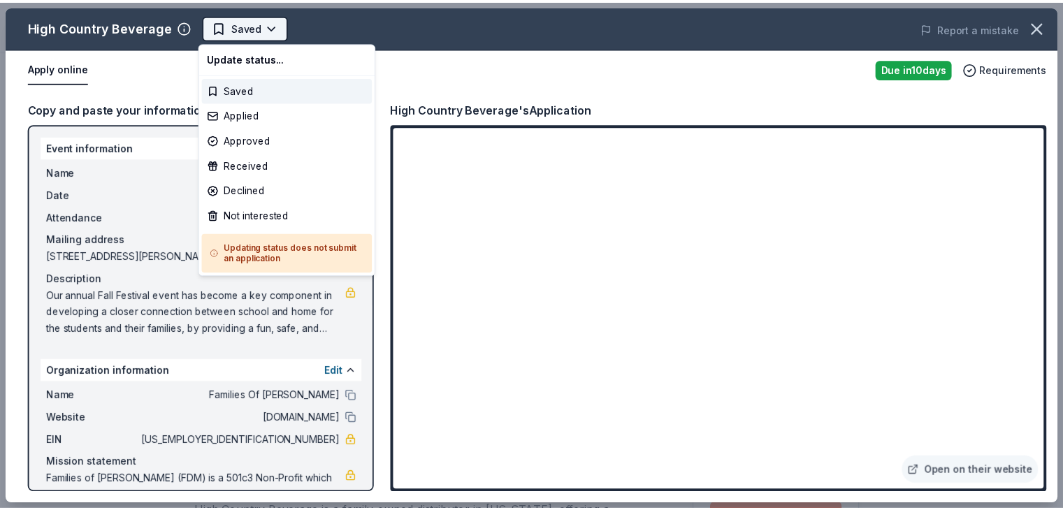
scroll to position [0, 0]
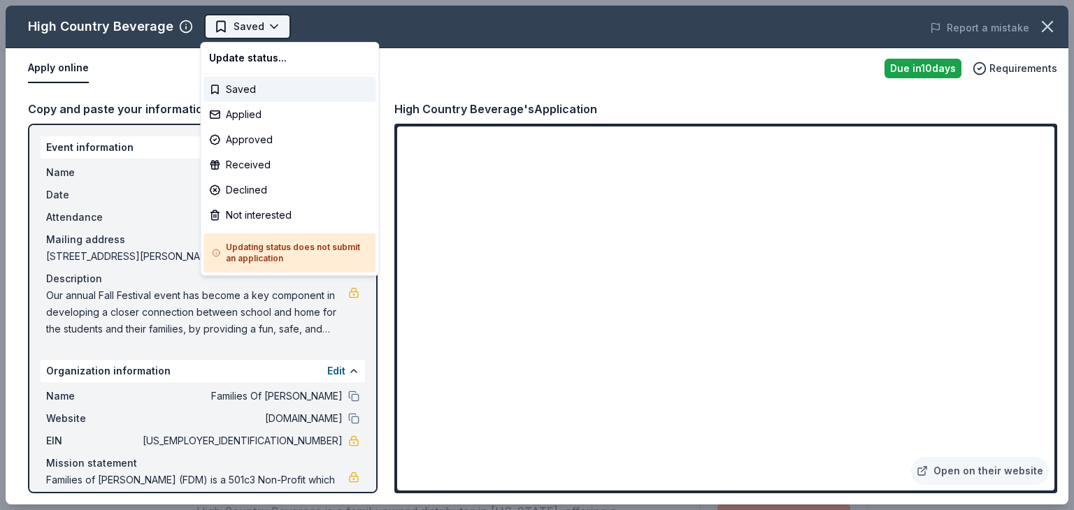
click at [246, 20] on body "Fall Festival Saved Apply Due [DATE] Share High Country Beverage New Share Dona…" at bounding box center [531, 255] width 1063 height 510
click at [254, 117] on div "Applied" at bounding box center [289, 114] width 172 height 25
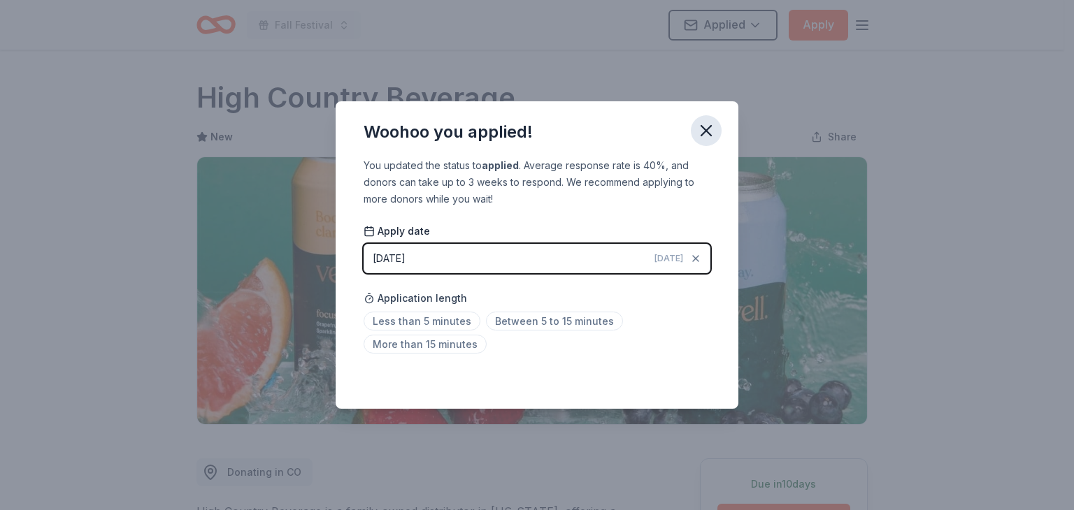
click at [705, 127] on icon "button" at bounding box center [706, 131] width 20 height 20
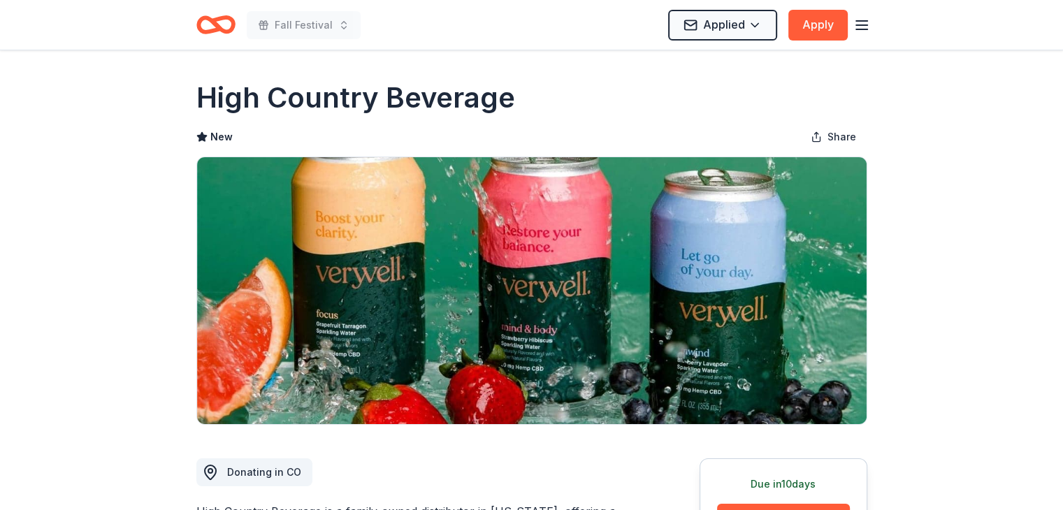
click at [864, 27] on icon "button" at bounding box center [862, 25] width 17 height 17
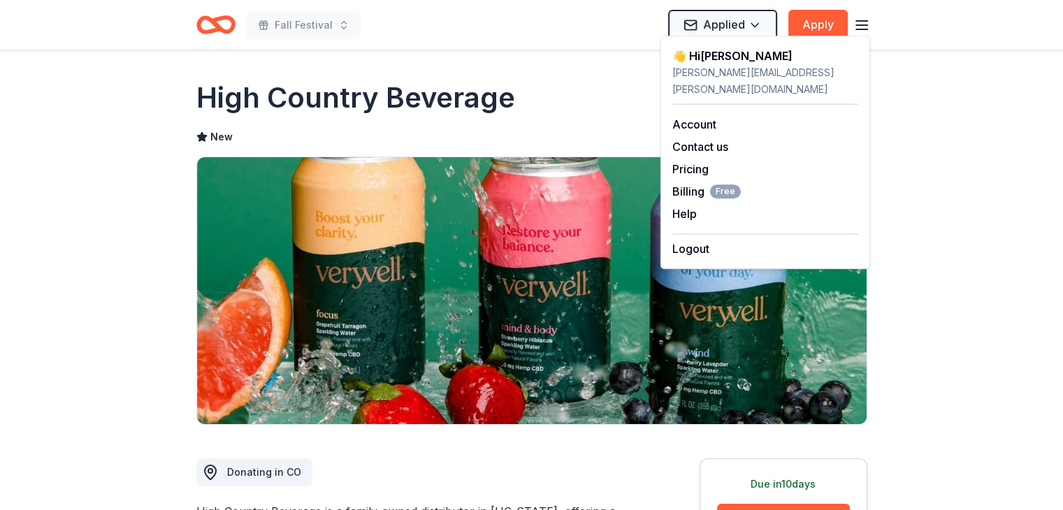
click at [178, 15] on div "Fall Festival Applied Apply" at bounding box center [532, 25] width 716 height 50
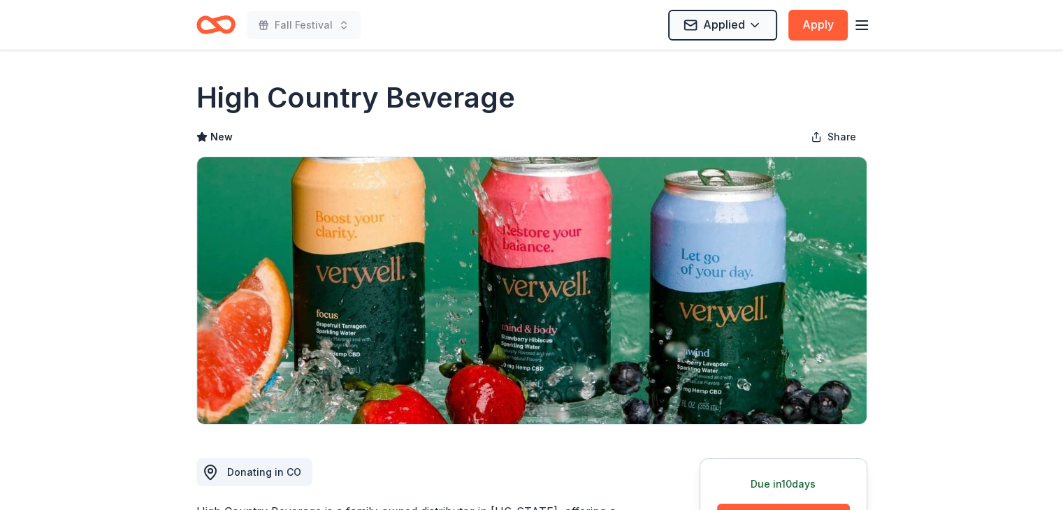
click at [223, 20] on icon "Home" at bounding box center [222, 24] width 22 height 14
